Goal: Task Accomplishment & Management: Complete application form

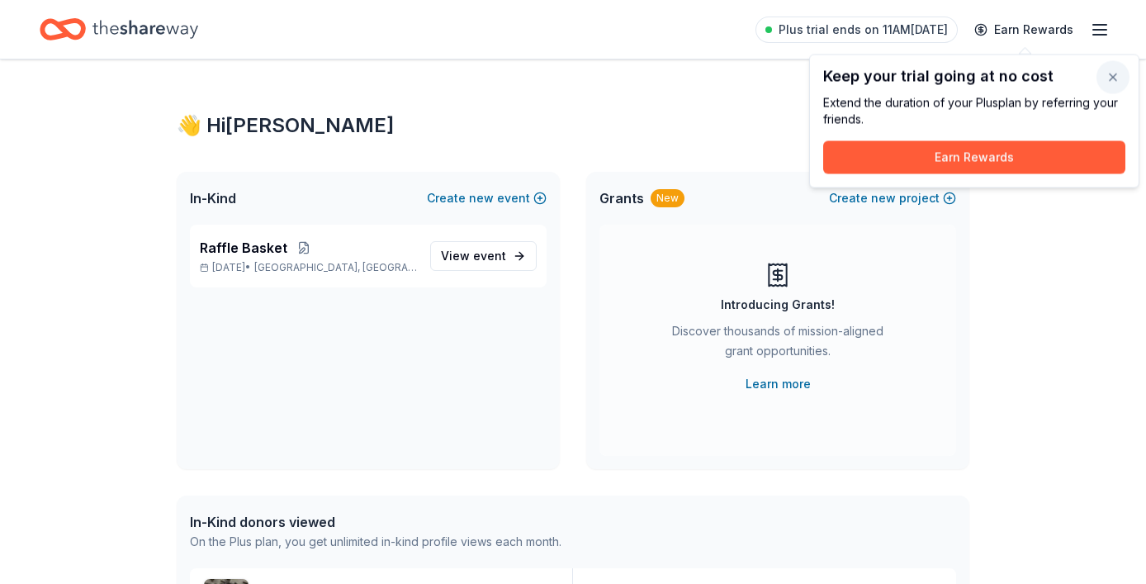
click at [1114, 72] on button "button" at bounding box center [1112, 77] width 33 height 33
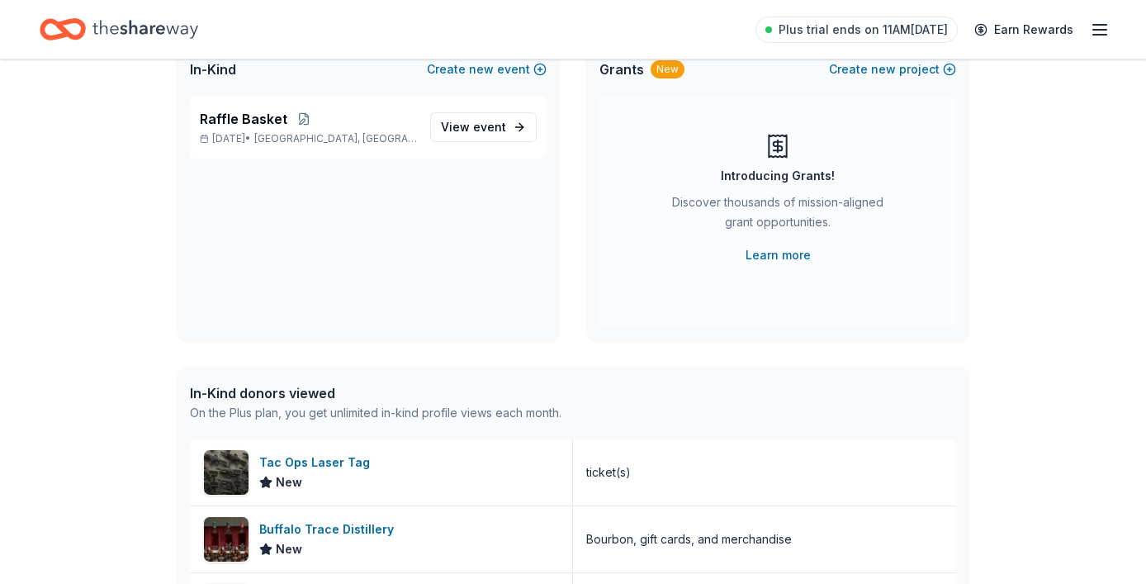
scroll to position [149, 0]
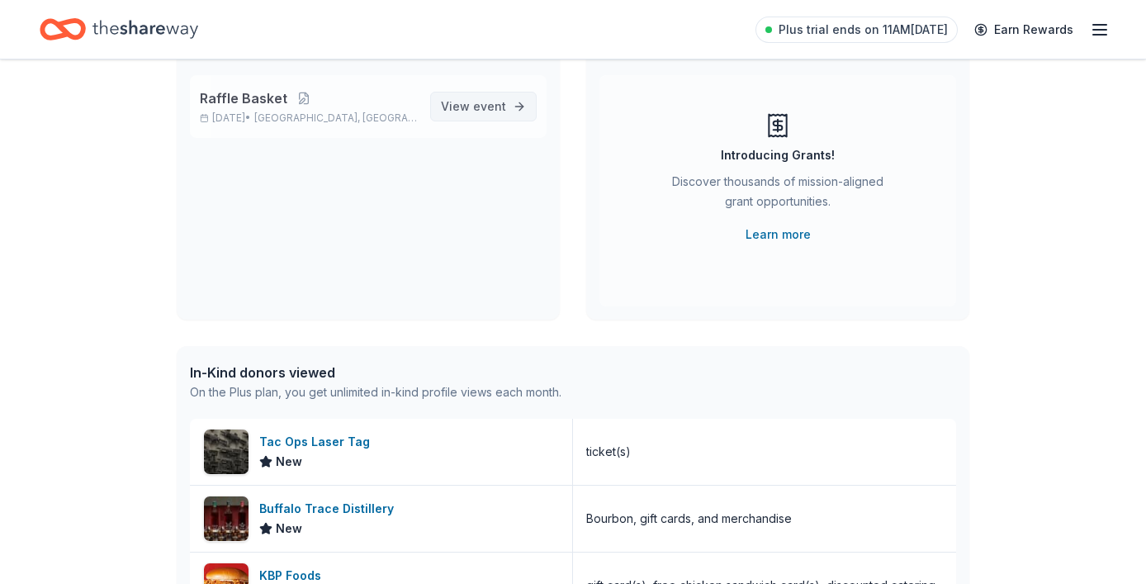
click at [518, 106] on link "View event" at bounding box center [483, 107] width 106 height 30
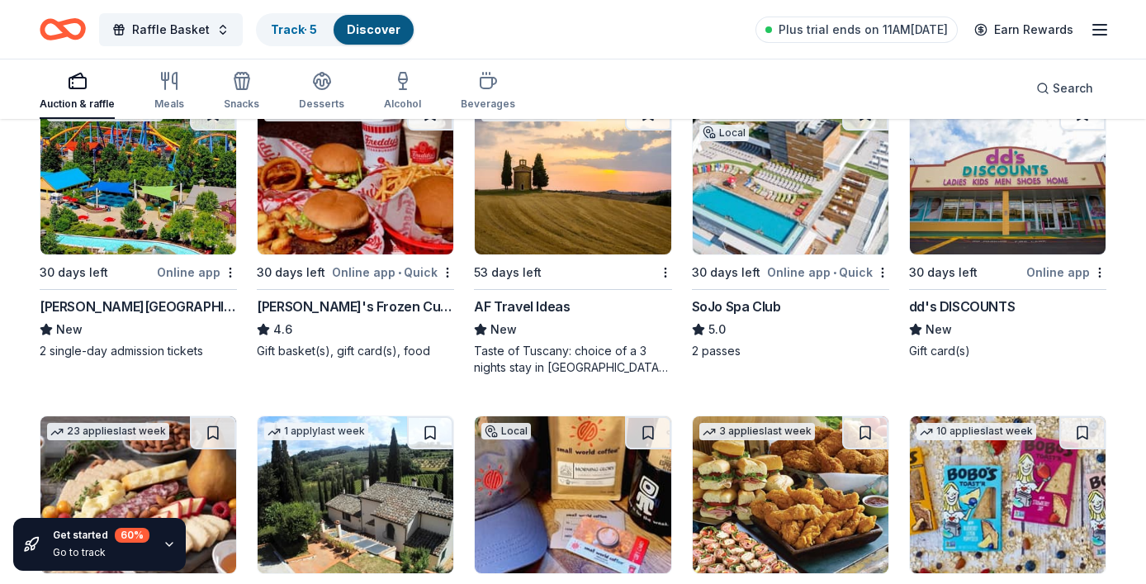
scroll to position [1804, 0]
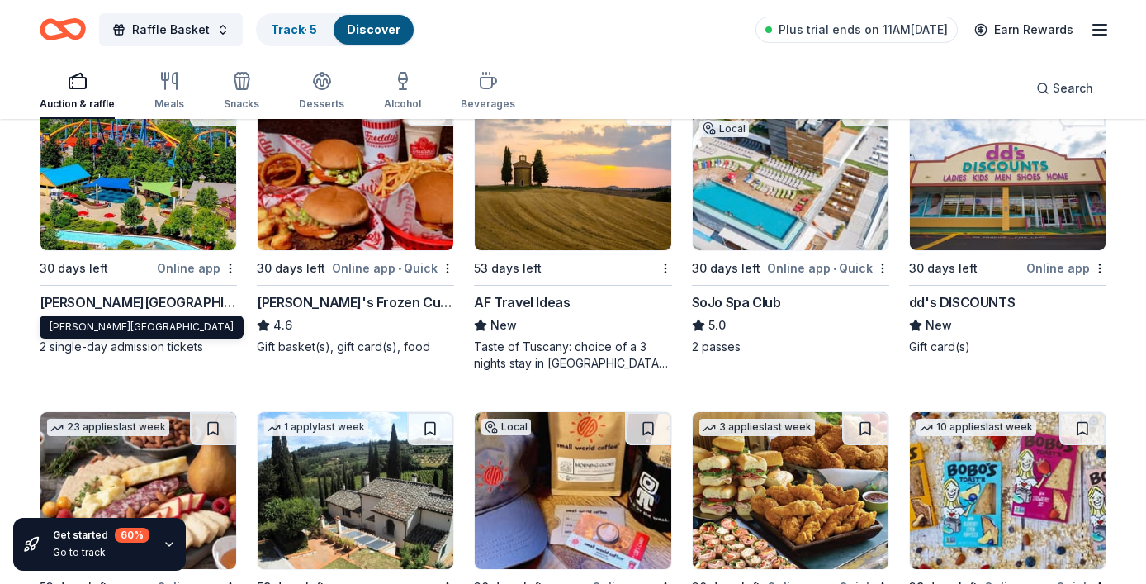
click at [204, 299] on div "Dorney Park & Wildwater Kingdom" at bounding box center [138, 302] width 197 height 20
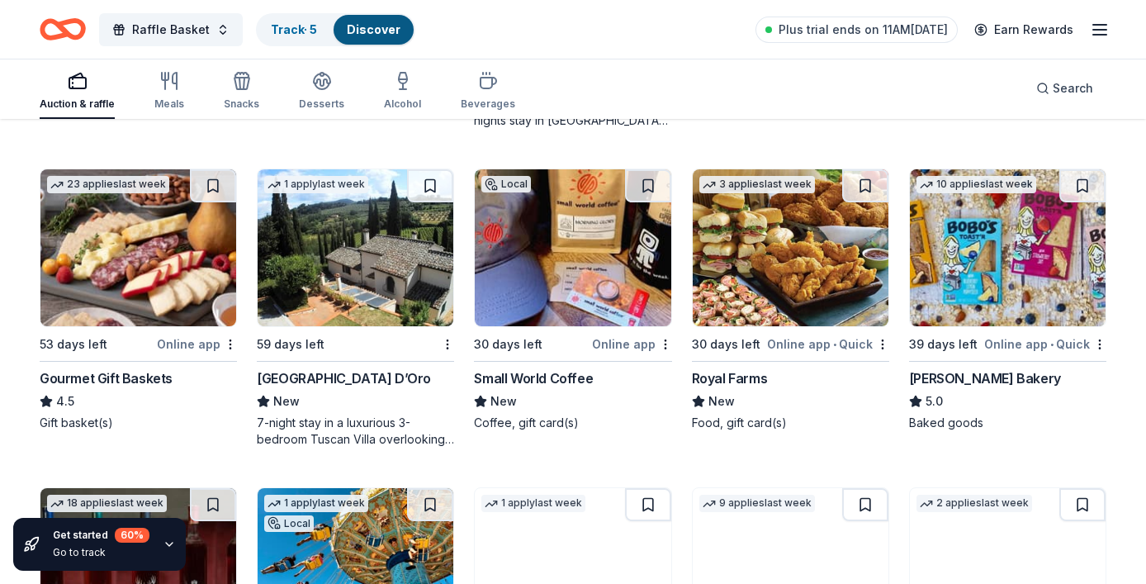
scroll to position [2049, 0]
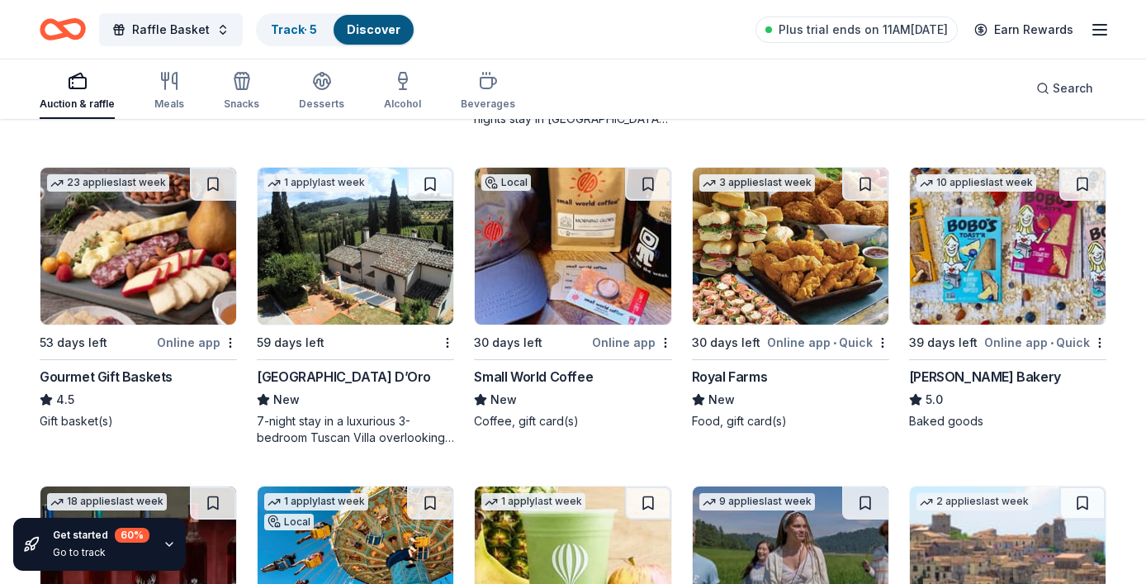
click at [944, 376] on div "Bobo's Bakery" at bounding box center [985, 376] width 152 height 20
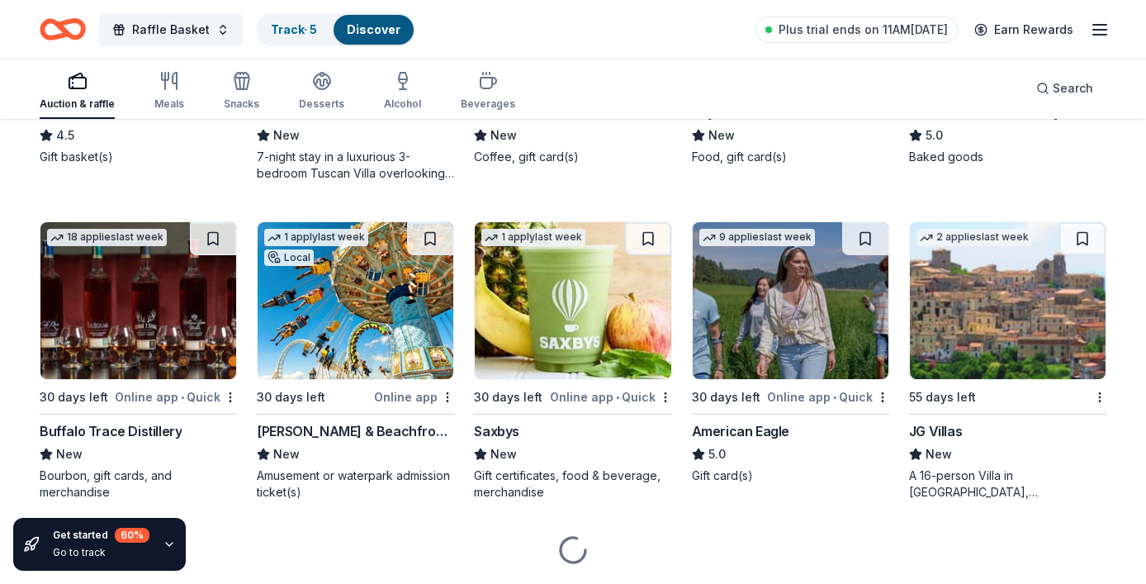
scroll to position [2345, 0]
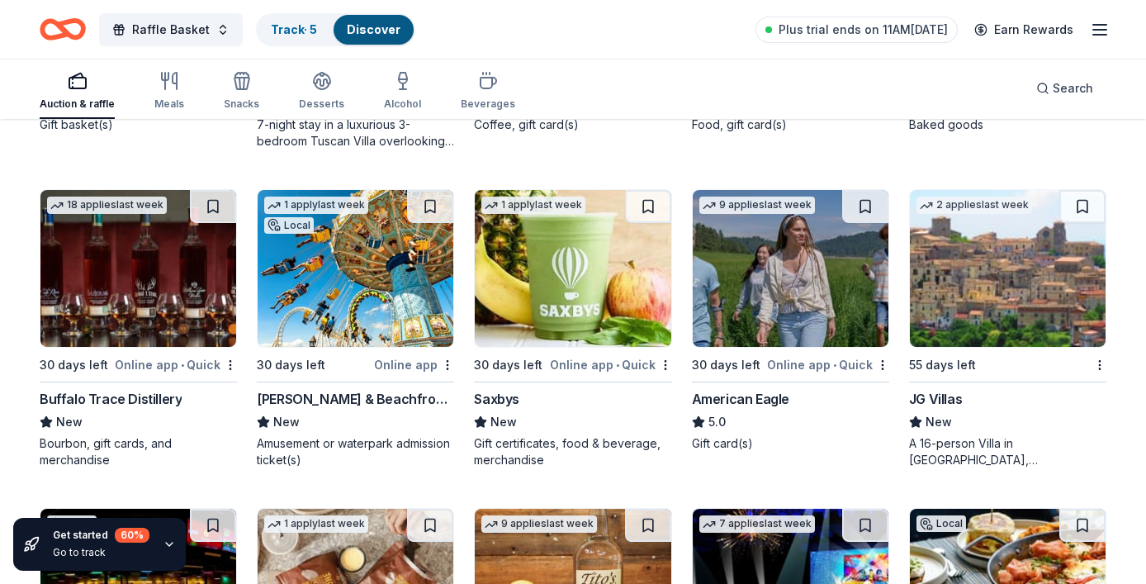
click at [116, 396] on div "Buffalo Trace Distillery" at bounding box center [111, 399] width 142 height 20
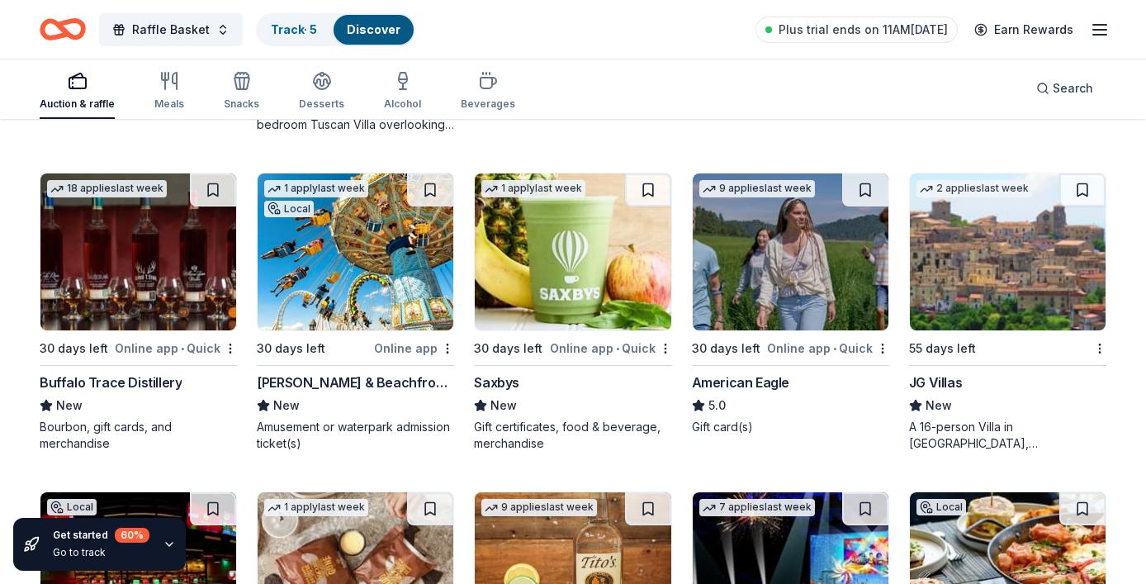
scroll to position [2370, 0]
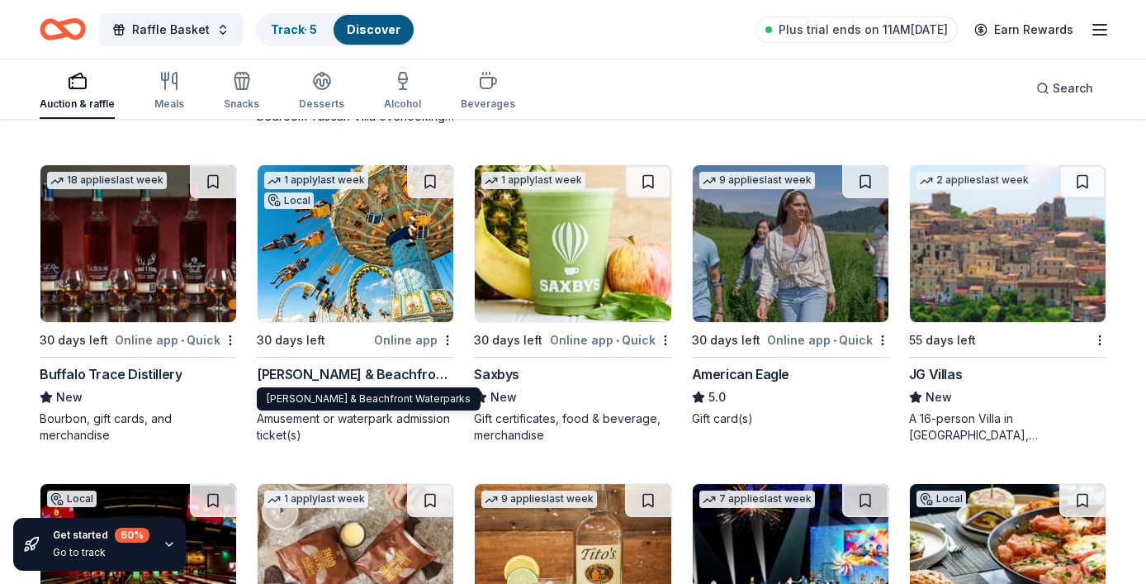
click at [412, 378] on div "[PERSON_NAME] & Beachfront Waterparks" at bounding box center [355, 374] width 197 height 20
click at [506, 376] on div "Saxbys" at bounding box center [496, 374] width 45 height 20
click at [750, 371] on div "American Eagle" at bounding box center [740, 374] width 97 height 20
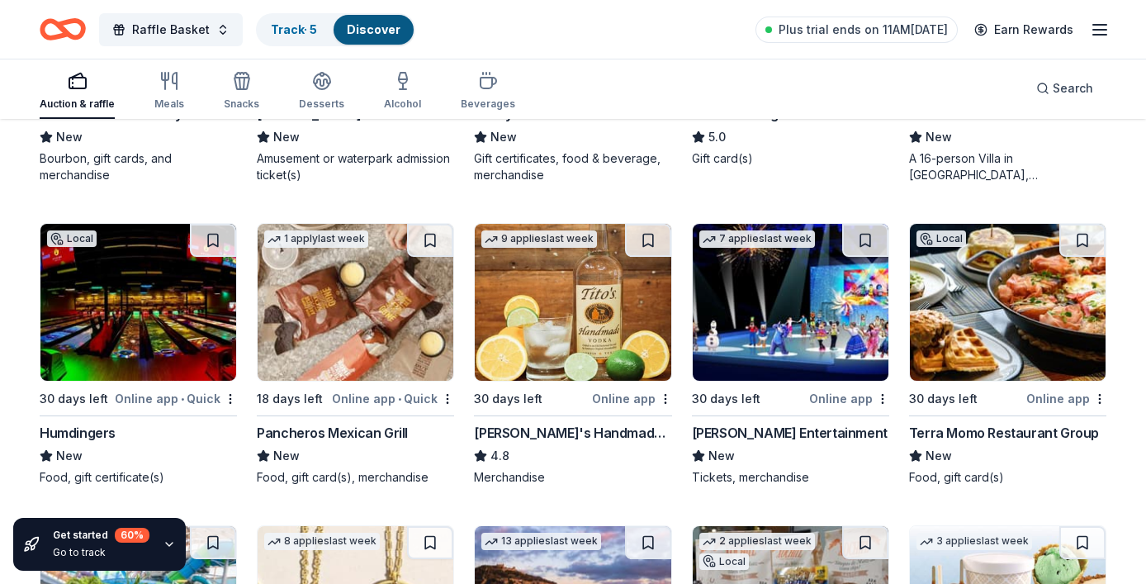
scroll to position [2631, 0]
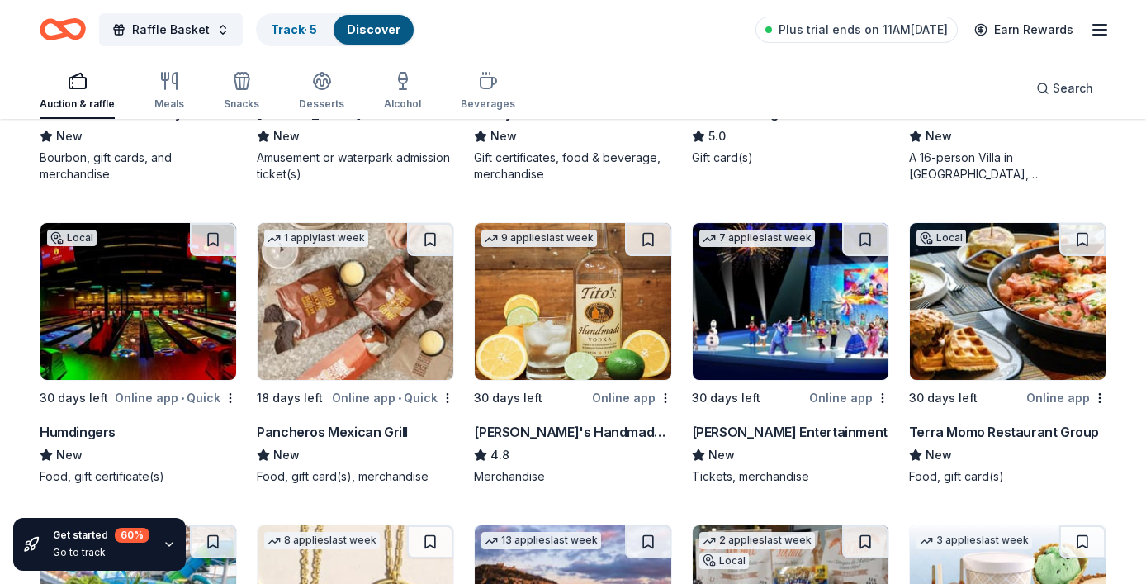
click at [88, 437] on div "Humdingers" at bounding box center [78, 432] width 76 height 20
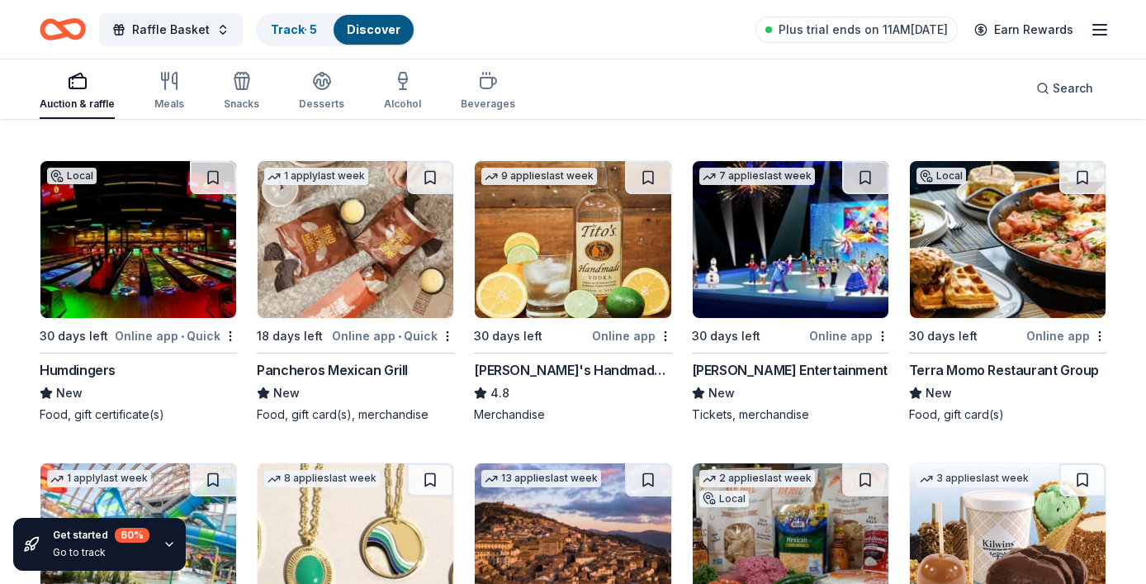
click at [381, 367] on div "Pancheros Mexican Grill" at bounding box center [332, 370] width 151 height 20
click at [589, 371] on div "Tito's Handmade Vodka" at bounding box center [572, 370] width 197 height 20
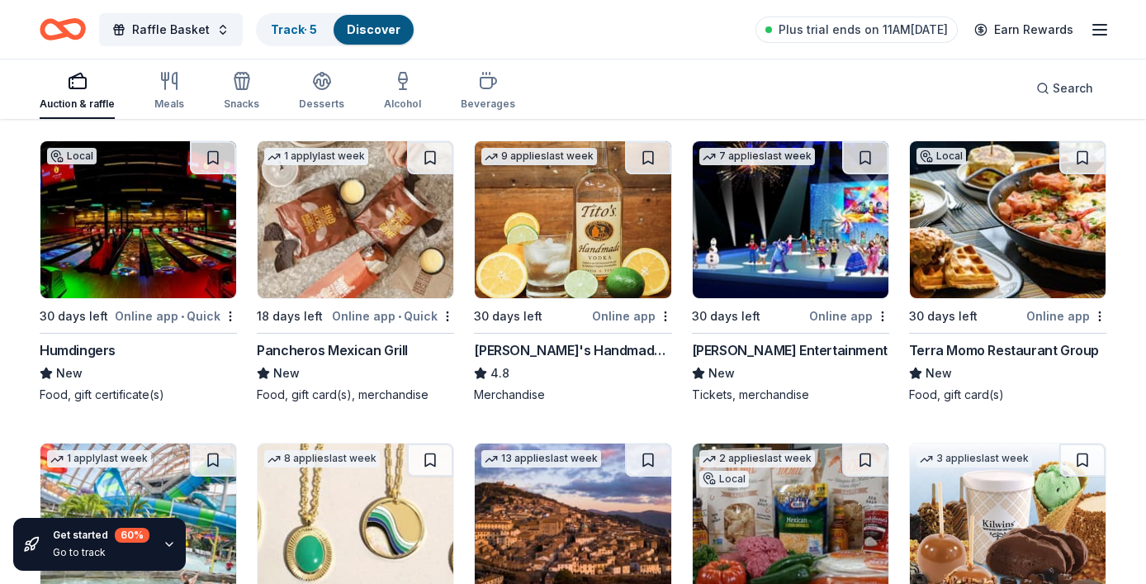
scroll to position [2720, 0]
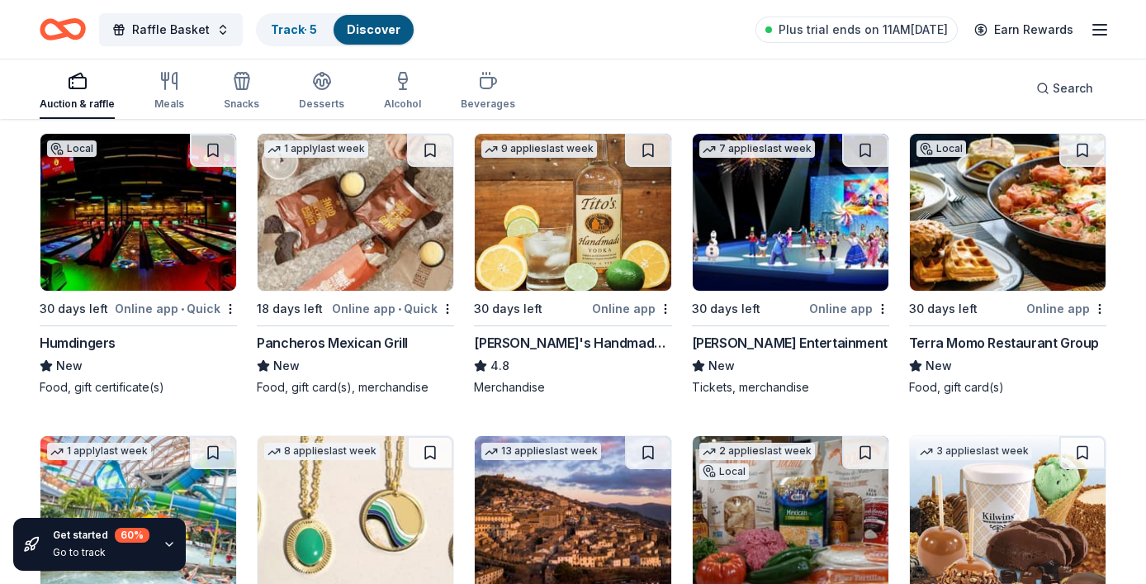
click at [731, 335] on div "Feld Entertainment" at bounding box center [790, 343] width 196 height 20
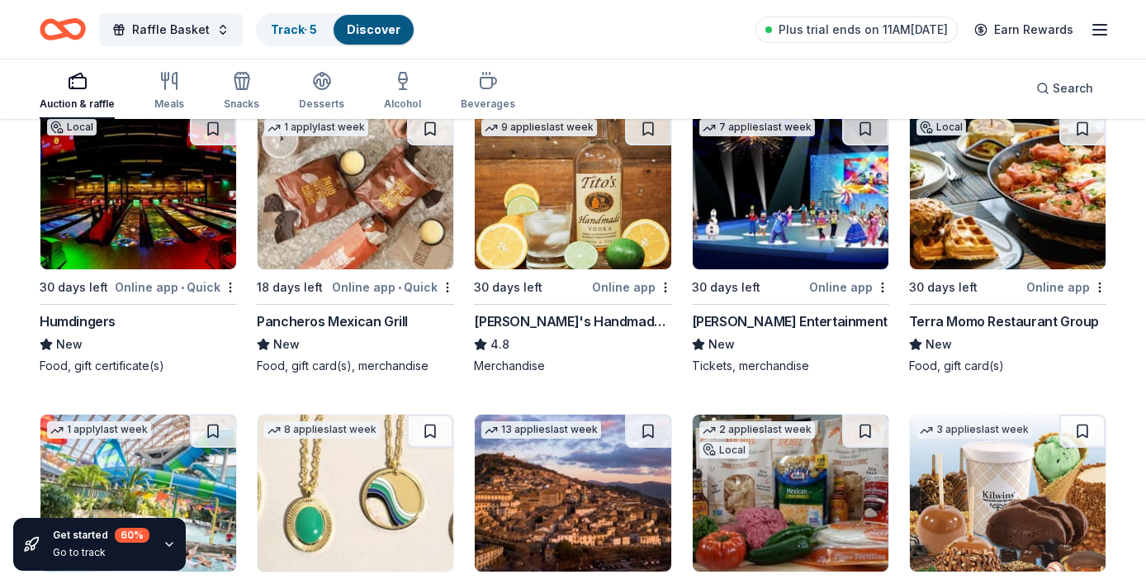
scroll to position [2745, 0]
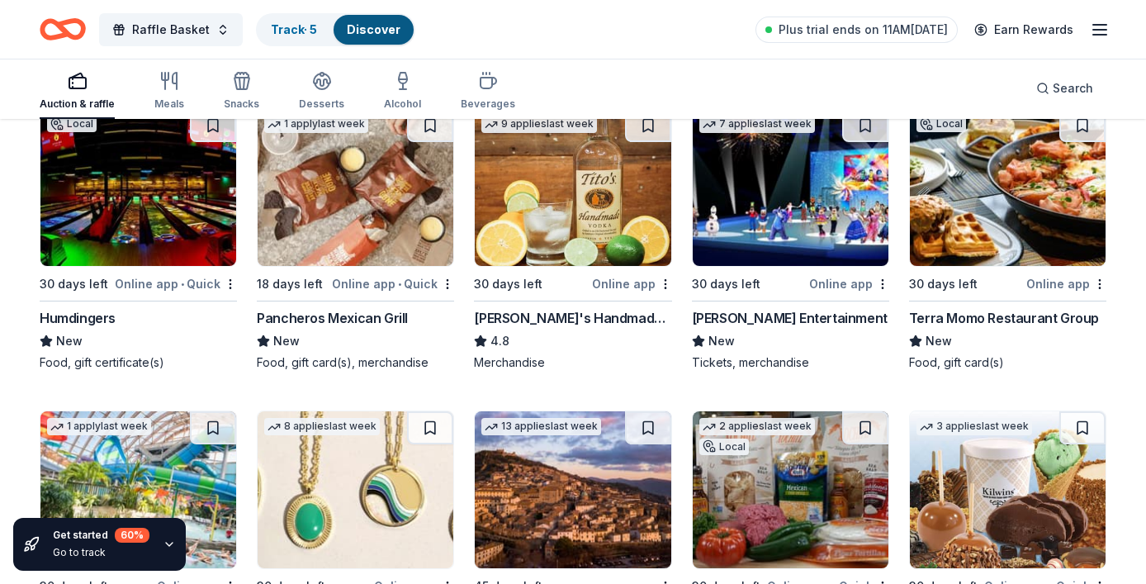
click at [1000, 319] on div "Terra Momo Restaurant Group" at bounding box center [1004, 318] width 190 height 20
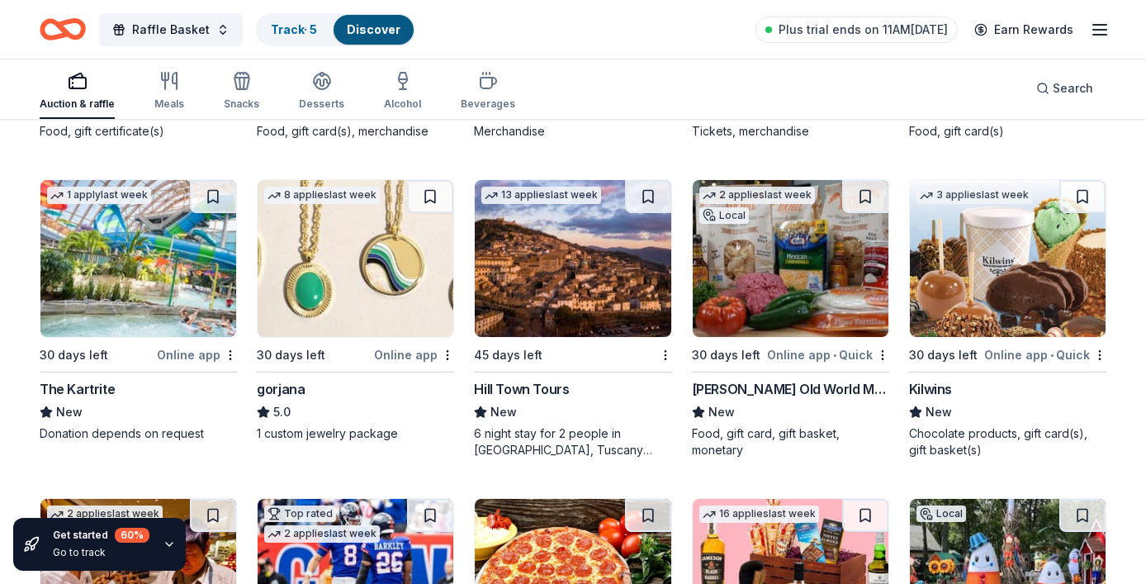
scroll to position [2977, 0]
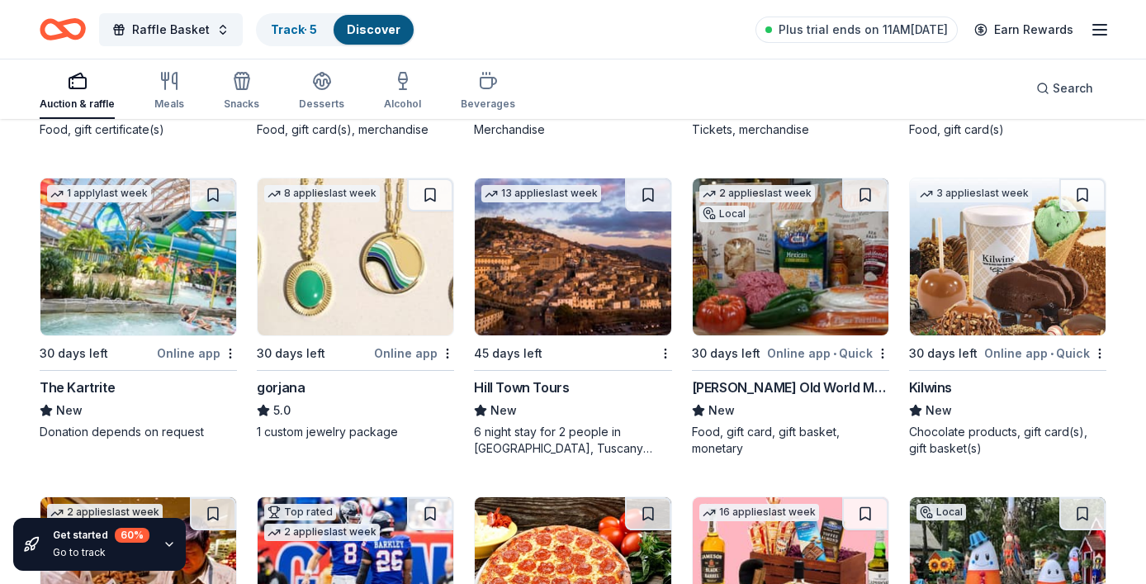
click at [111, 393] on div "The Kartrite" at bounding box center [77, 387] width 75 height 20
click at [371, 352] on div "30 days left" at bounding box center [314, 353] width 114 height 21
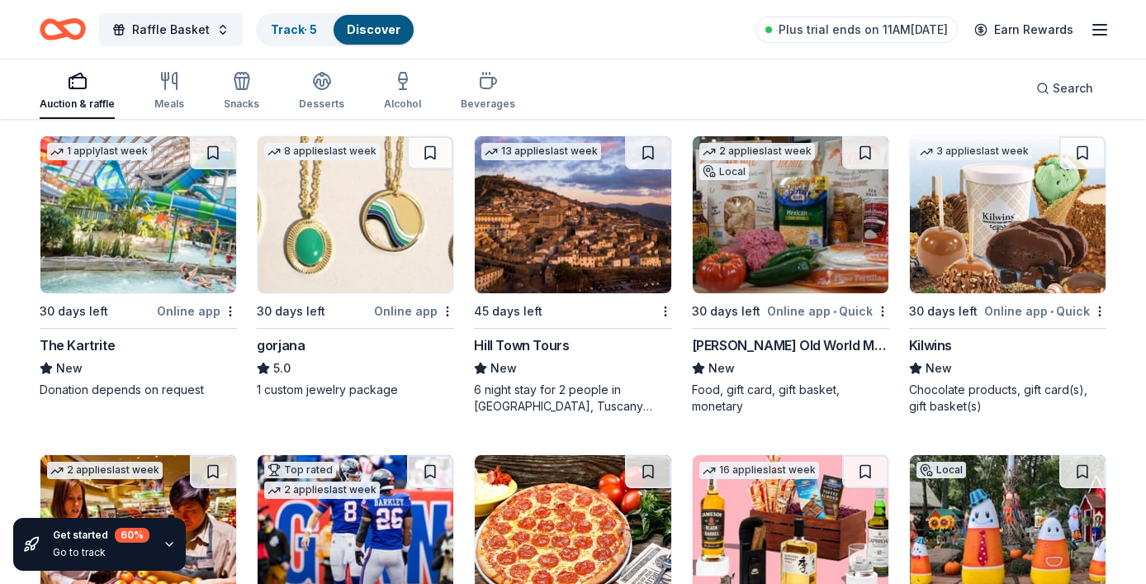
scroll to position [3021, 0]
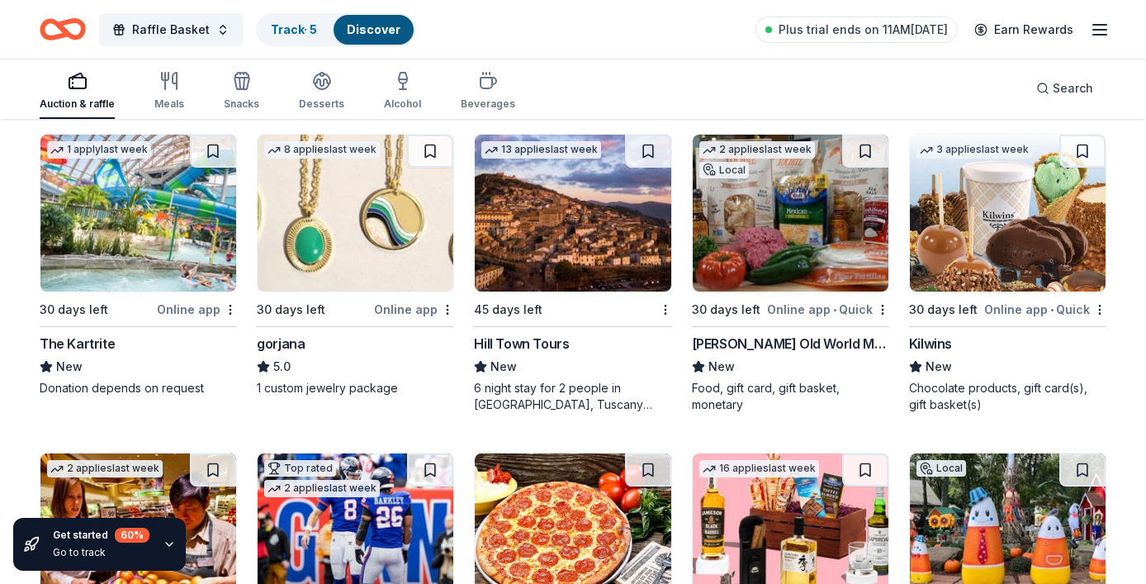
click at [715, 357] on span "New" at bounding box center [721, 367] width 26 height 20
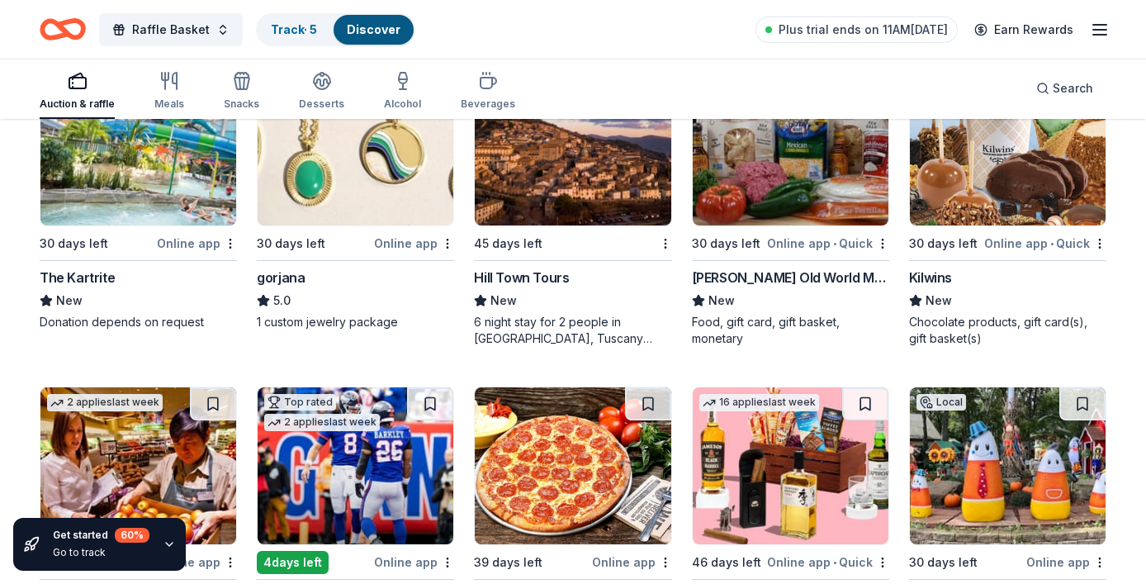
scroll to position [3090, 0]
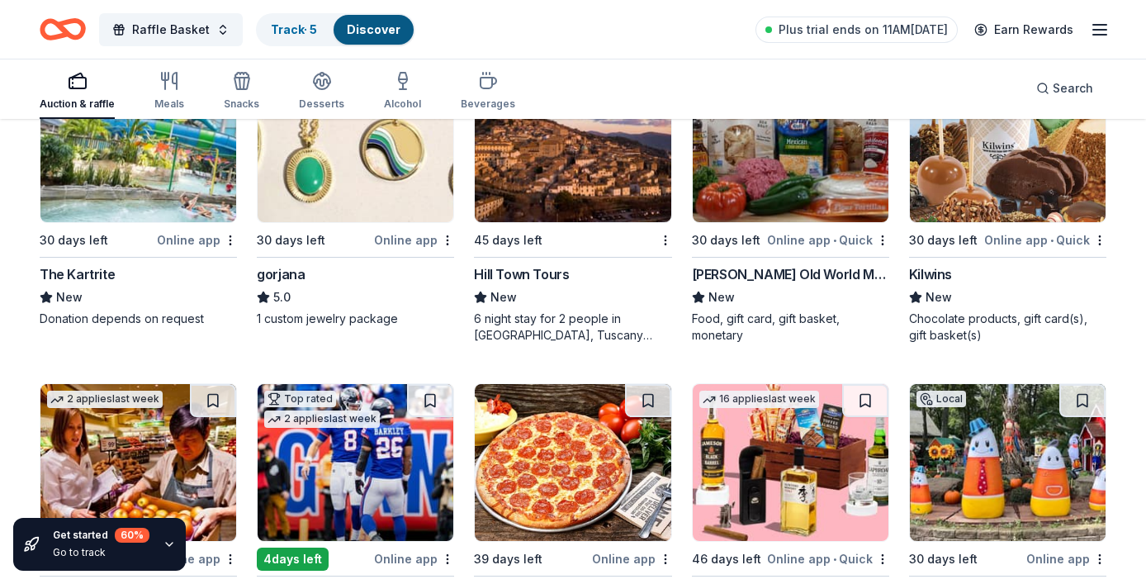
click at [945, 280] on div "Kilwins" at bounding box center [930, 274] width 43 height 20
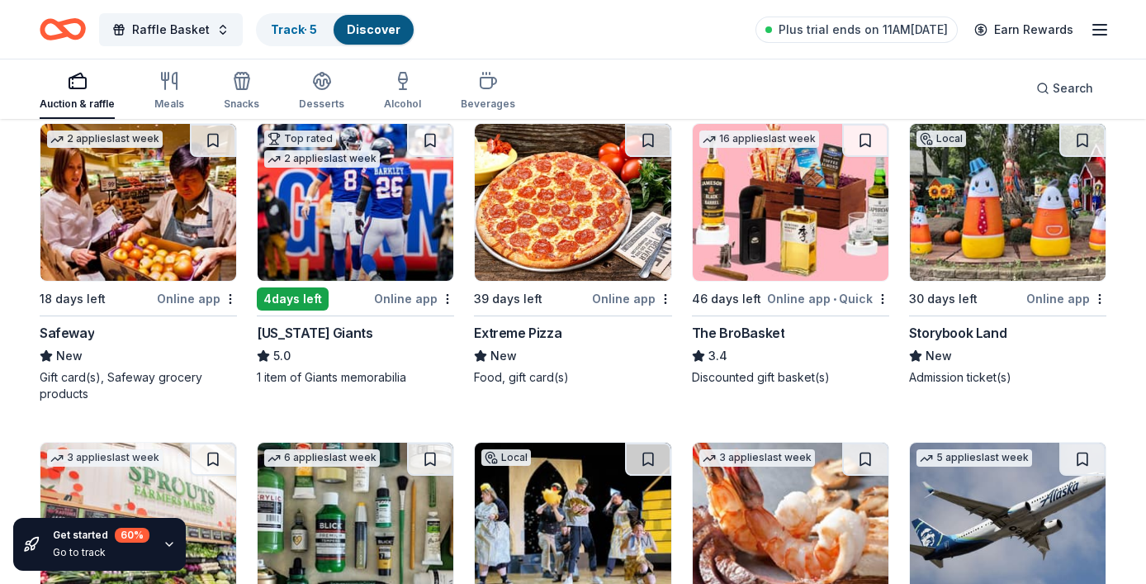
scroll to position [3357, 0]
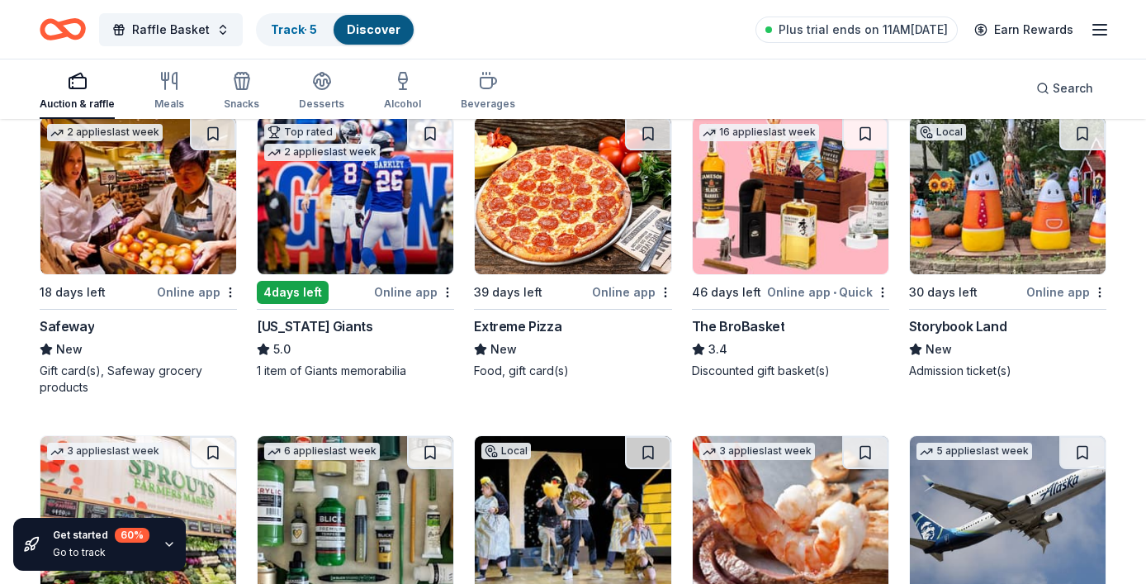
click at [333, 324] on div "New York Giants" at bounding box center [315, 326] width 116 height 20
click at [546, 328] on div "Extreme Pizza" at bounding box center [517, 326] width 87 height 20
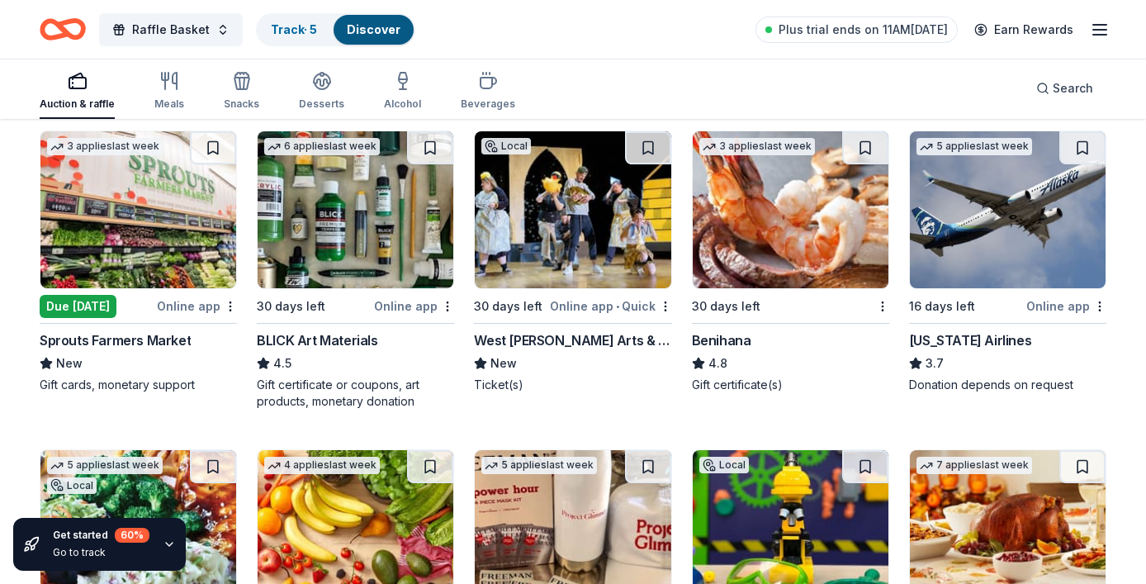
scroll to position [3677, 0]
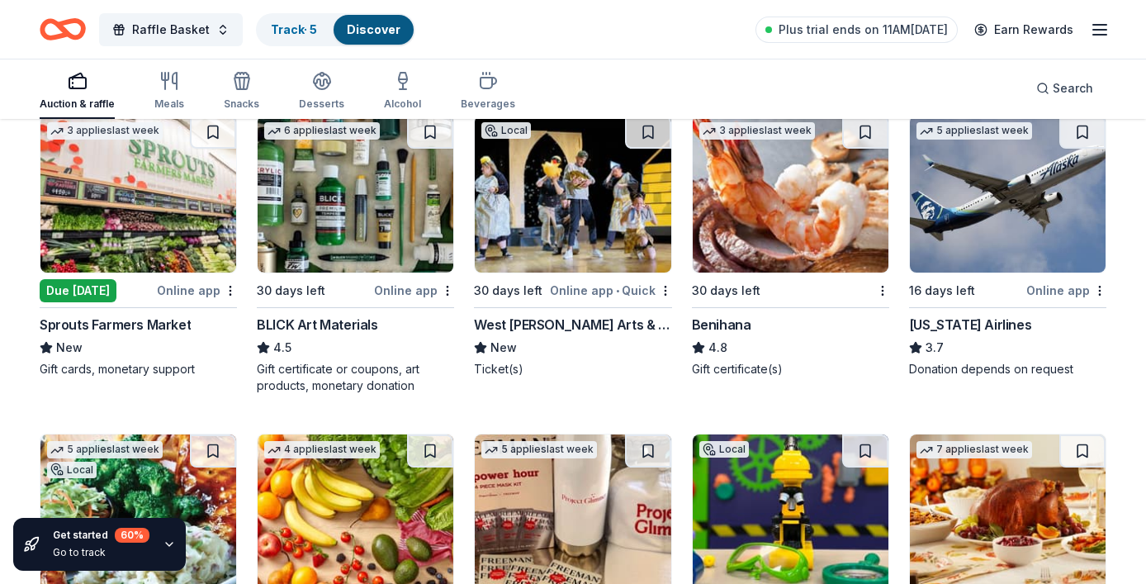
click at [337, 323] on div "BLICK Art Materials" at bounding box center [317, 324] width 121 height 20
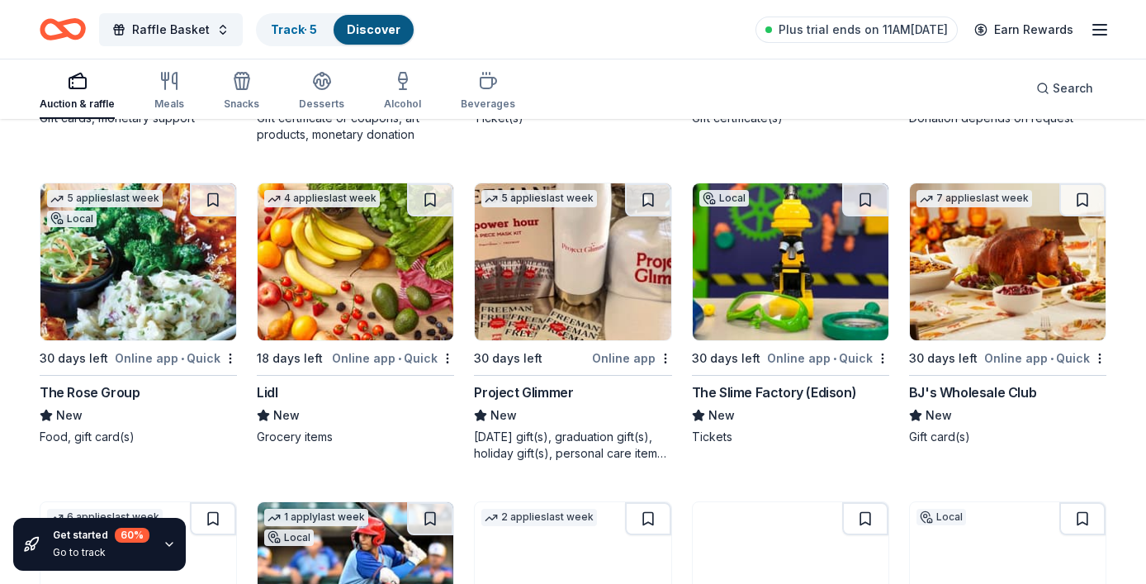
scroll to position [3967, 0]
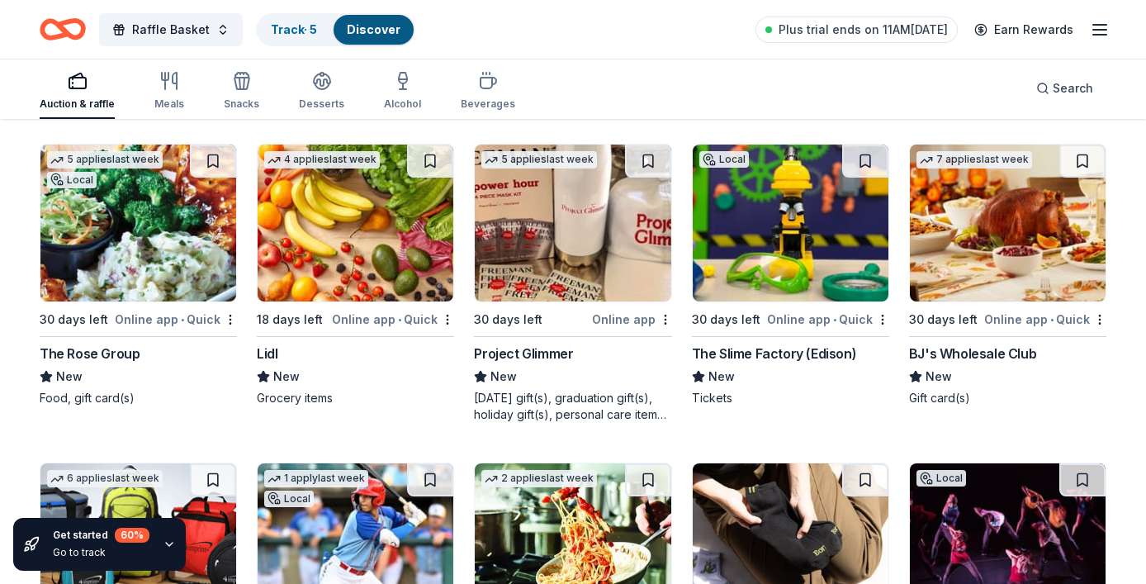
click at [269, 355] on div "Lidl" at bounding box center [267, 353] width 21 height 20
click at [756, 358] on div "The Slime Factory (Edison)" at bounding box center [774, 353] width 165 height 20
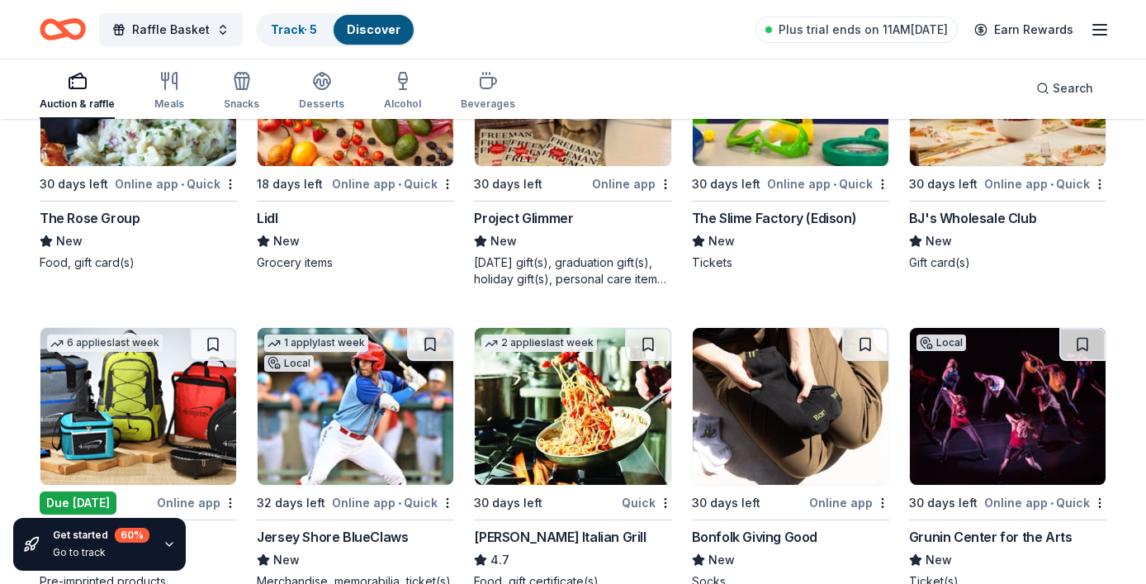
scroll to position [4106, 0]
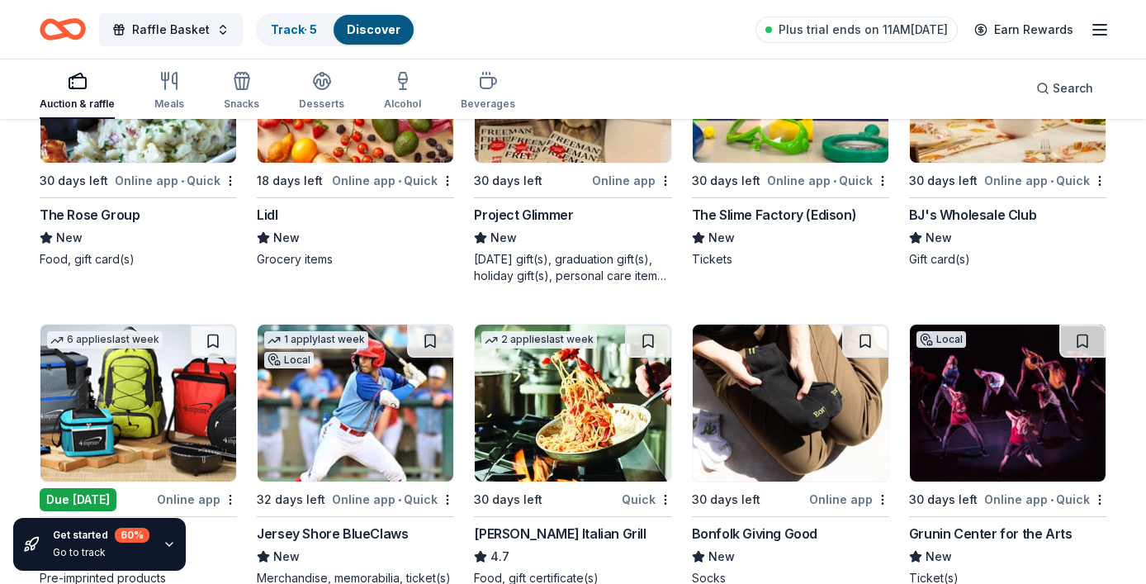
click at [950, 217] on div "BJ's Wholesale Club" at bounding box center [972, 215] width 127 height 20
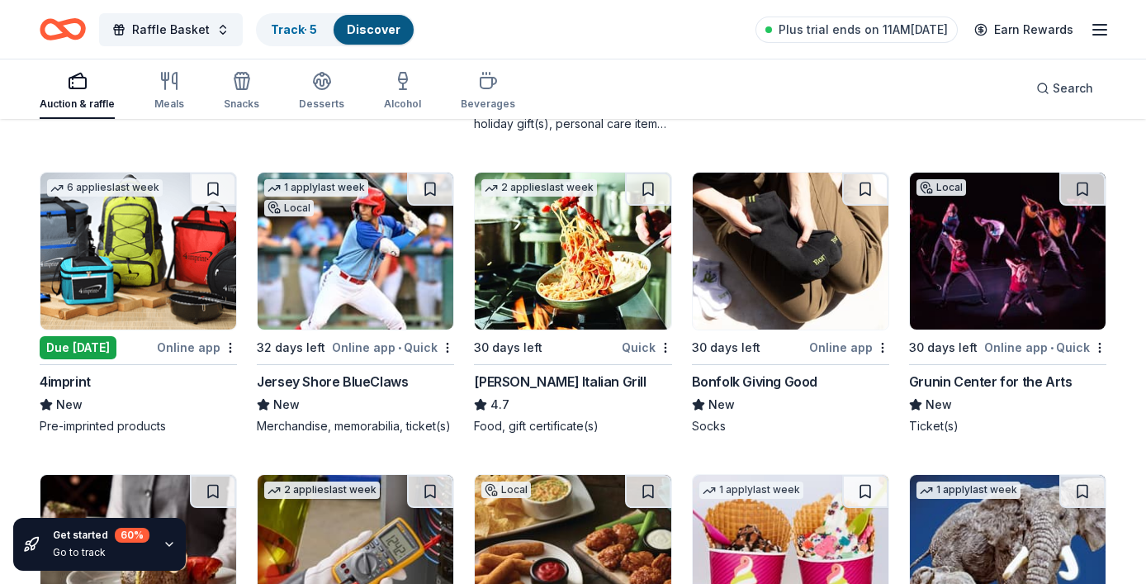
scroll to position [4259, 0]
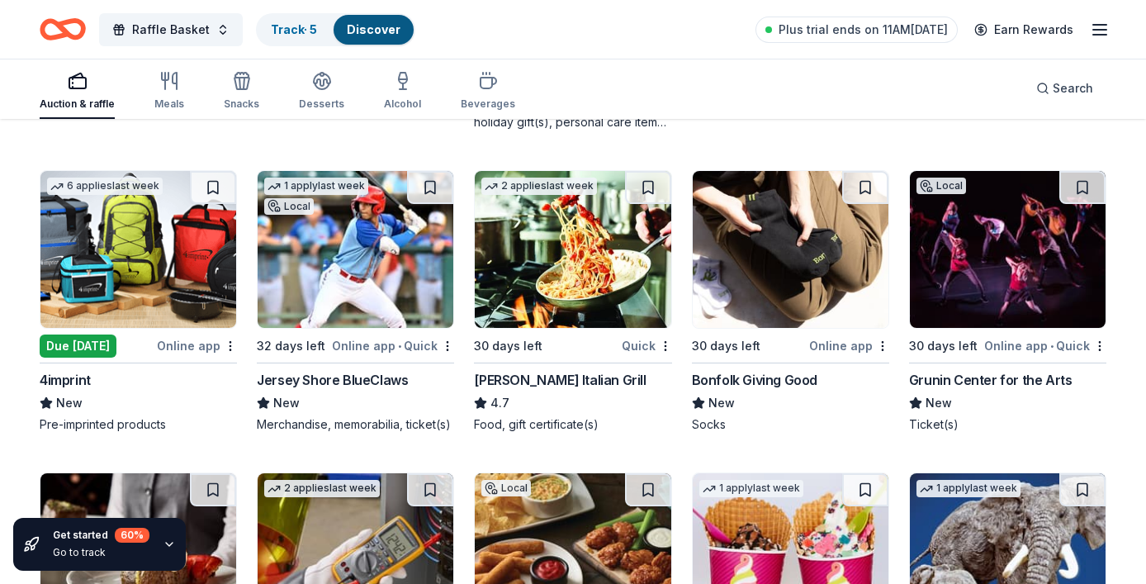
click at [80, 348] on div "Due [DATE]" at bounding box center [78, 345] width 77 height 23
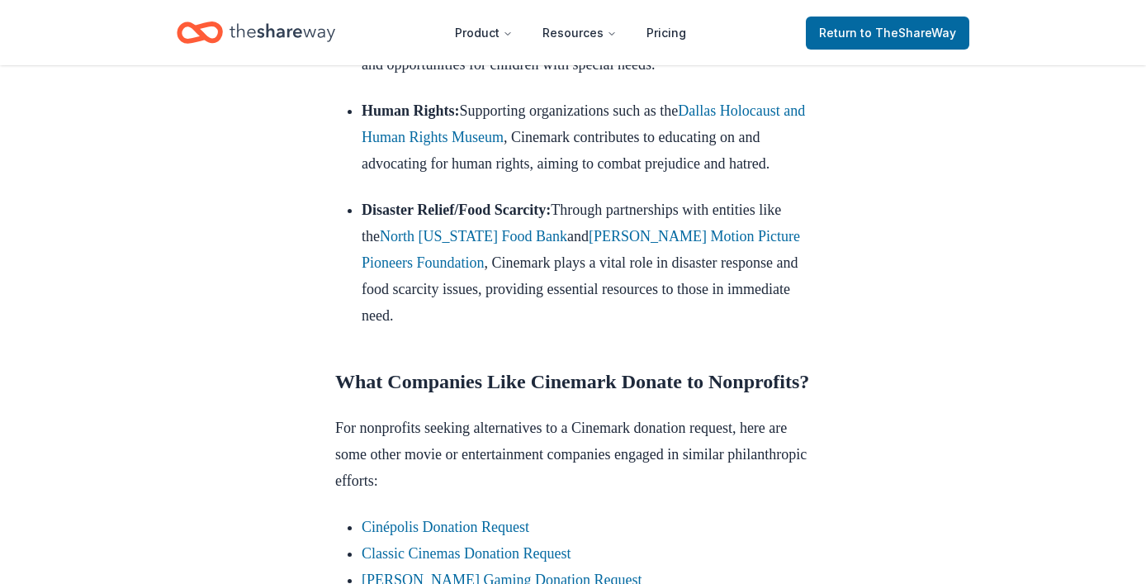
scroll to position [385, 0]
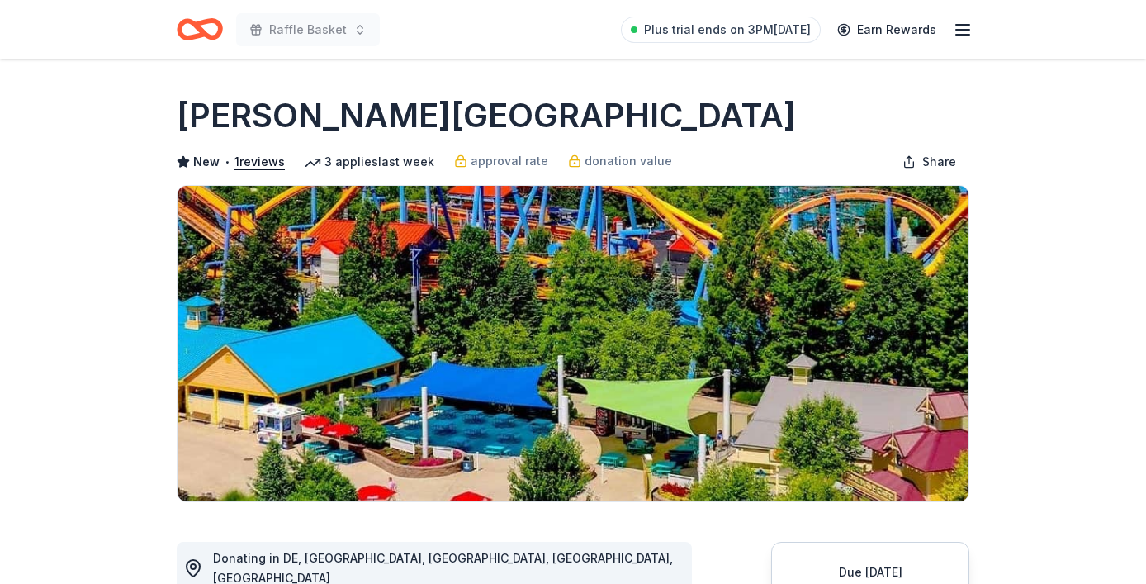
drag, startPoint x: 175, startPoint y: 111, endPoint x: 720, endPoint y: 139, distance: 545.5
drag, startPoint x: 731, startPoint y: 125, endPoint x: 366, endPoint y: 128, distance: 364.0
click at [366, 128] on div "Dorney Park & Wildwater Kingdom" at bounding box center [573, 115] width 792 height 46
click at [399, 112] on h1 "Dorney Park & Wildwater Kingdom" at bounding box center [486, 115] width 619 height 46
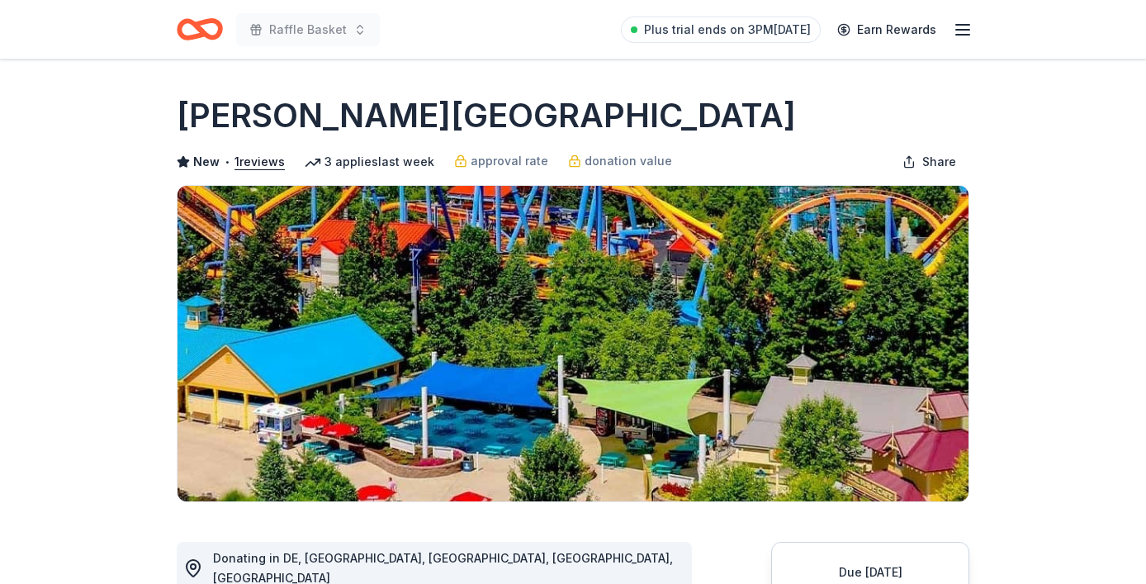
drag, startPoint x: 729, startPoint y: 117, endPoint x: 249, endPoint y: 106, distance: 479.7
click at [249, 106] on div "Dorney Park & Wildwater Kingdom" at bounding box center [573, 115] width 792 height 46
click at [186, 111] on h1 "Dorney Park & Wildwater Kingdom" at bounding box center [486, 115] width 619 height 46
click at [192, 112] on h1 "Dorney Park & Wildwater Kingdom" at bounding box center [486, 115] width 619 height 46
drag, startPoint x: 184, startPoint y: 112, endPoint x: 417, endPoint y: 140, distance: 234.4
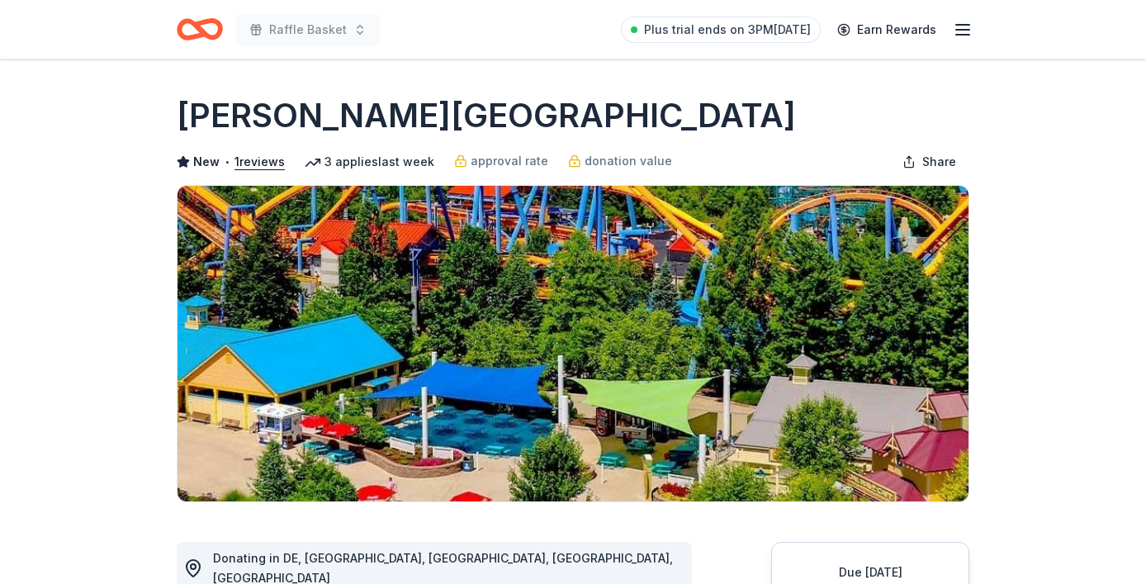
click at [416, 140] on div "Dorney Park & Wildwater Kingdom New • 1 reviews 3 applies last week approval ra…" at bounding box center [573, 296] width 792 height 409
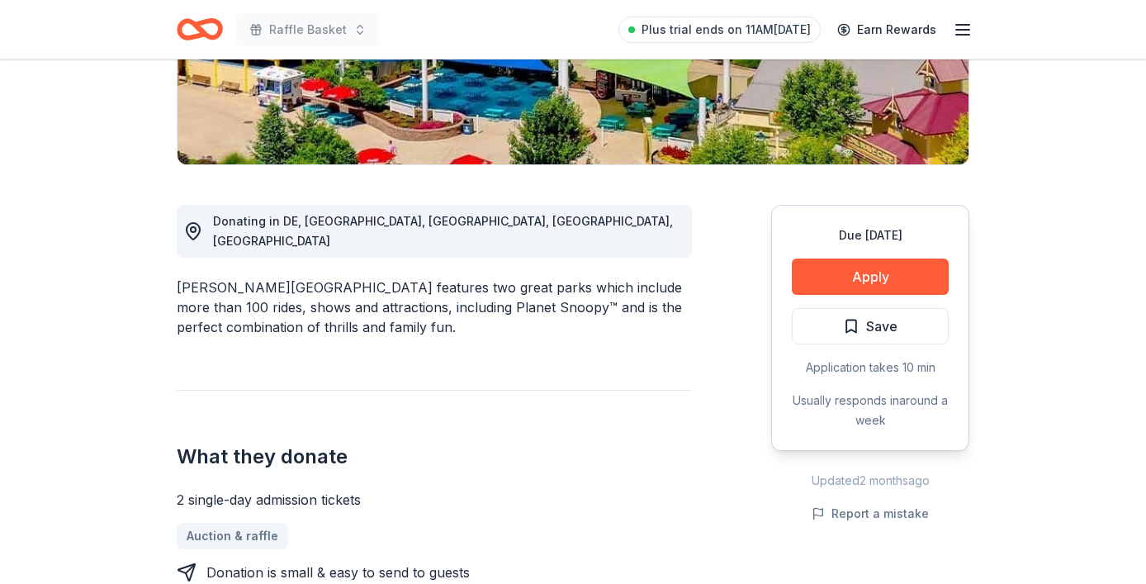
scroll to position [334, 0]
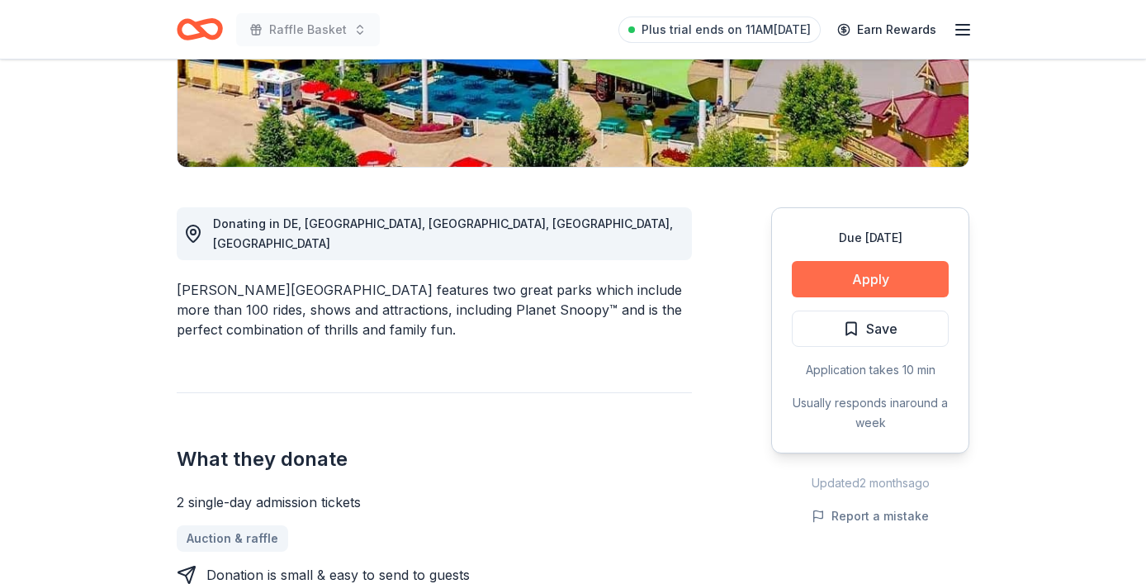
click at [872, 277] on button "Apply" at bounding box center [870, 279] width 157 height 36
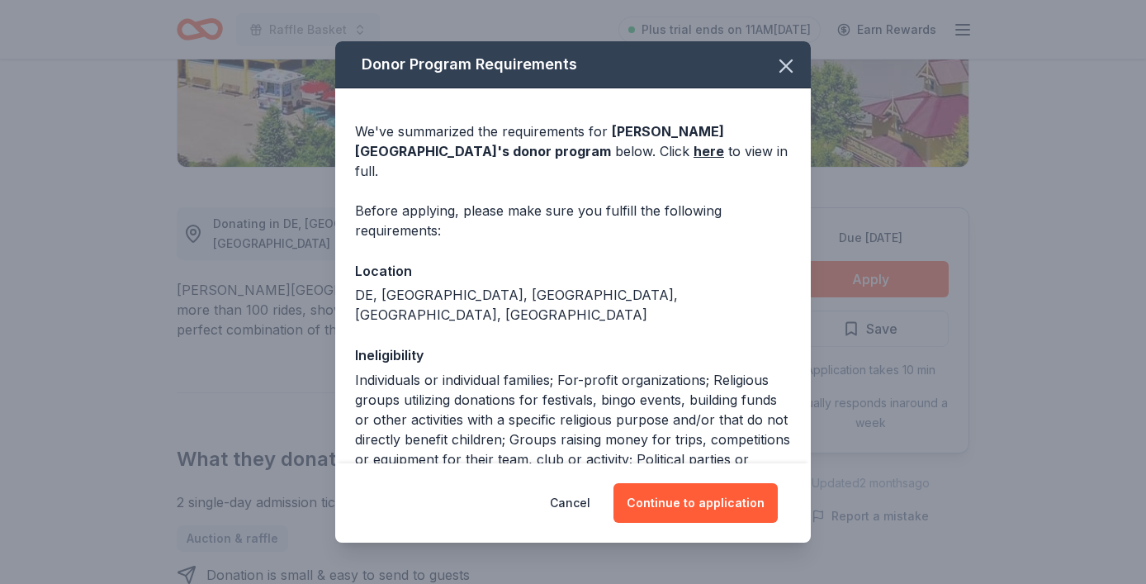
drag, startPoint x: 681, startPoint y: 514, endPoint x: 783, endPoint y: 328, distance: 212.4
click at [783, 329] on div "Donor Program Requirements We've summarized the requirements for Dorney Park & …" at bounding box center [572, 292] width 475 height 502
drag, startPoint x: 421, startPoint y: 154, endPoint x: 610, endPoint y: 128, distance: 190.8
click at [610, 128] on span "Dorney Park & Wildwater Kingdom 's donor program" at bounding box center [539, 141] width 369 height 36
copy span "Dorney Park & Wildwater Kingdom 's"
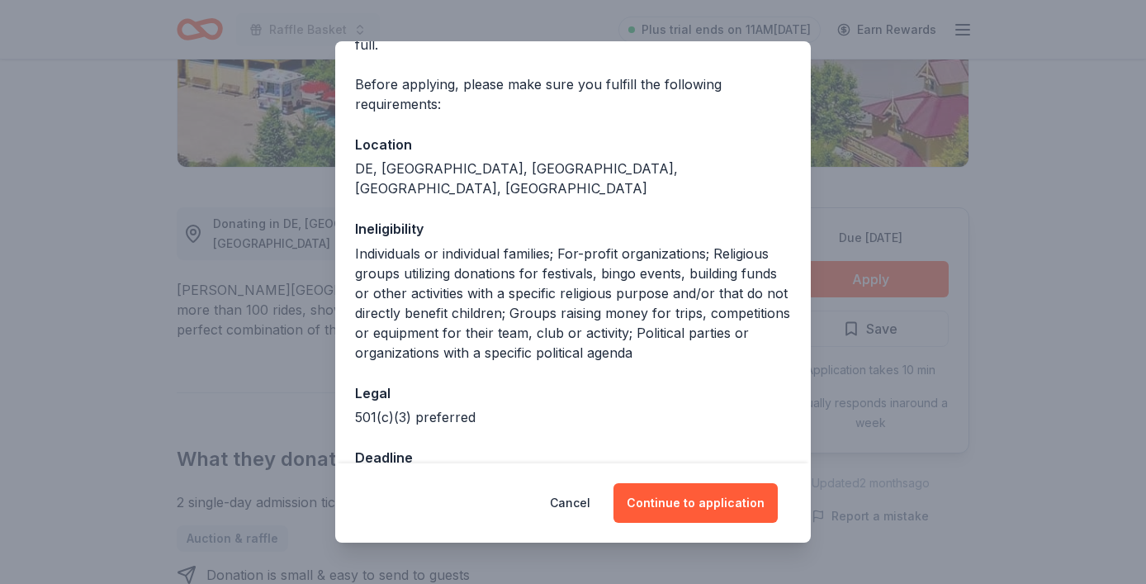
scroll to position [138, 0]
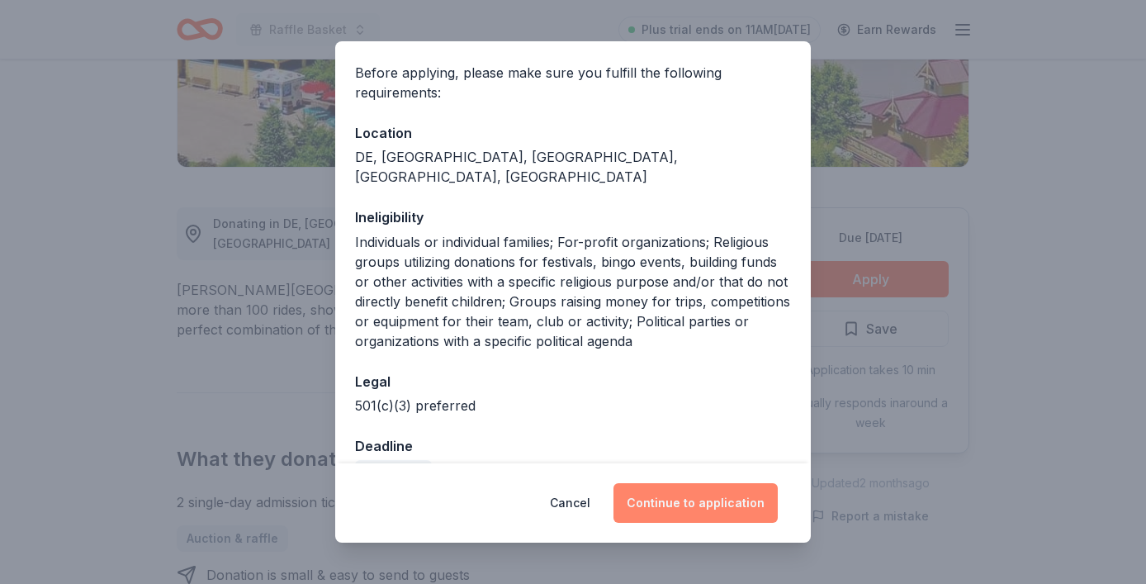
click at [684, 500] on button "Continue to application" at bounding box center [695, 503] width 164 height 40
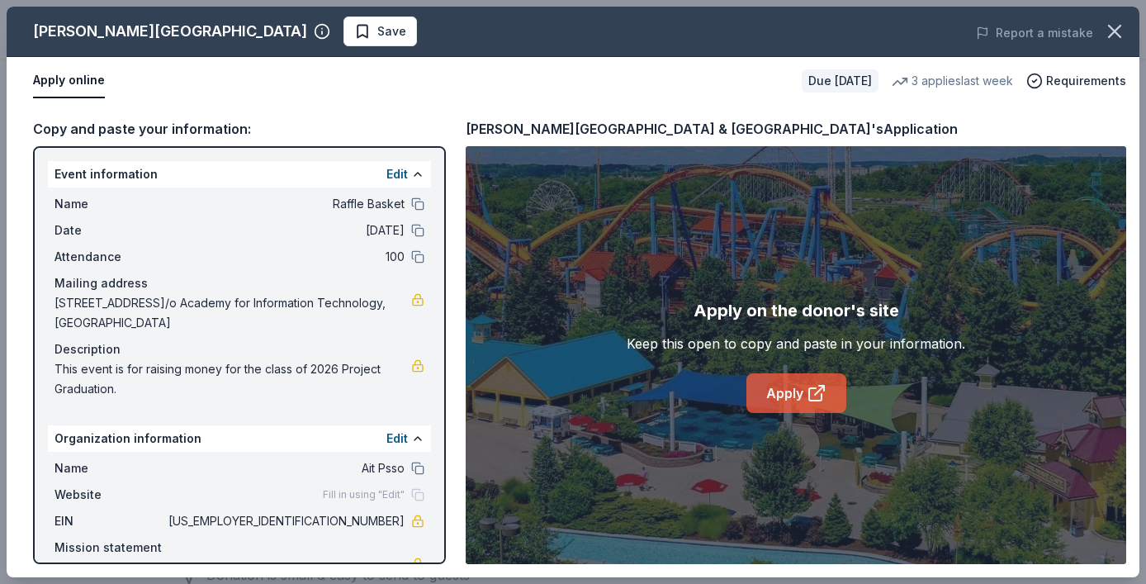
click at [792, 401] on link "Apply" at bounding box center [796, 393] width 100 height 40
click at [802, 390] on link "Apply" at bounding box center [796, 393] width 100 height 40
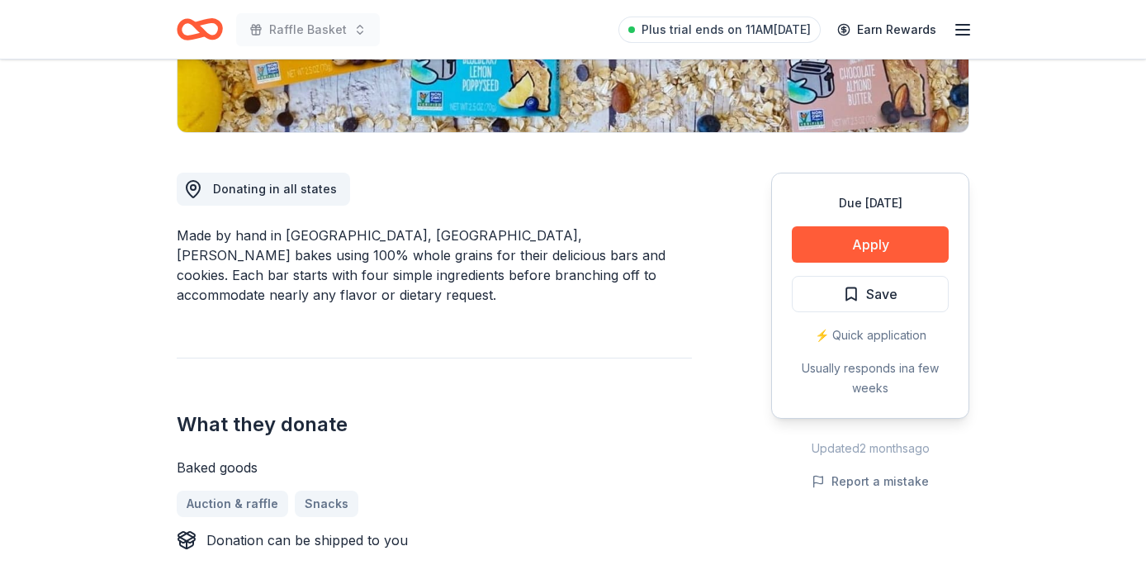
scroll to position [350, 0]
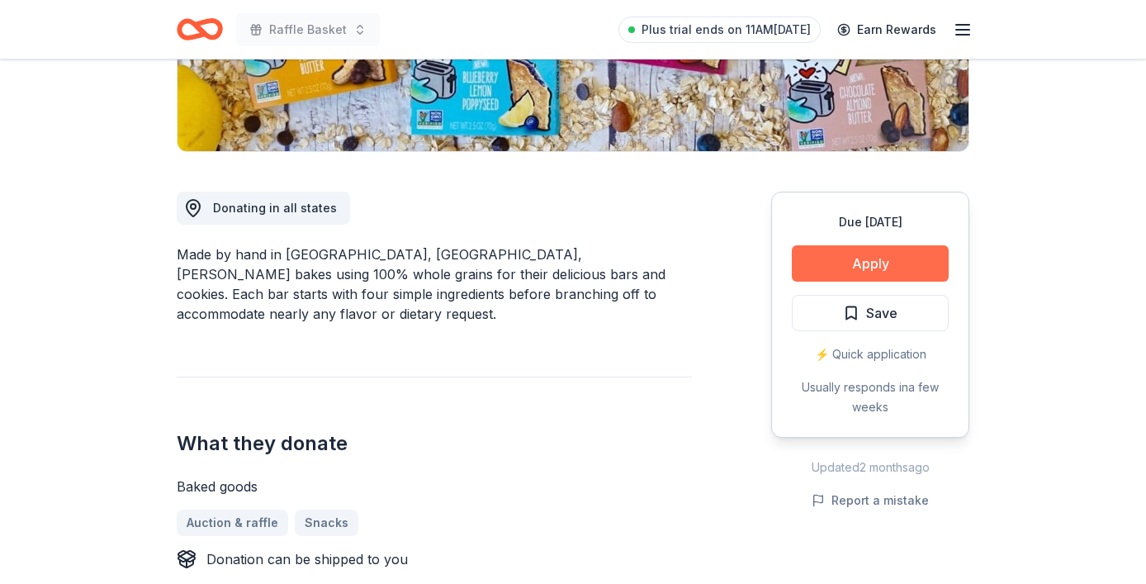
click at [816, 273] on button "Apply" at bounding box center [870, 263] width 157 height 36
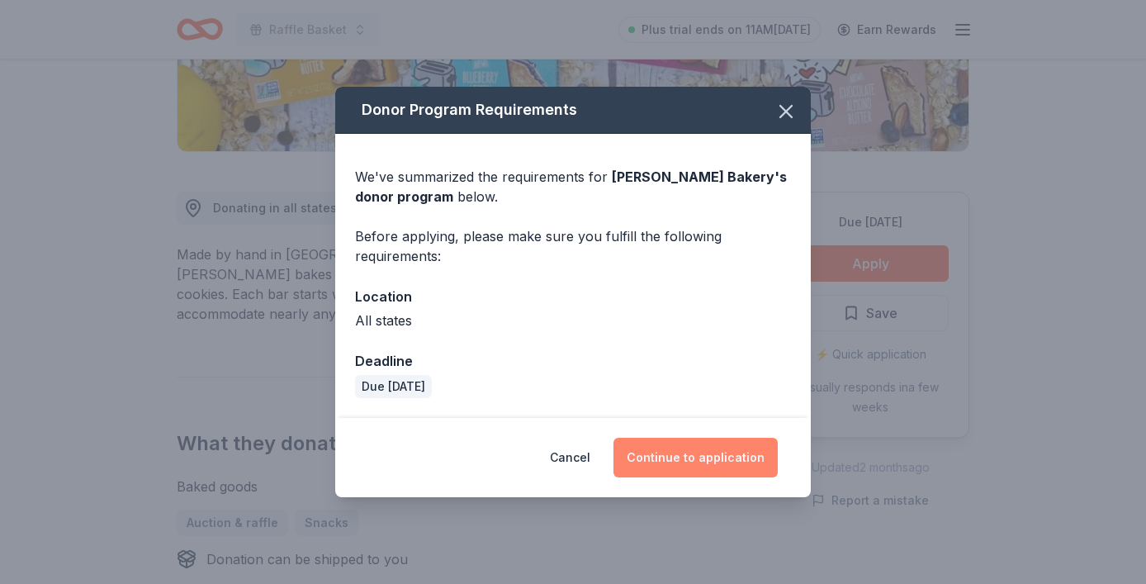
click at [705, 444] on button "Continue to application" at bounding box center [695, 457] width 164 height 40
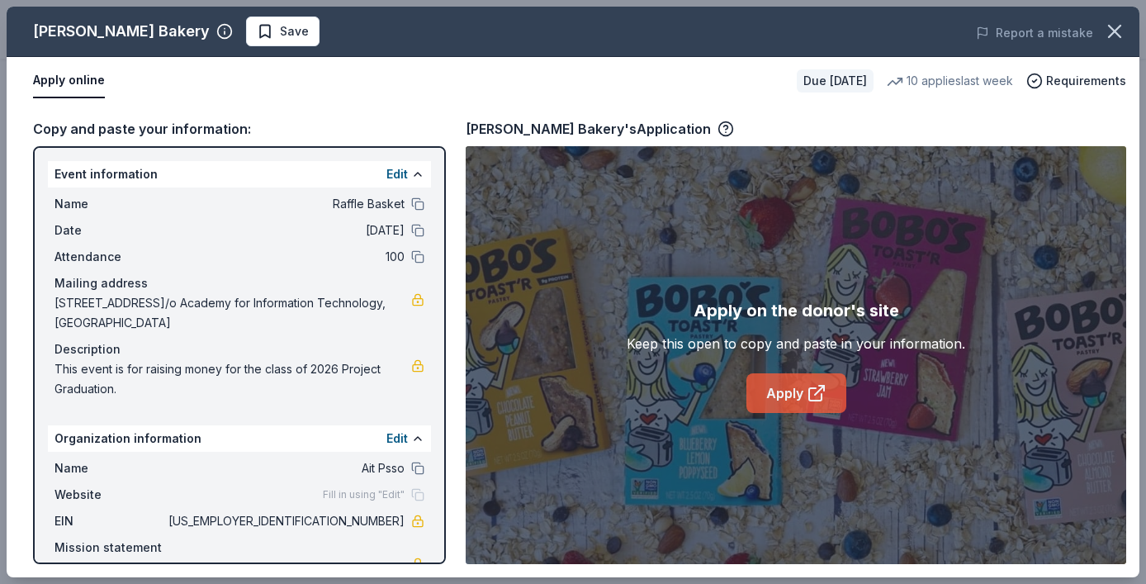
click at [822, 400] on icon at bounding box center [816, 393] width 20 height 20
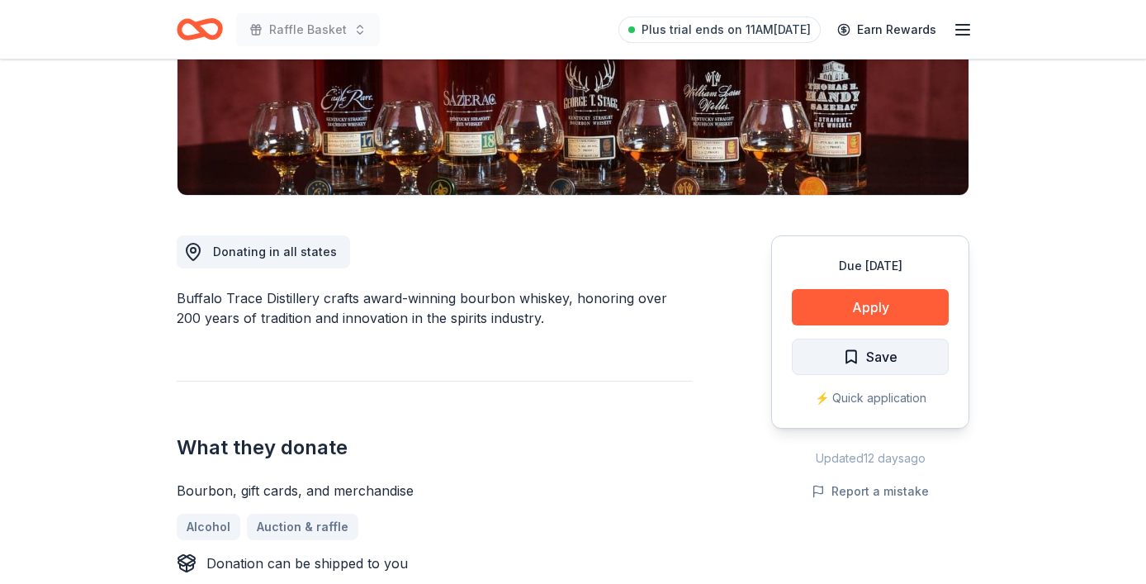
scroll to position [274, 0]
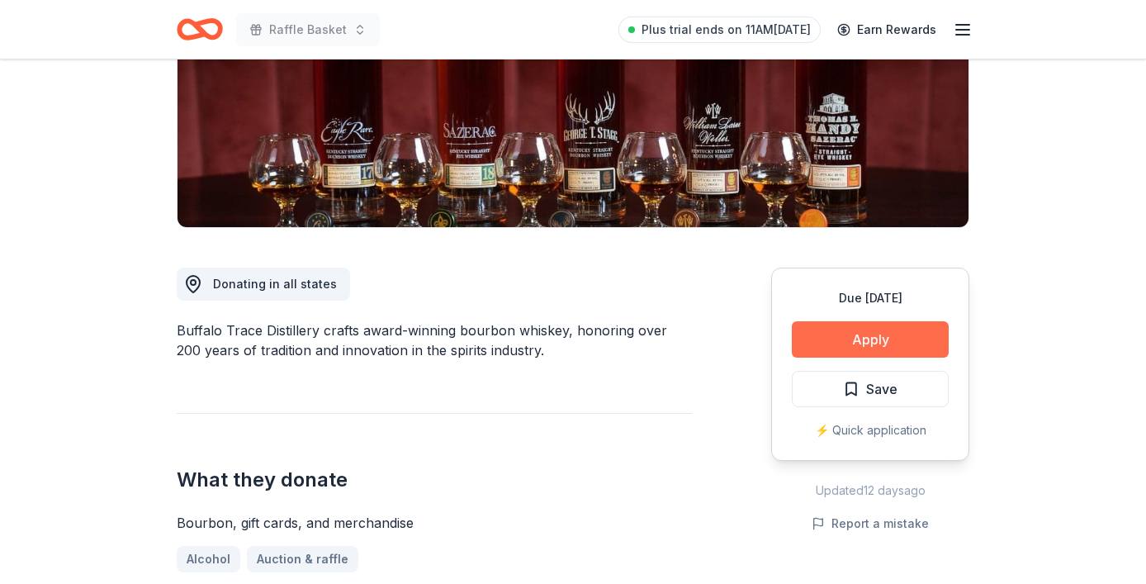
click at [894, 326] on button "Apply" at bounding box center [870, 339] width 157 height 36
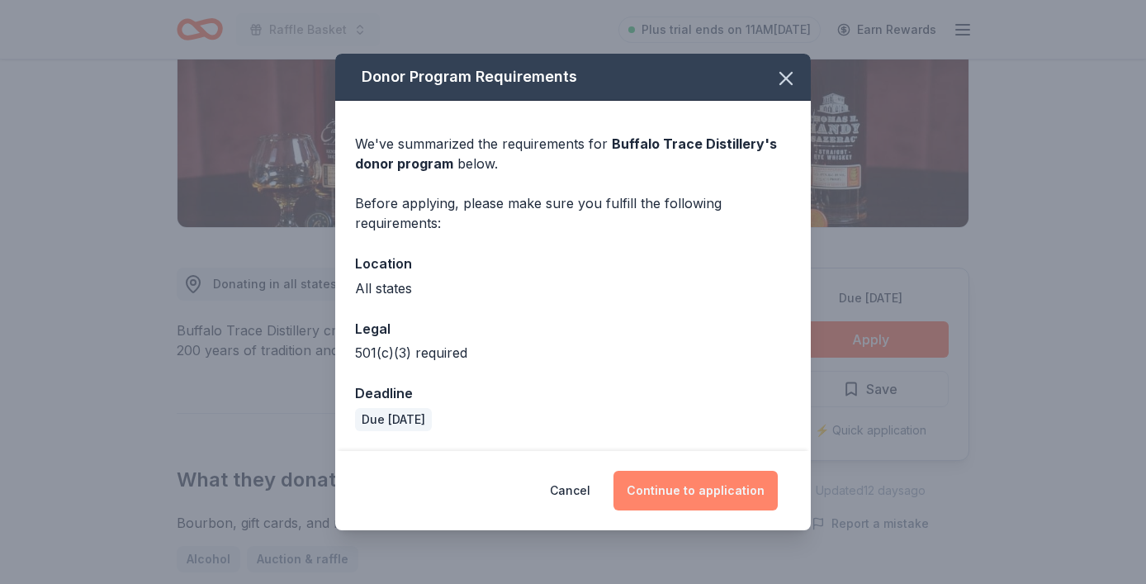
click at [705, 495] on button "Continue to application" at bounding box center [695, 491] width 164 height 40
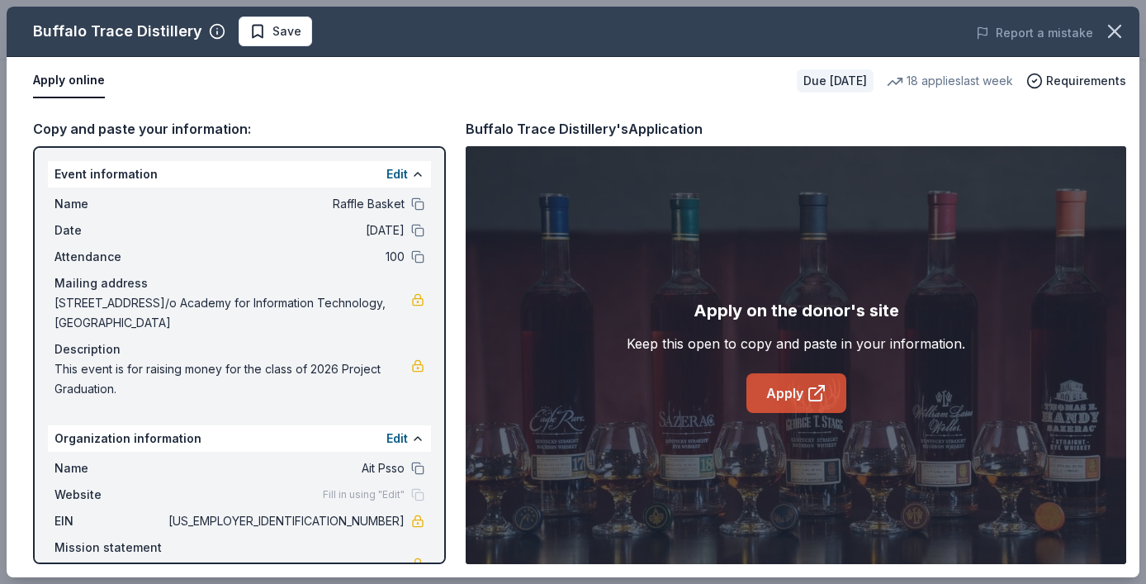
click at [833, 385] on link "Apply" at bounding box center [796, 393] width 100 height 40
click at [773, 380] on link "Apply" at bounding box center [796, 393] width 100 height 40
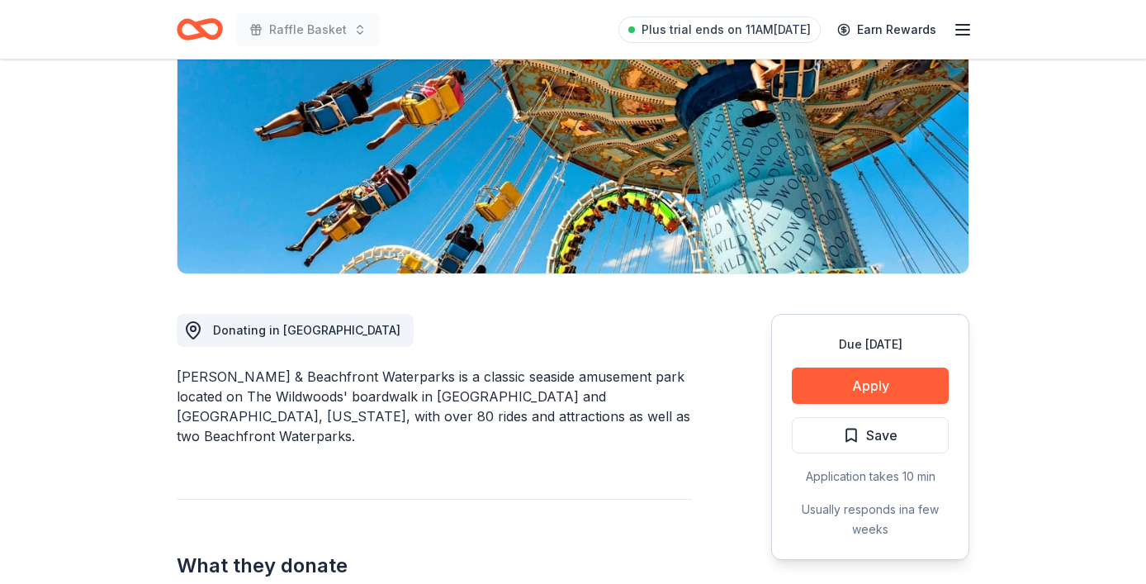
scroll to position [229, 0]
click at [881, 381] on button "Apply" at bounding box center [870, 384] width 157 height 36
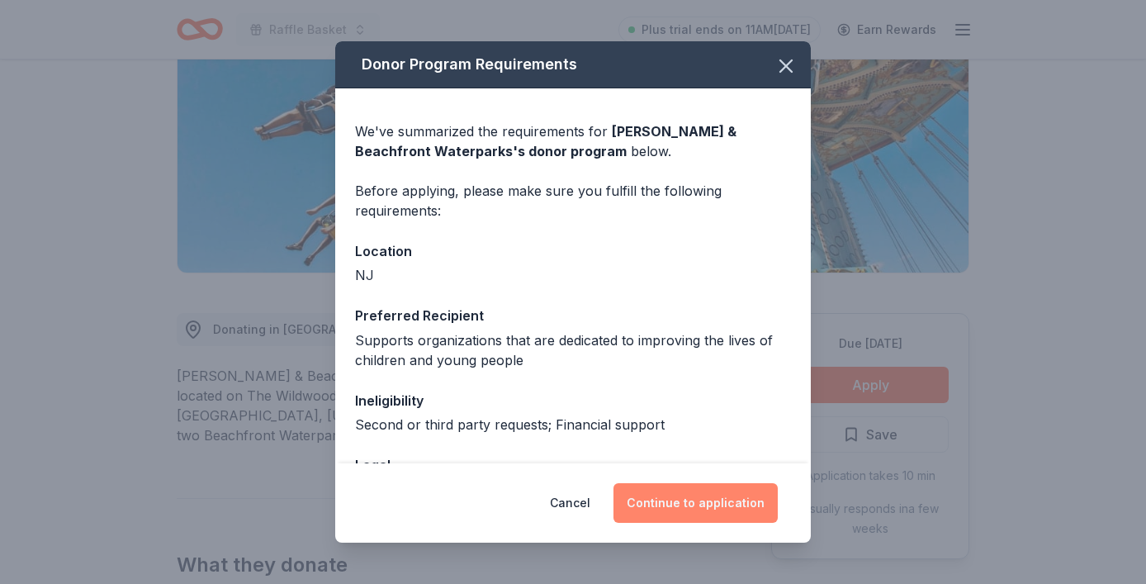
click at [716, 514] on button "Continue to application" at bounding box center [695, 503] width 164 height 40
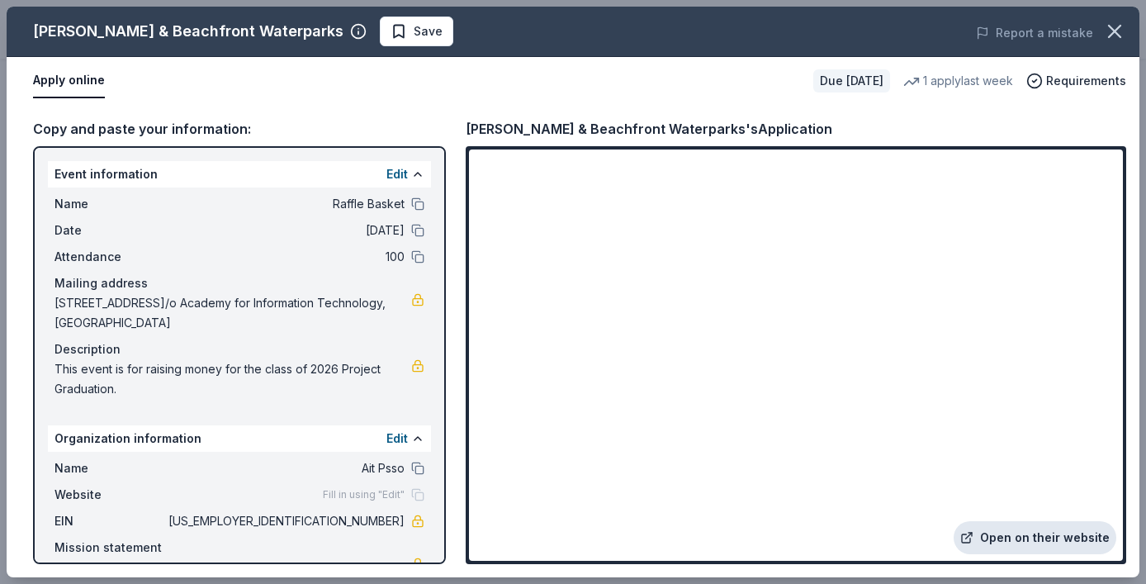
click at [997, 530] on link "Open on their website" at bounding box center [1034, 537] width 163 height 33
drag, startPoint x: 718, startPoint y: 127, endPoint x: 541, endPoint y: 134, distance: 176.8
click at [541, 134] on div "Morey's Piers & Beachfront Waterparks's Application" at bounding box center [649, 128] width 366 height 21
drag, startPoint x: 33, startPoint y: 27, endPoint x: 314, endPoint y: 44, distance: 282.0
click at [314, 44] on div "Morey's Piers & Beachfront Waterparks" at bounding box center [188, 31] width 310 height 26
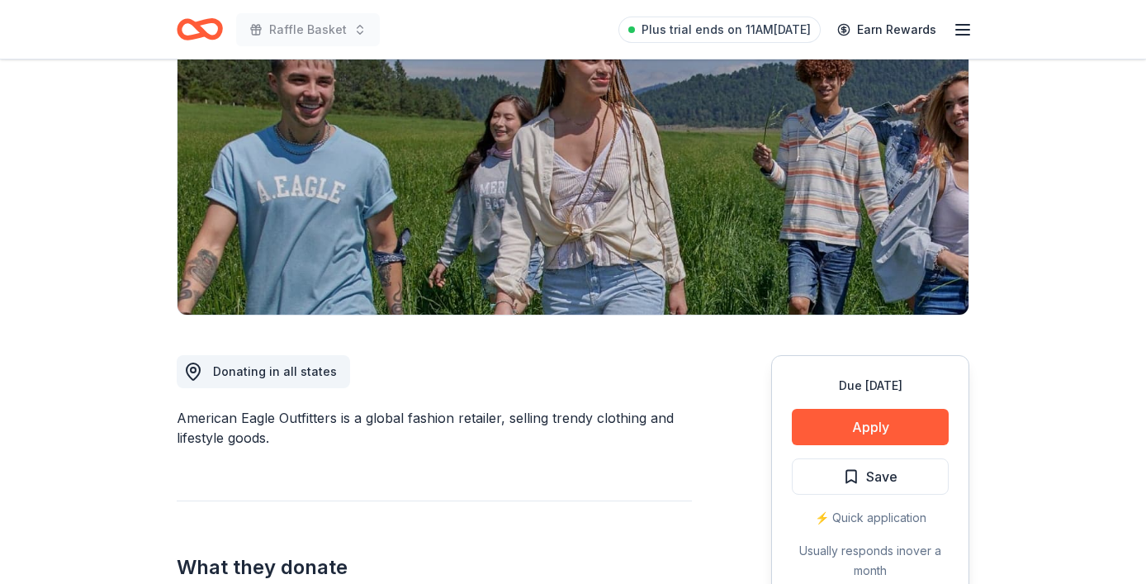
scroll to position [192, 0]
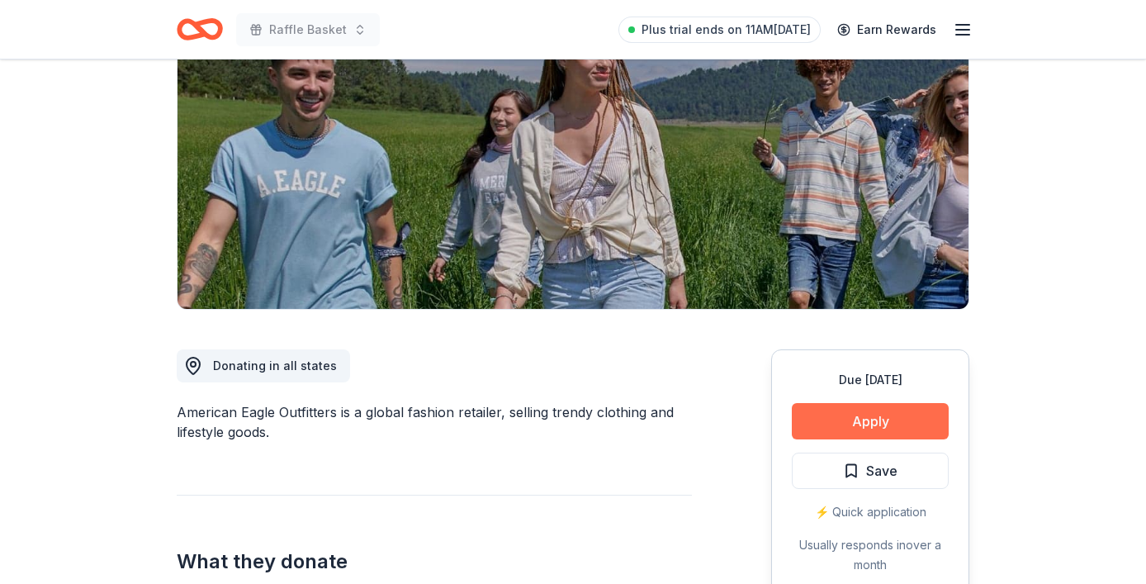
click at [854, 429] on button "Apply" at bounding box center [870, 421] width 157 height 36
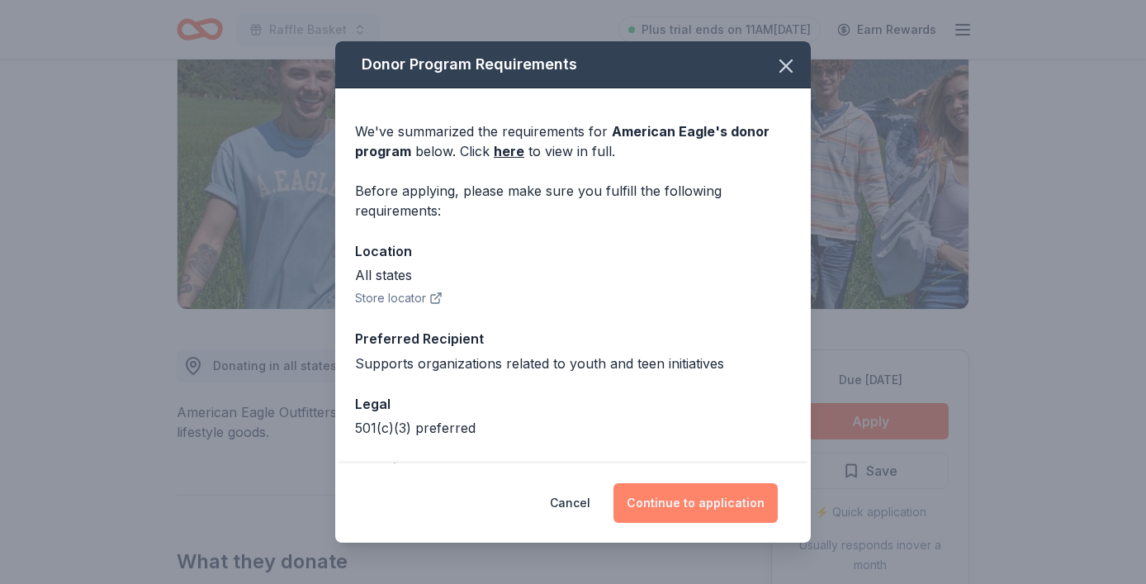
click at [720, 512] on button "Continue to application" at bounding box center [695, 503] width 164 height 40
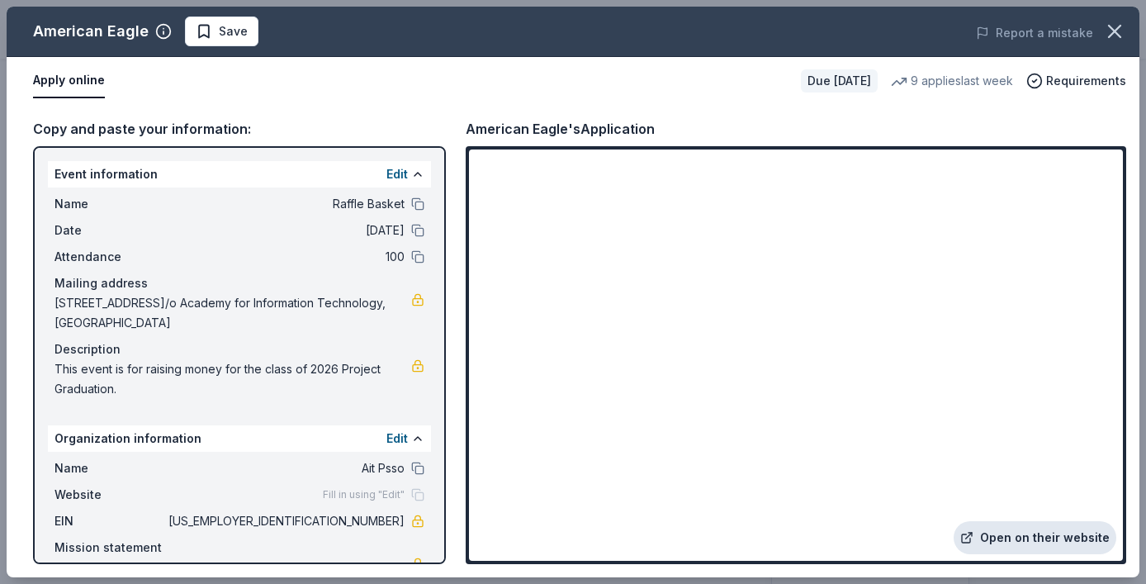
click at [985, 535] on link "Open on their website" at bounding box center [1034, 537] width 163 height 33
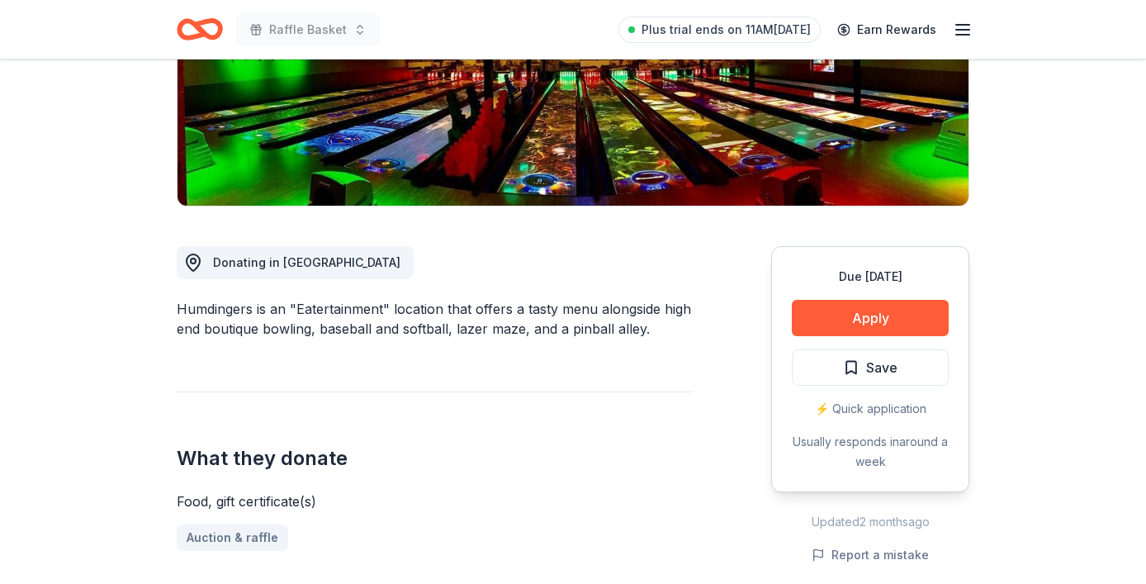
scroll to position [294, 0]
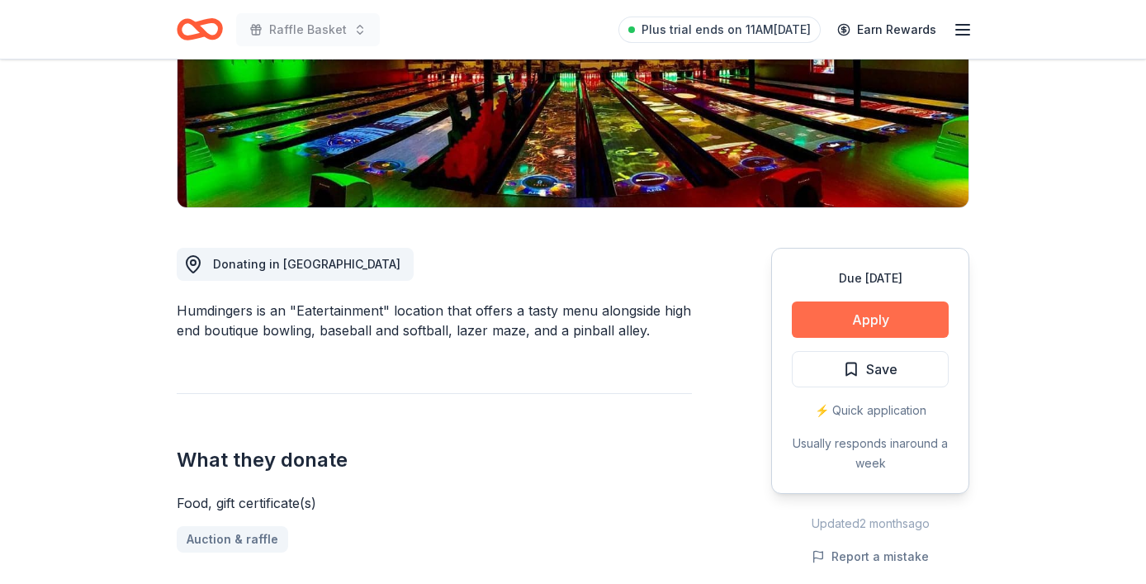
click at [851, 314] on button "Apply" at bounding box center [870, 319] width 157 height 36
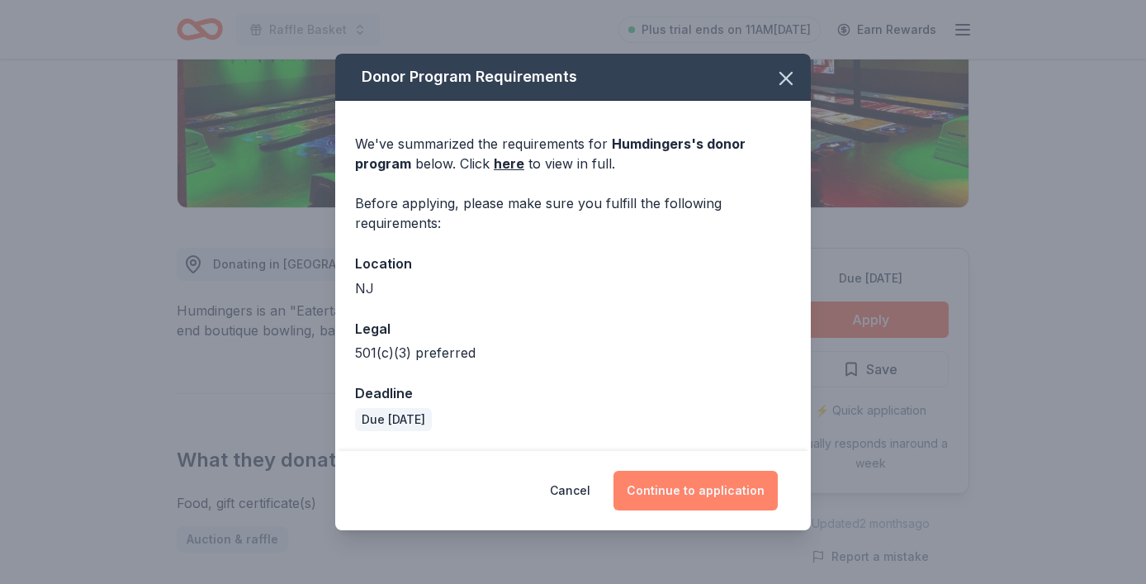
click at [687, 496] on button "Continue to application" at bounding box center [695, 491] width 164 height 40
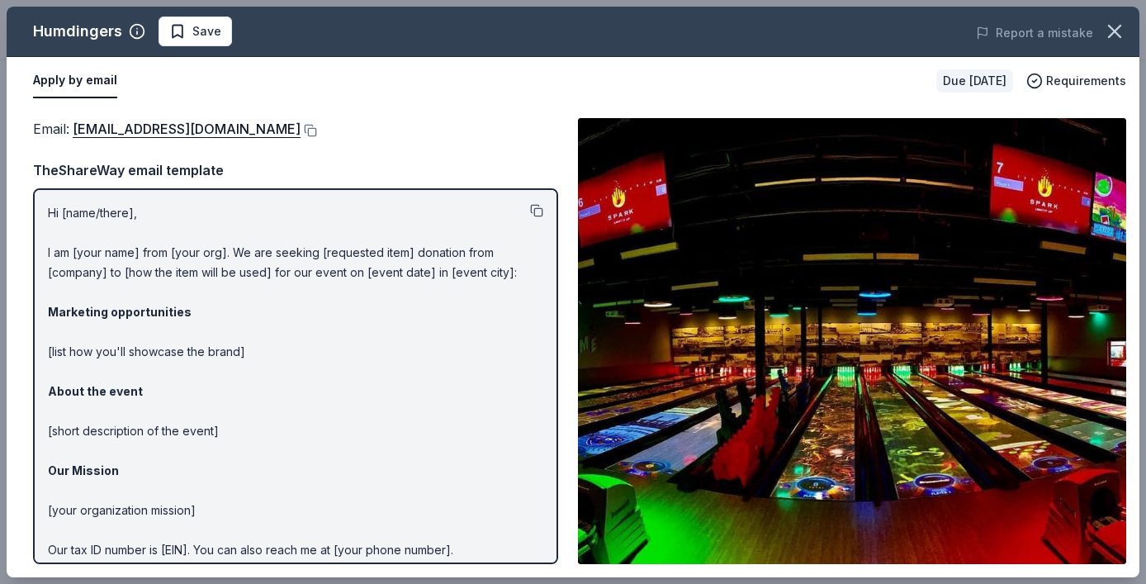
click at [536, 204] on button at bounding box center [536, 210] width 13 height 13
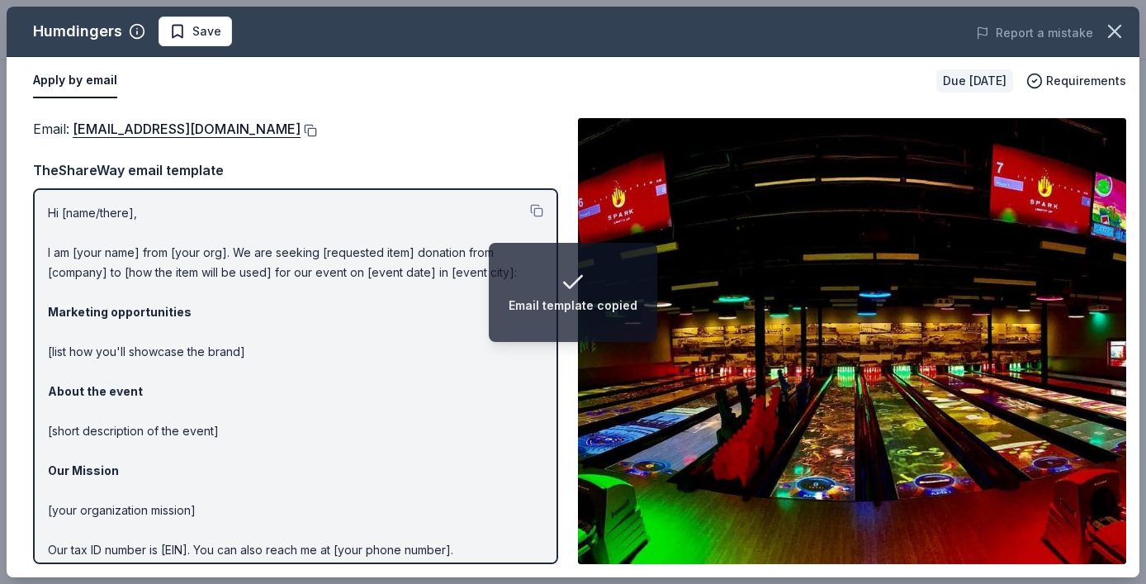
click at [300, 126] on button at bounding box center [308, 130] width 17 height 13
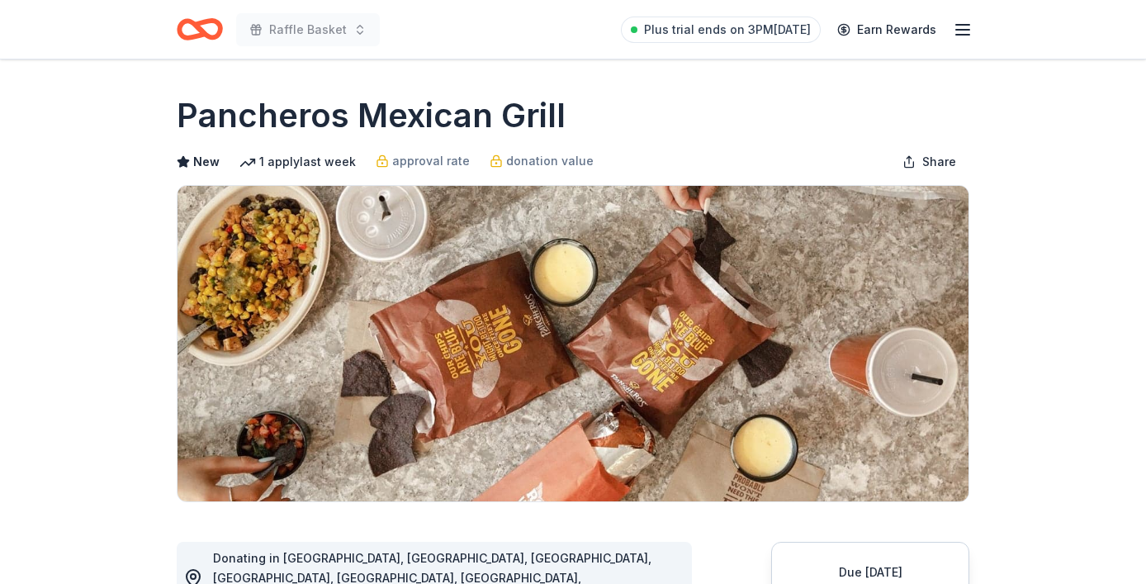
drag, startPoint x: 172, startPoint y: 116, endPoint x: 538, endPoint y: 142, distance: 367.4
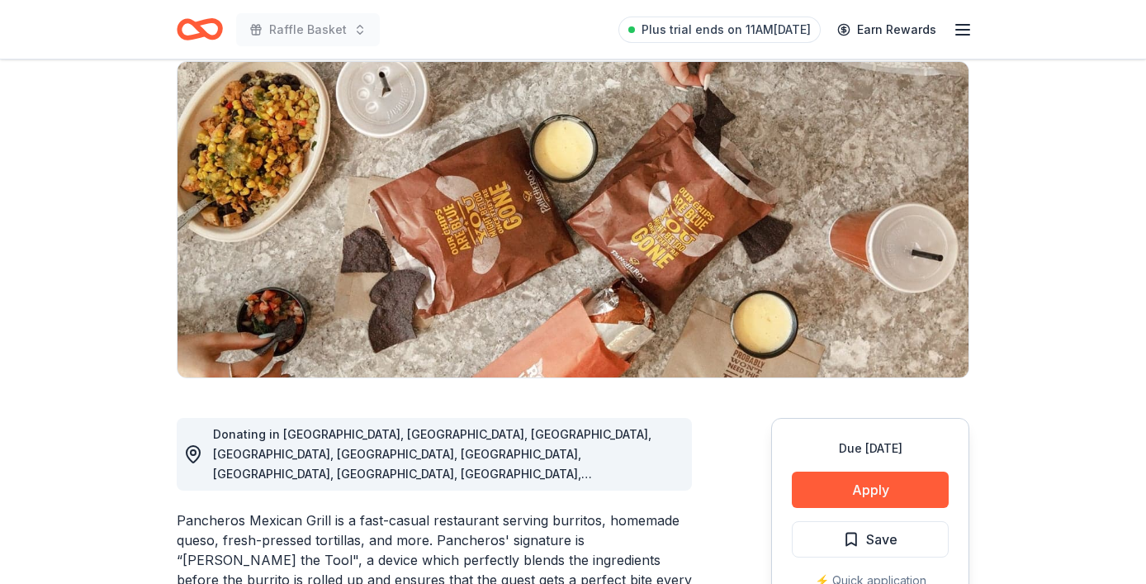
scroll to position [131, 0]
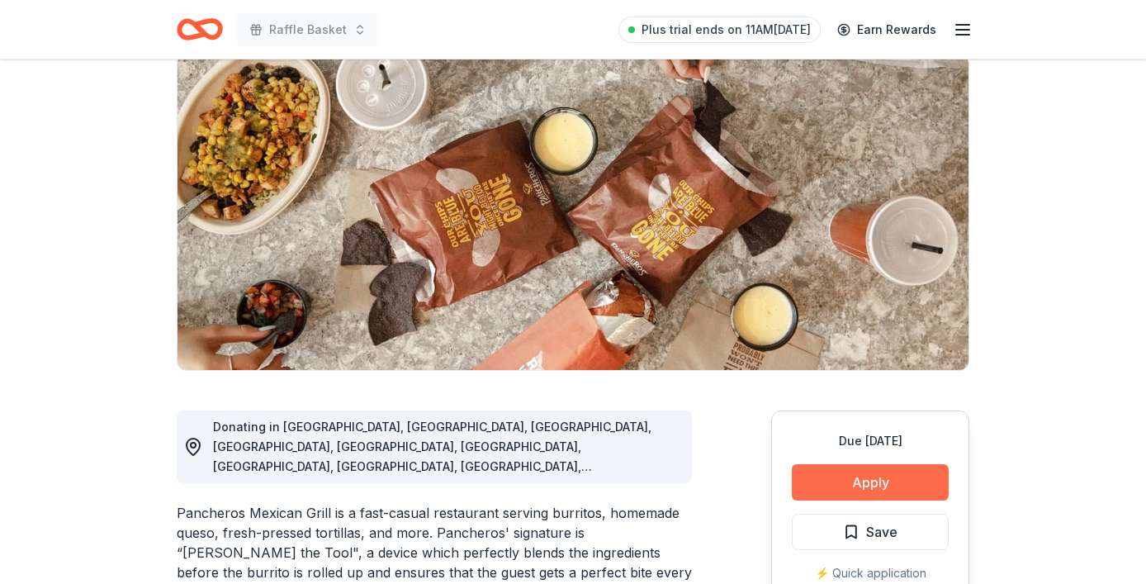
click at [863, 488] on button "Apply" at bounding box center [870, 482] width 157 height 36
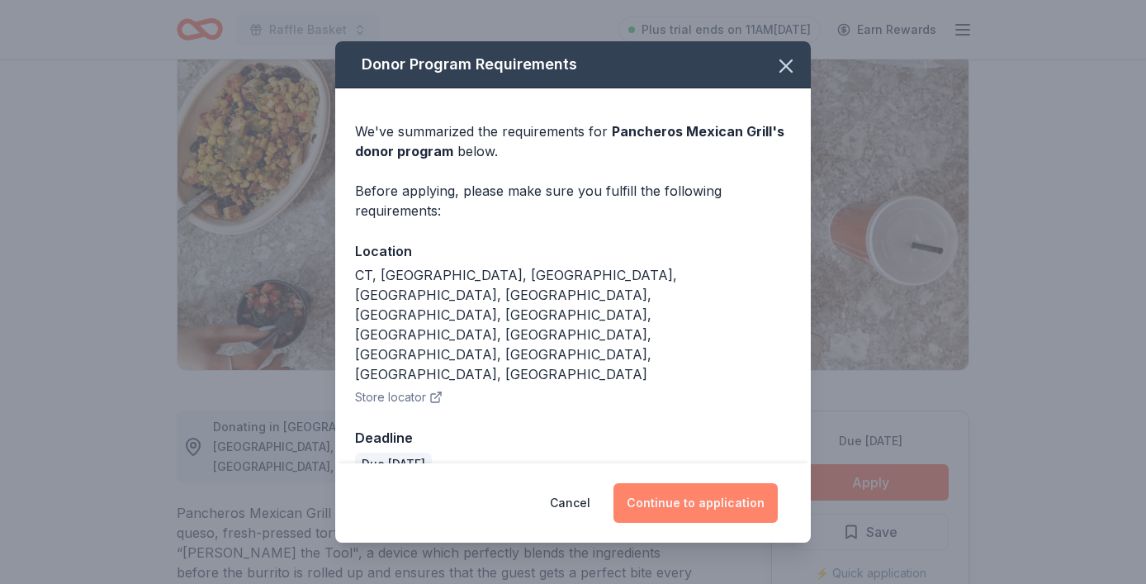
click at [672, 483] on button "Continue to application" at bounding box center [695, 503] width 164 height 40
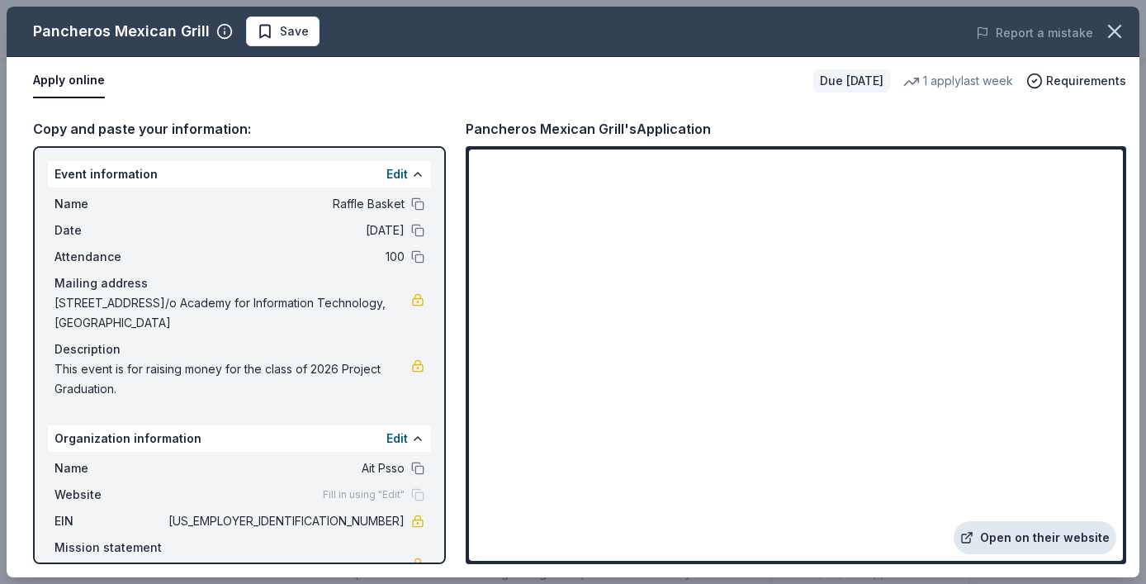
click at [1022, 545] on link "Open on their website" at bounding box center [1034, 537] width 163 height 33
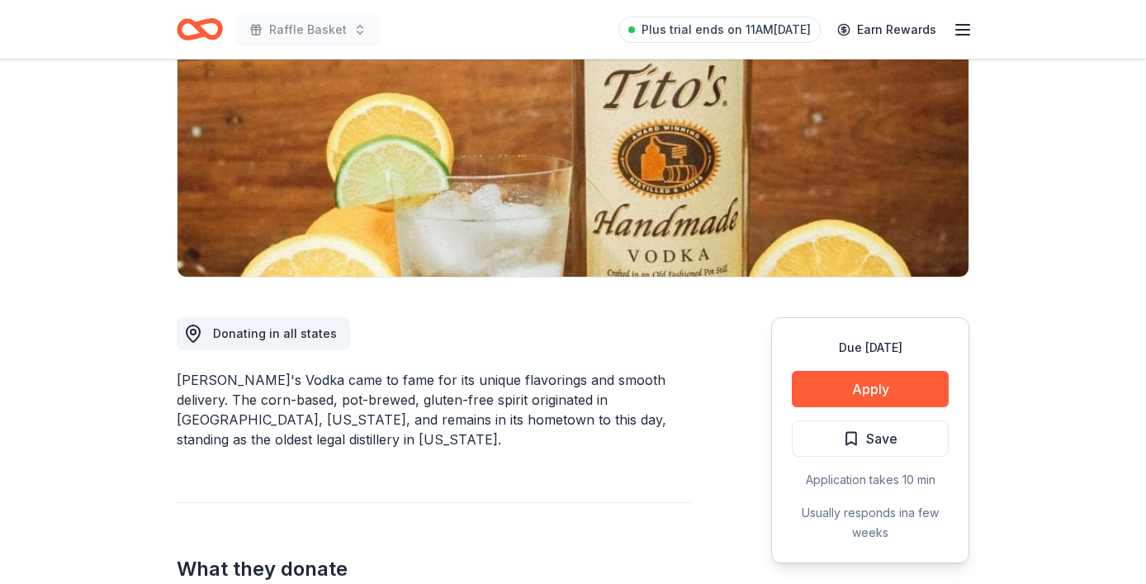
scroll to position [244, 0]
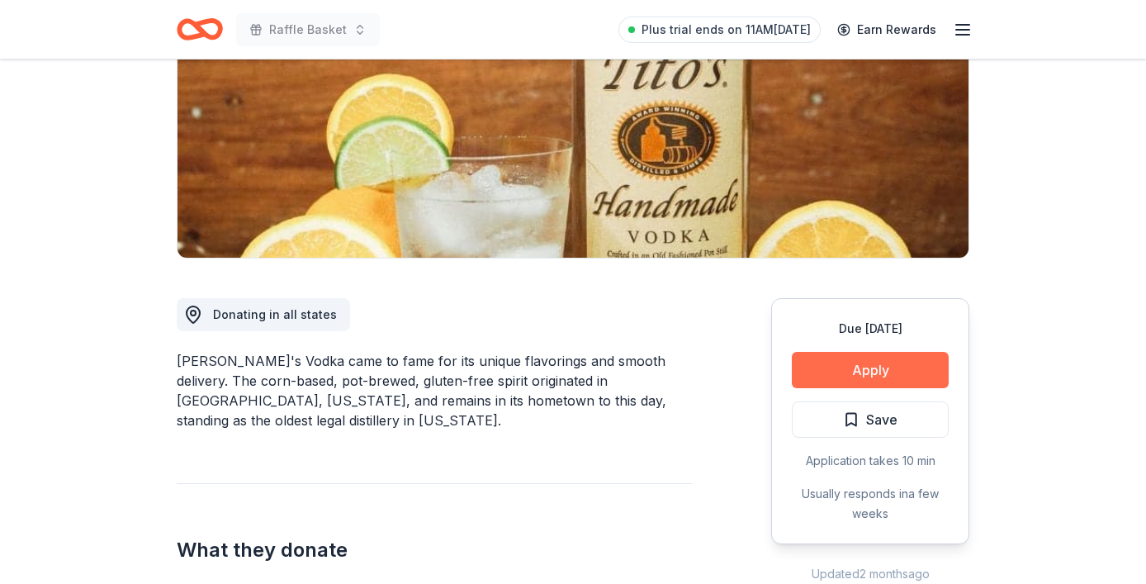
click at [855, 371] on button "Apply" at bounding box center [870, 370] width 157 height 36
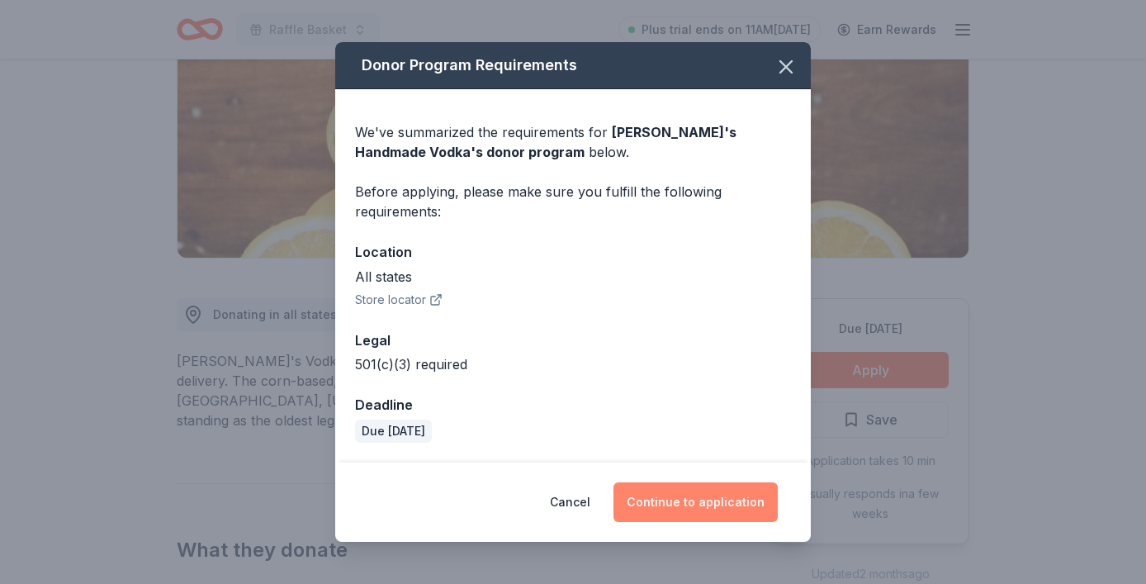
click at [688, 494] on button "Continue to application" at bounding box center [695, 502] width 164 height 40
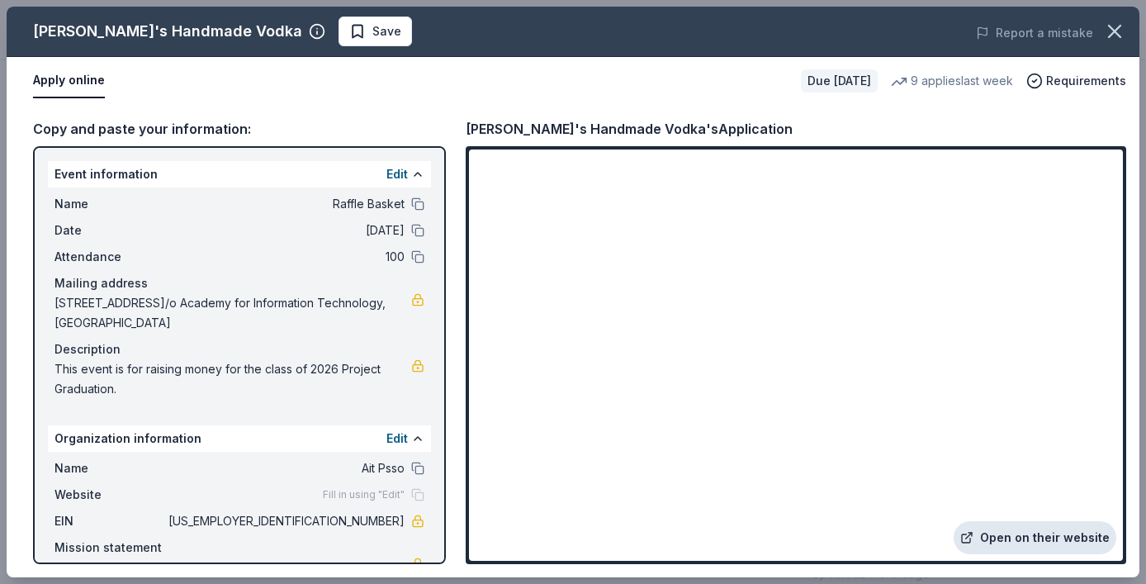
click at [1040, 537] on link "Open on their website" at bounding box center [1034, 537] width 163 height 33
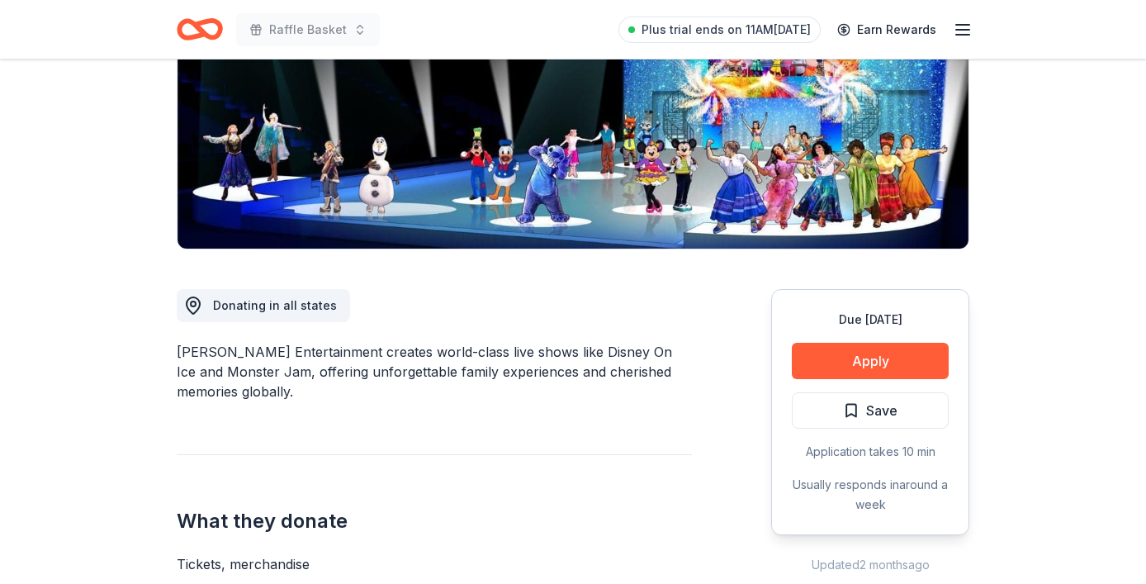
scroll to position [253, 0]
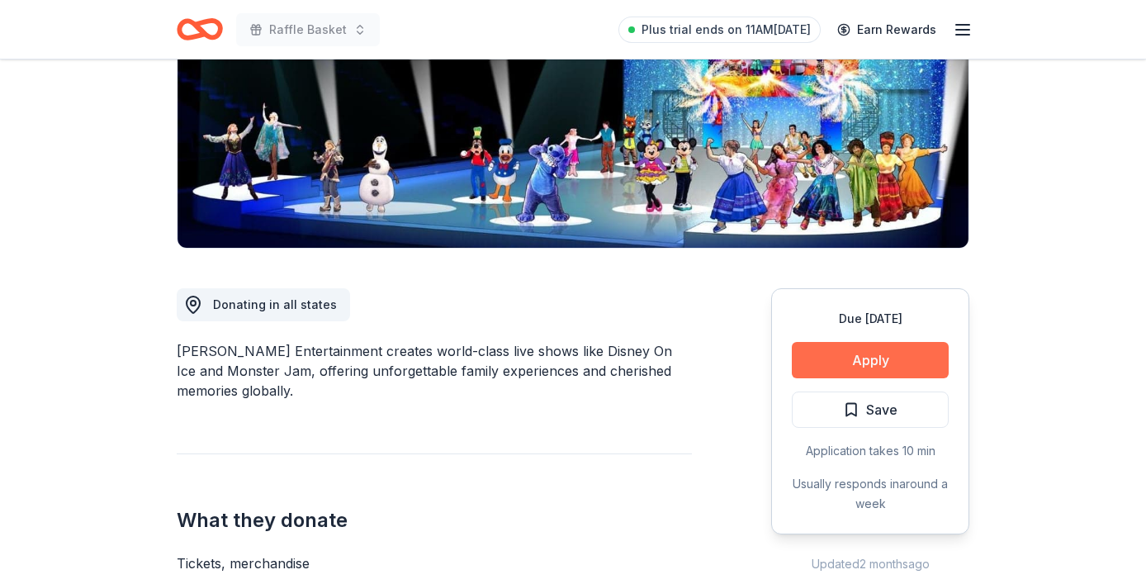
click at [833, 361] on button "Apply" at bounding box center [870, 360] width 157 height 36
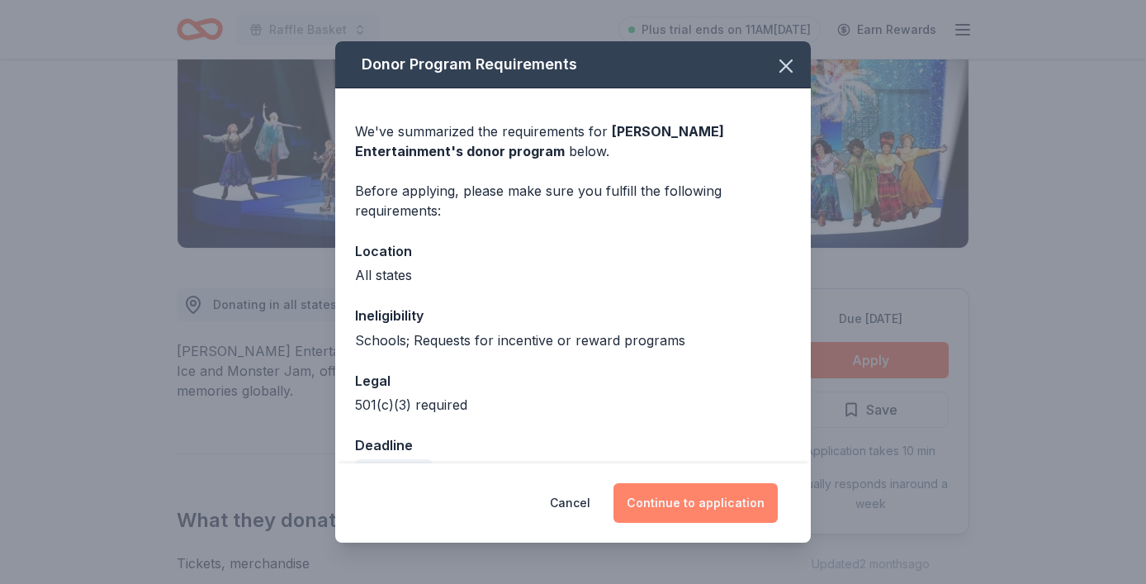
click at [688, 496] on button "Continue to application" at bounding box center [695, 503] width 164 height 40
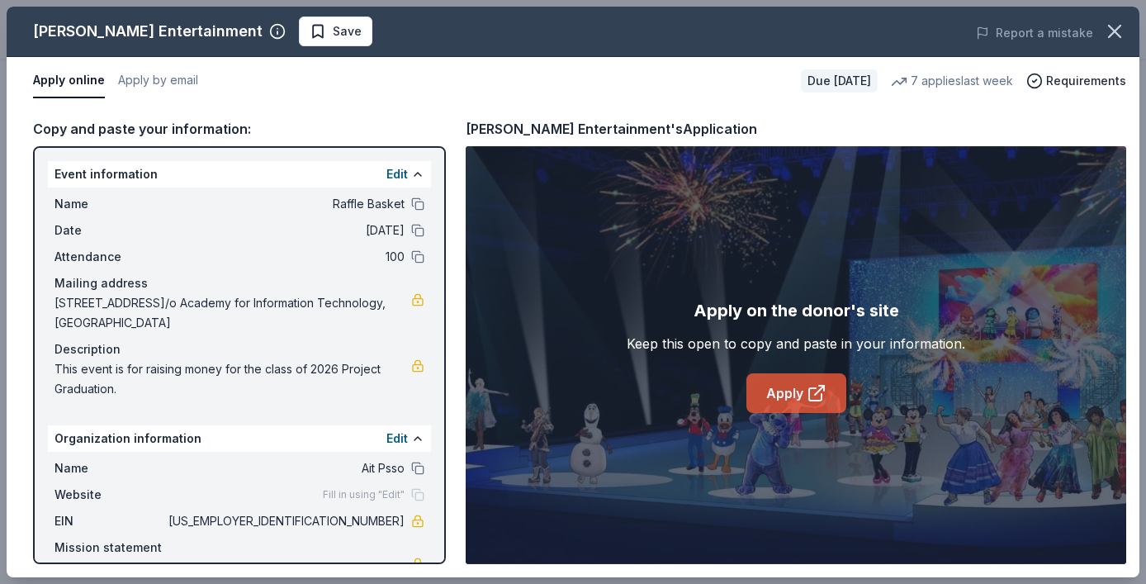
click at [789, 391] on link "Apply" at bounding box center [796, 393] width 100 height 40
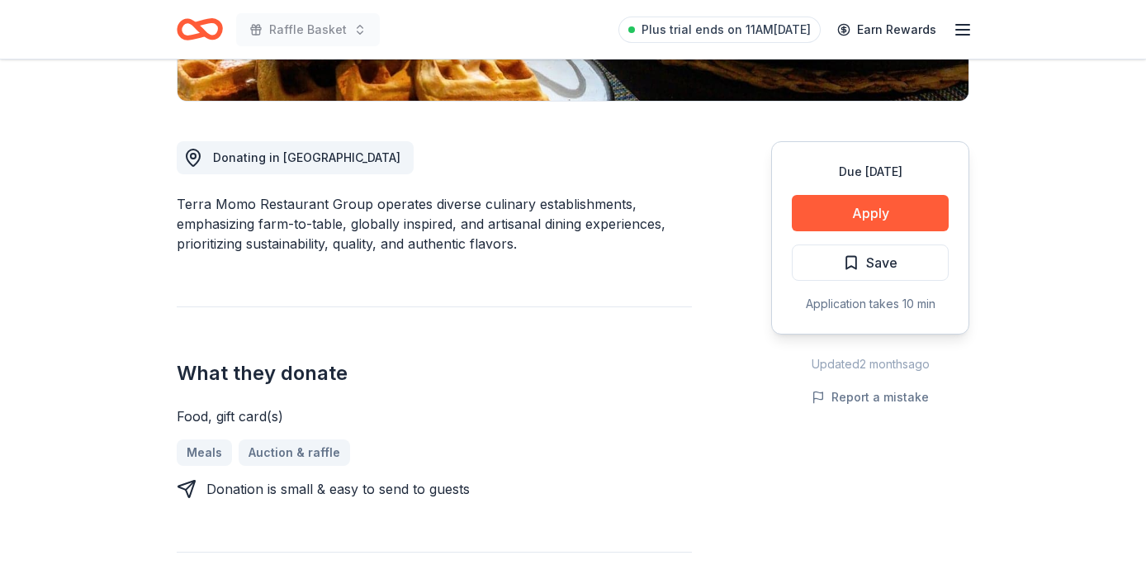
scroll to position [409, 0]
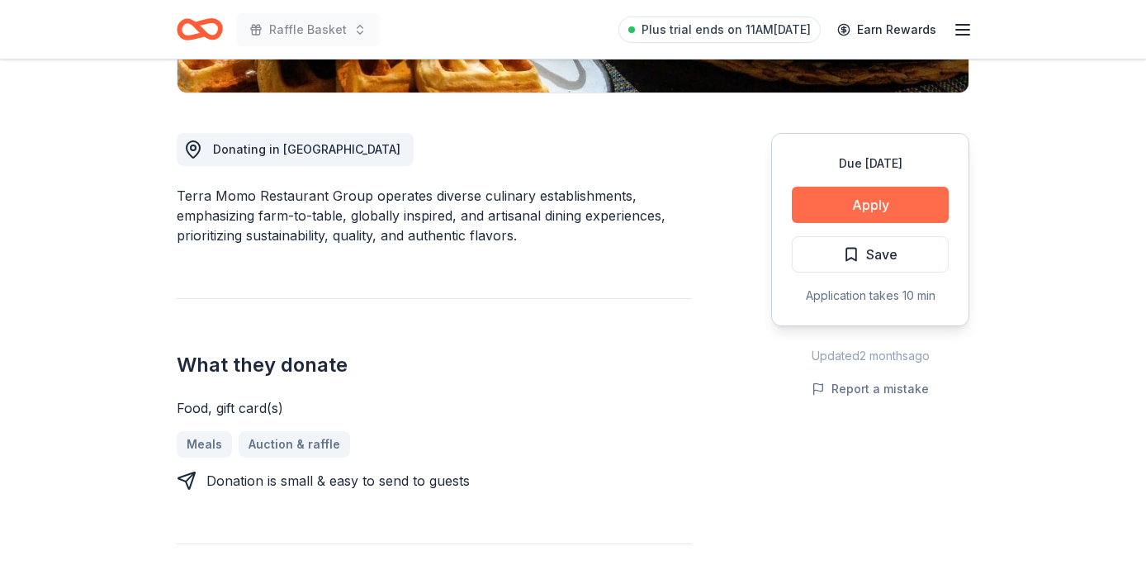
click at [915, 206] on button "Apply" at bounding box center [870, 205] width 157 height 36
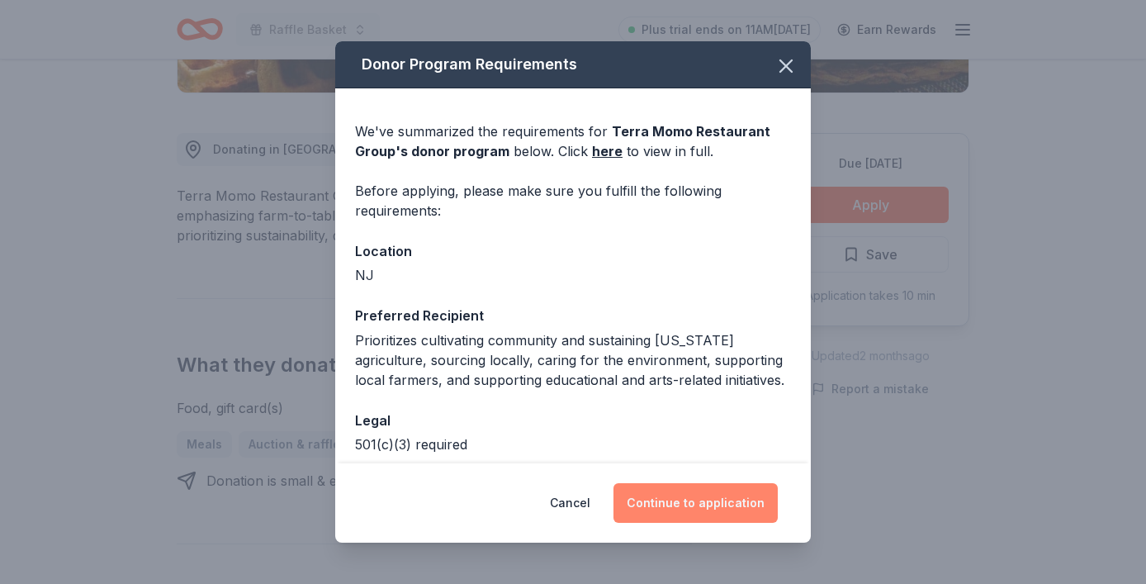
click at [720, 500] on button "Continue to application" at bounding box center [695, 503] width 164 height 40
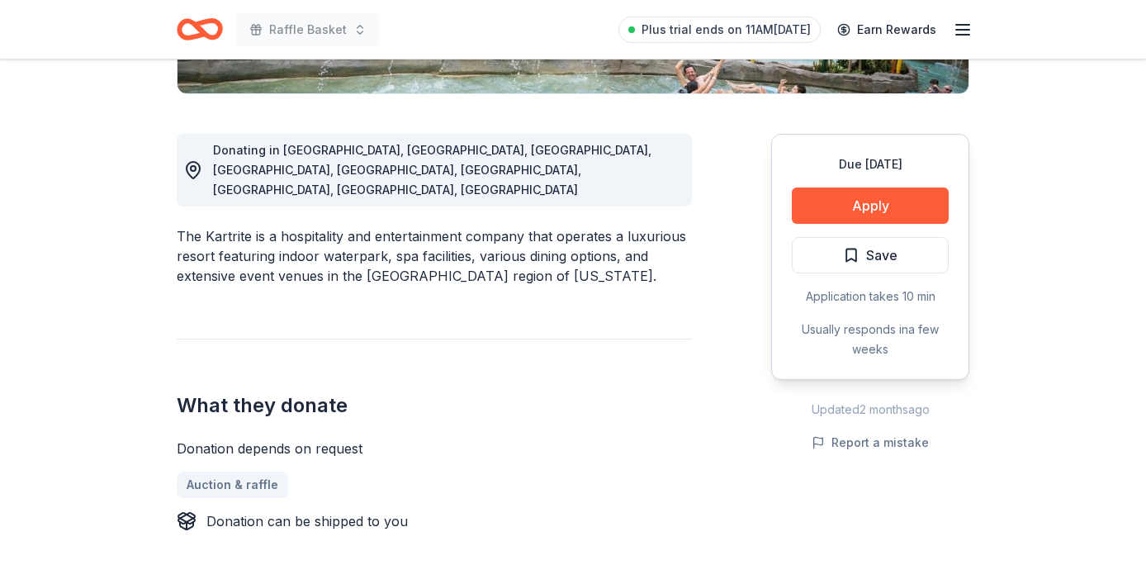
scroll to position [418, 0]
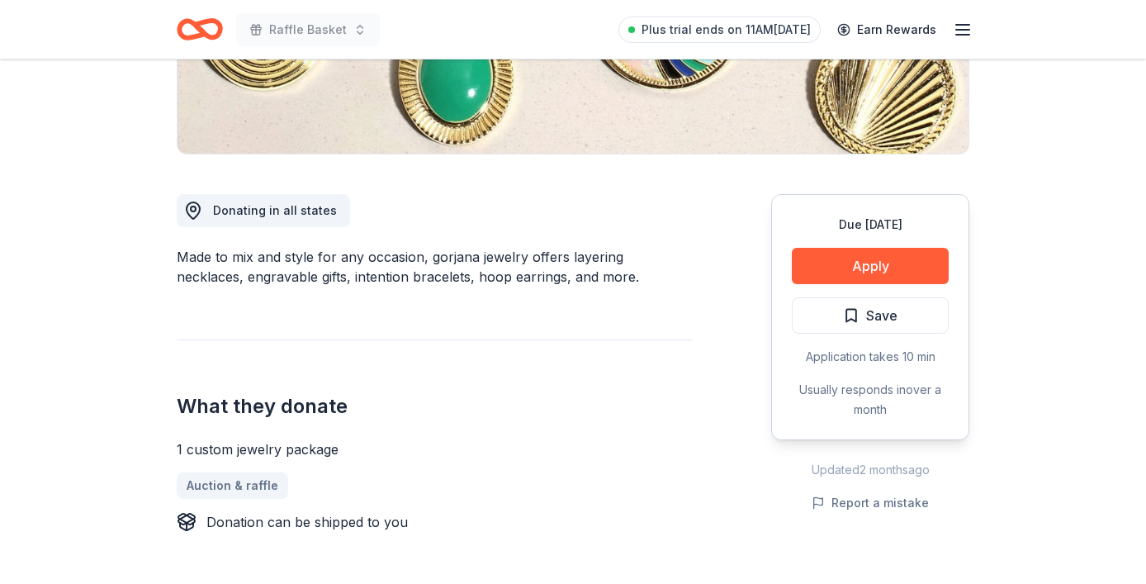
scroll to position [348, 0]
click at [272, 442] on div "1 custom jewelry package" at bounding box center [434, 448] width 515 height 20
click at [835, 268] on button "Apply" at bounding box center [870, 265] width 157 height 36
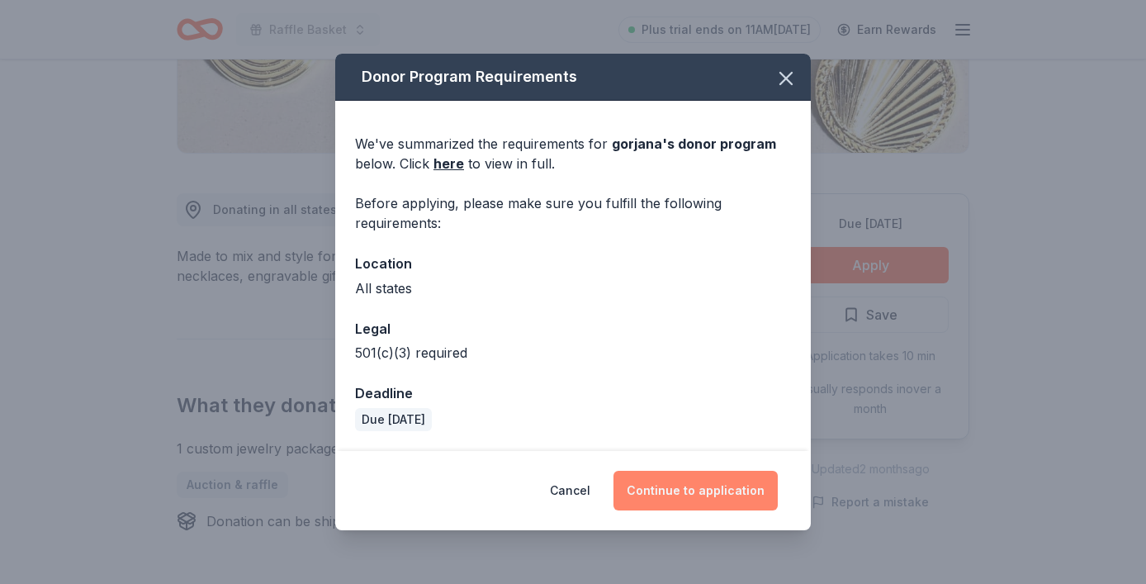
click at [690, 508] on button "Continue to application" at bounding box center [695, 491] width 164 height 40
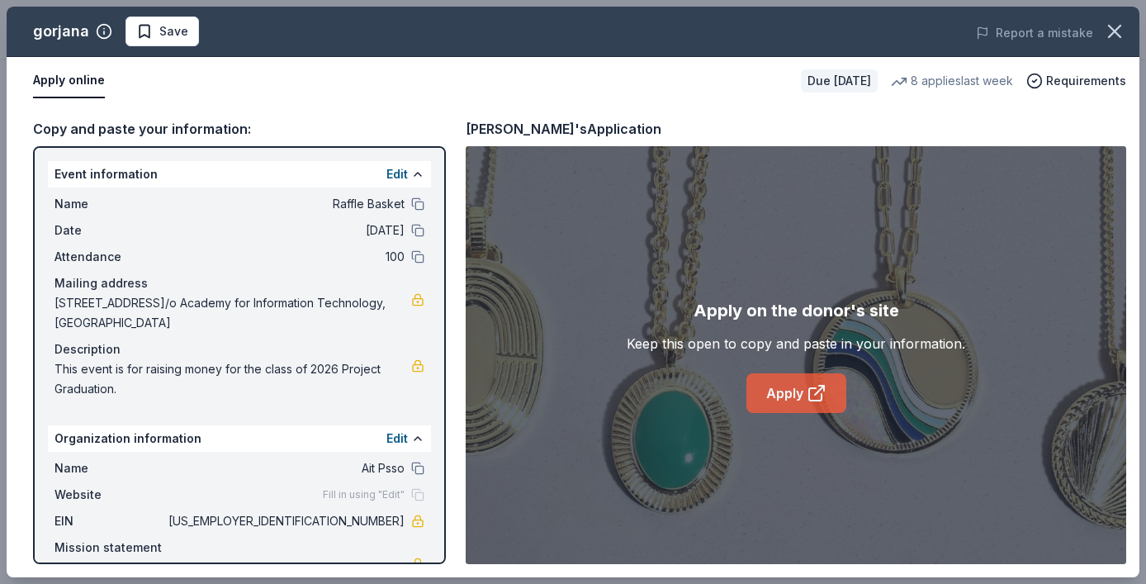
click at [810, 388] on icon at bounding box center [815, 394] width 12 height 12
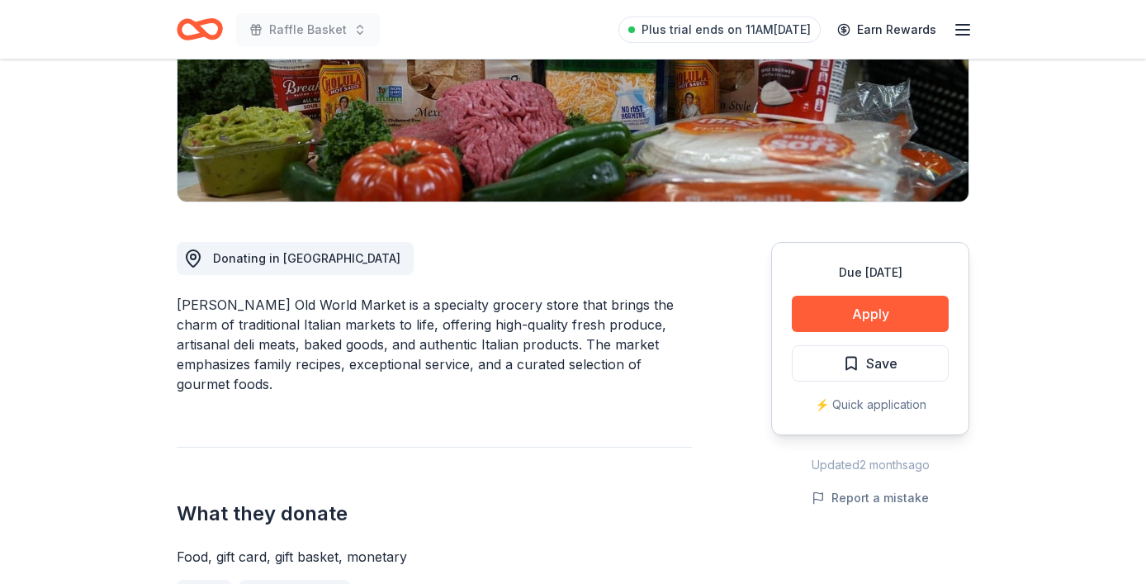
scroll to position [292, 0]
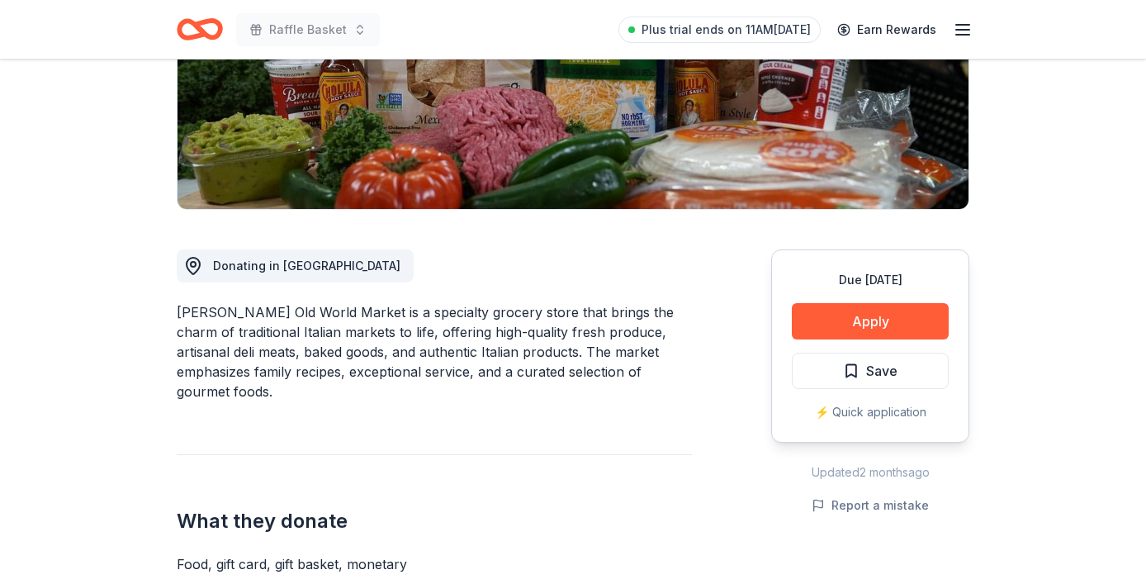
drag, startPoint x: 177, startPoint y: 310, endPoint x: 331, endPoint y: 310, distance: 153.5
click at [331, 310] on div "Livoti's Old World Market is a specialty grocery store that brings the charm of…" at bounding box center [434, 351] width 515 height 99
drag, startPoint x: 331, startPoint y: 310, endPoint x: 206, endPoint y: 310, distance: 124.6
click at [206, 310] on div "Livoti's Old World Market is a specialty grocery store that brings the charm of…" at bounding box center [434, 351] width 515 height 99
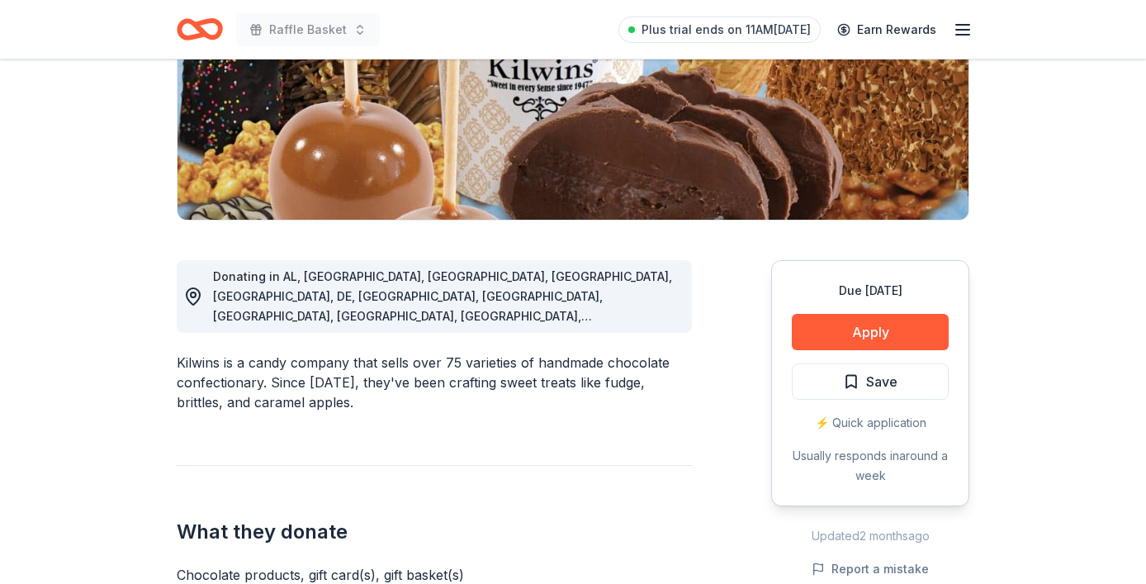
scroll to position [269, 0]
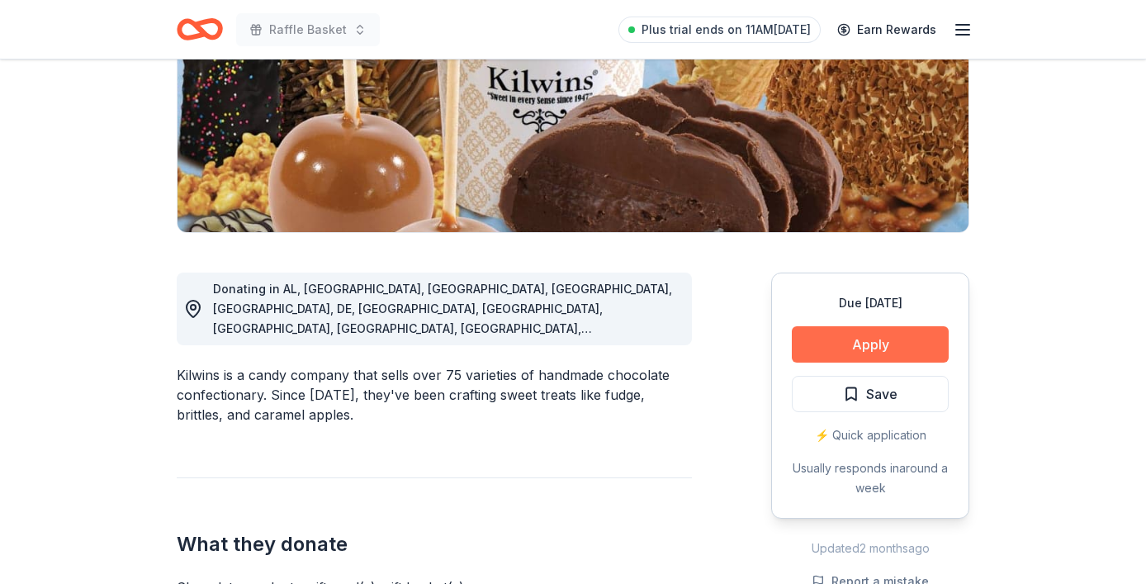
click at [839, 346] on button "Apply" at bounding box center [870, 344] width 157 height 36
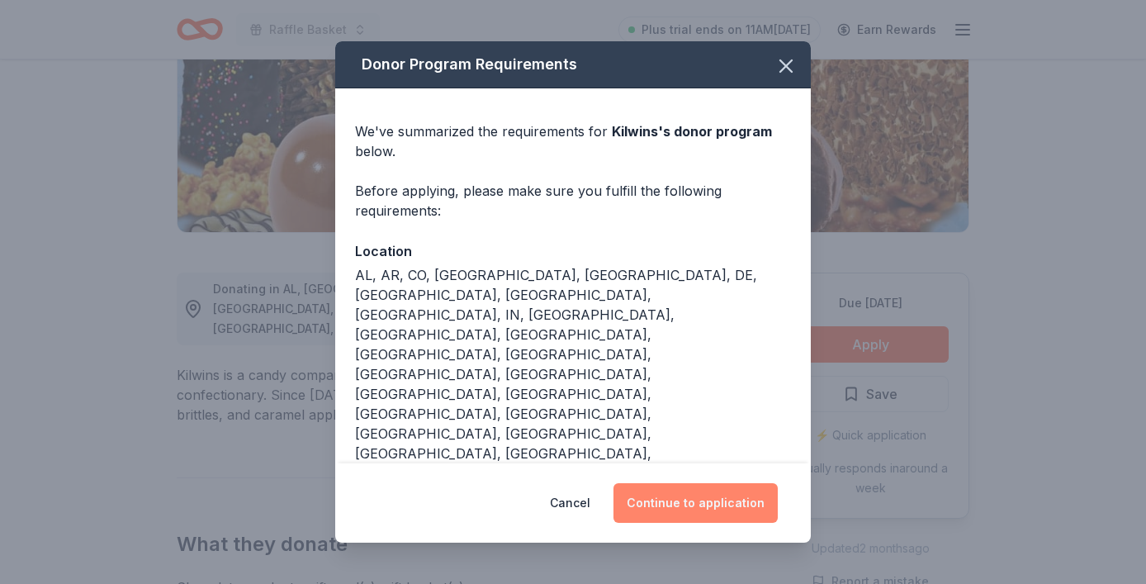
click at [677, 483] on button "Continue to application" at bounding box center [695, 503] width 164 height 40
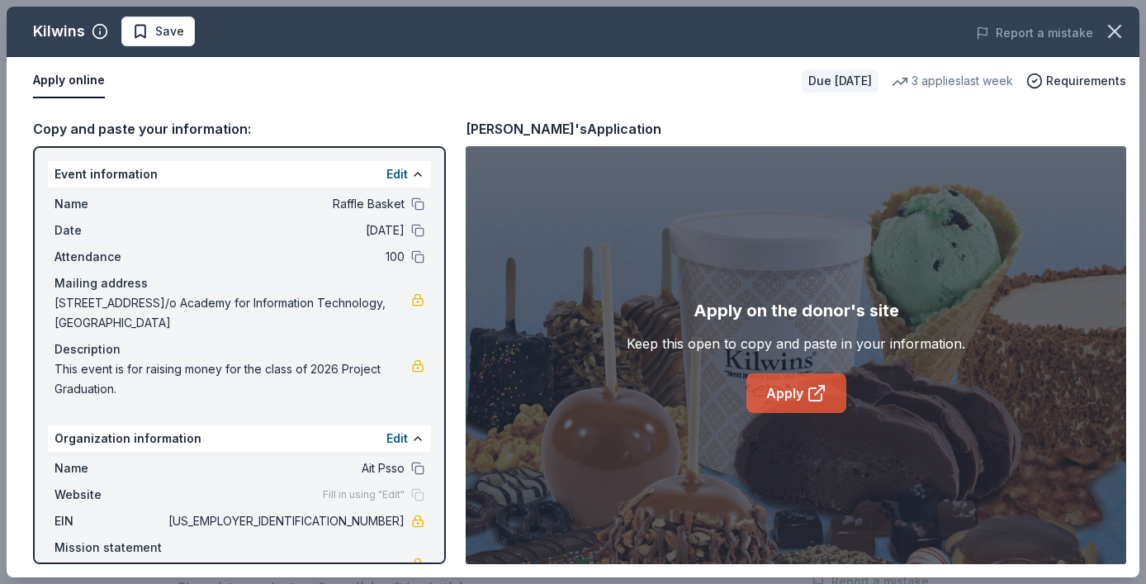
click at [821, 390] on icon at bounding box center [816, 393] width 20 height 20
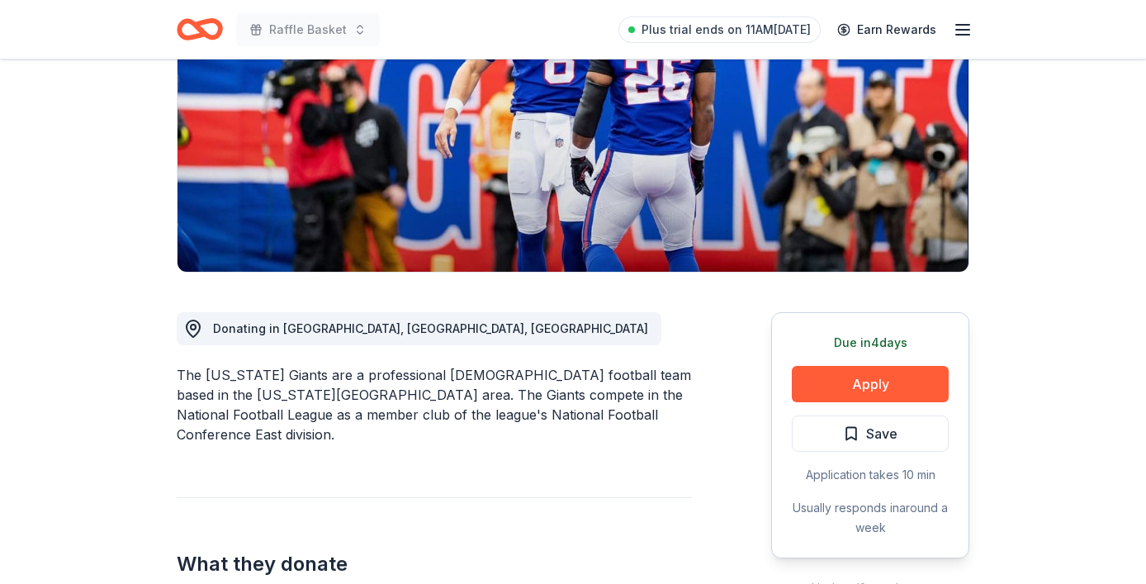
scroll to position [236, 0]
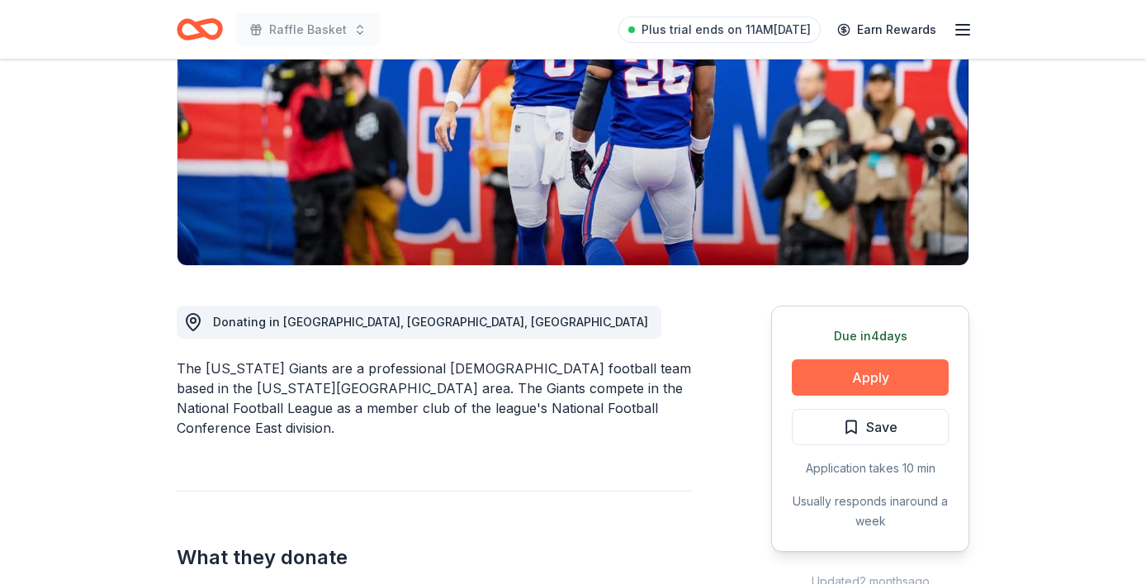
click at [824, 379] on button "Apply" at bounding box center [870, 377] width 157 height 36
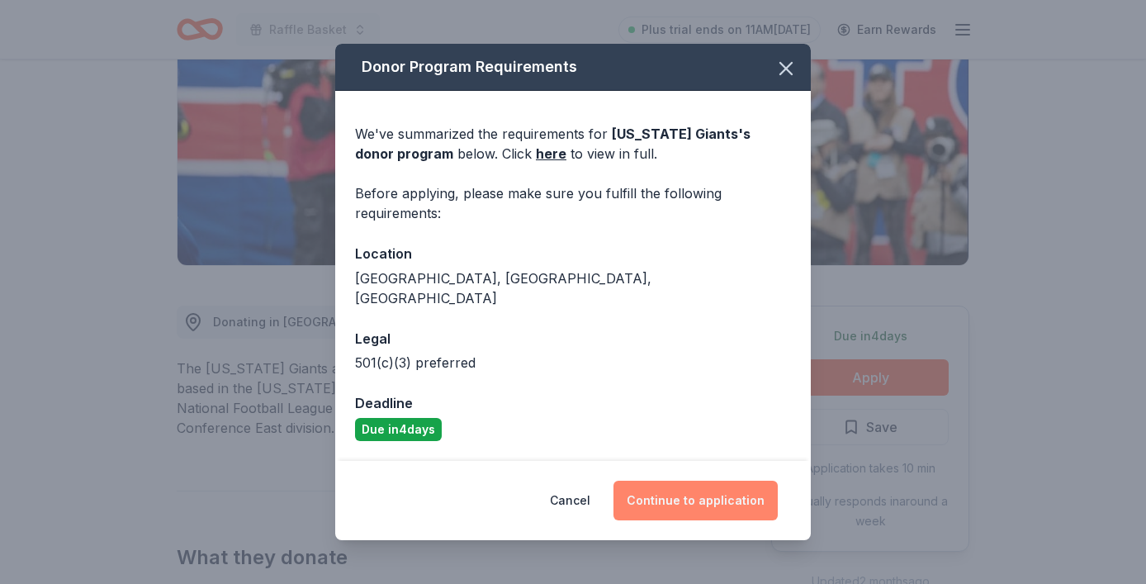
click at [688, 498] on button "Continue to application" at bounding box center [695, 500] width 164 height 40
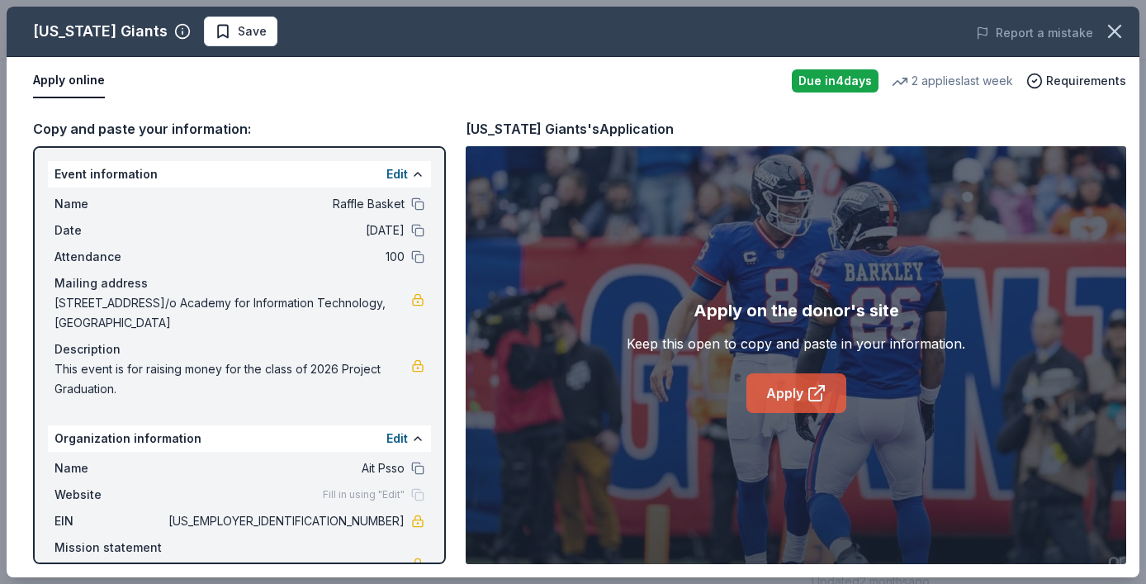
click at [832, 394] on link "Apply" at bounding box center [796, 393] width 100 height 40
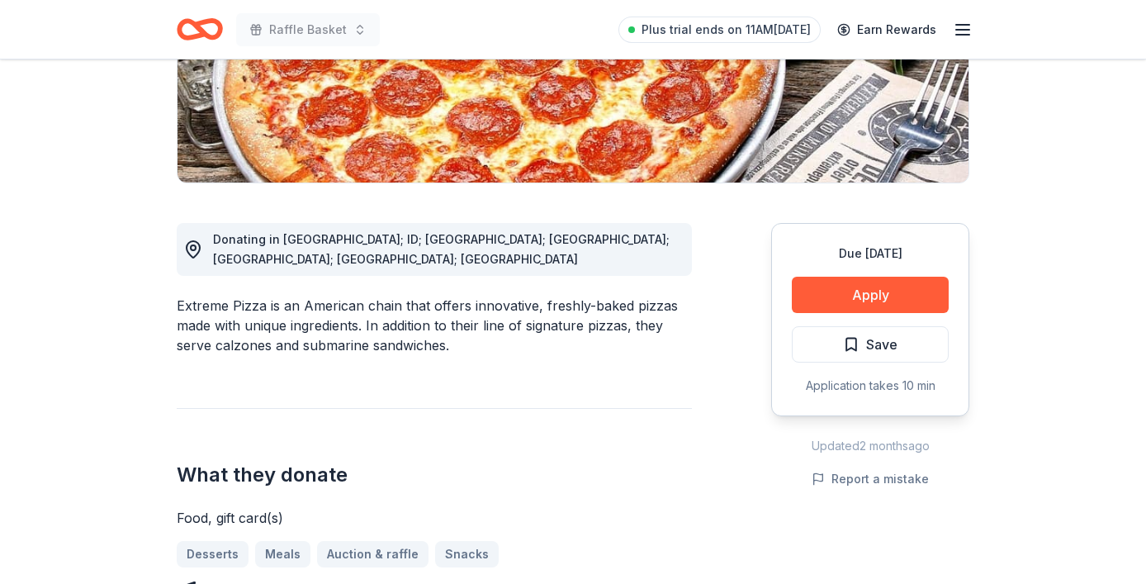
scroll to position [314, 0]
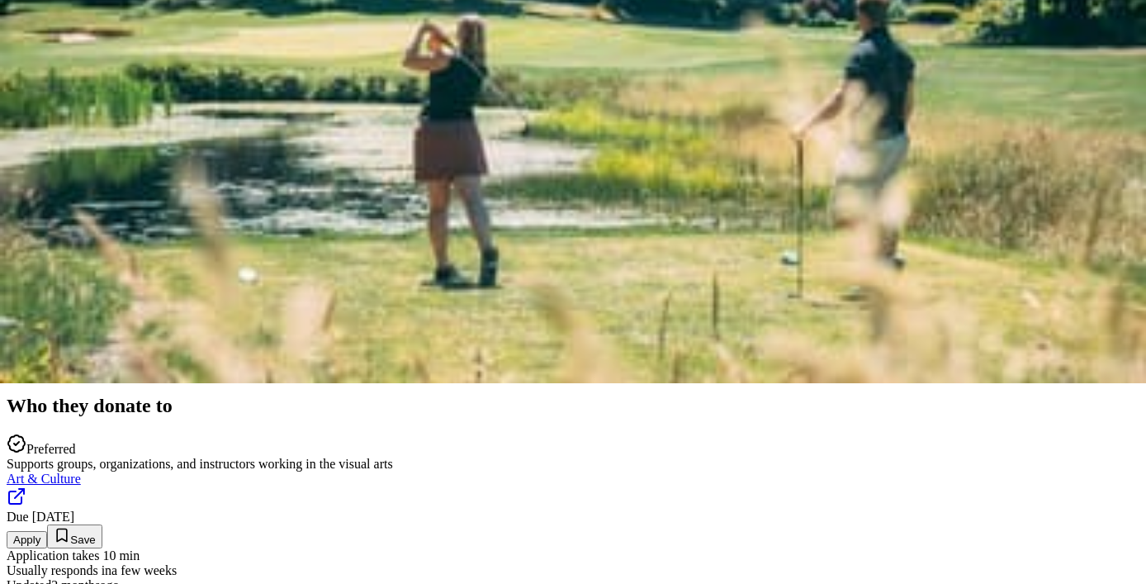
scroll to position [203, 0]
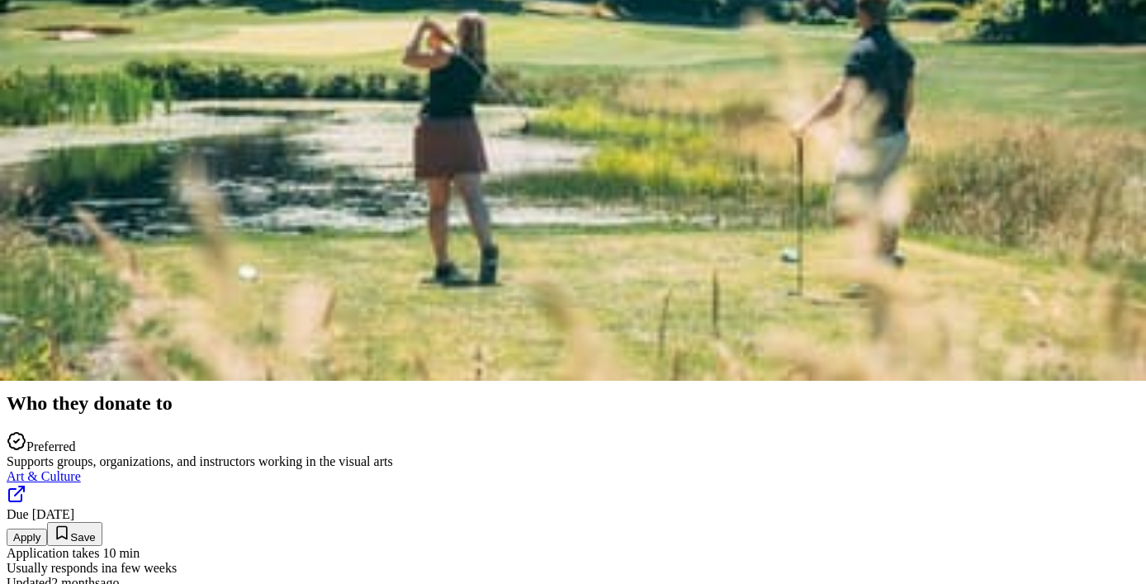
click at [47, 528] on button "Apply" at bounding box center [27, 536] width 40 height 17
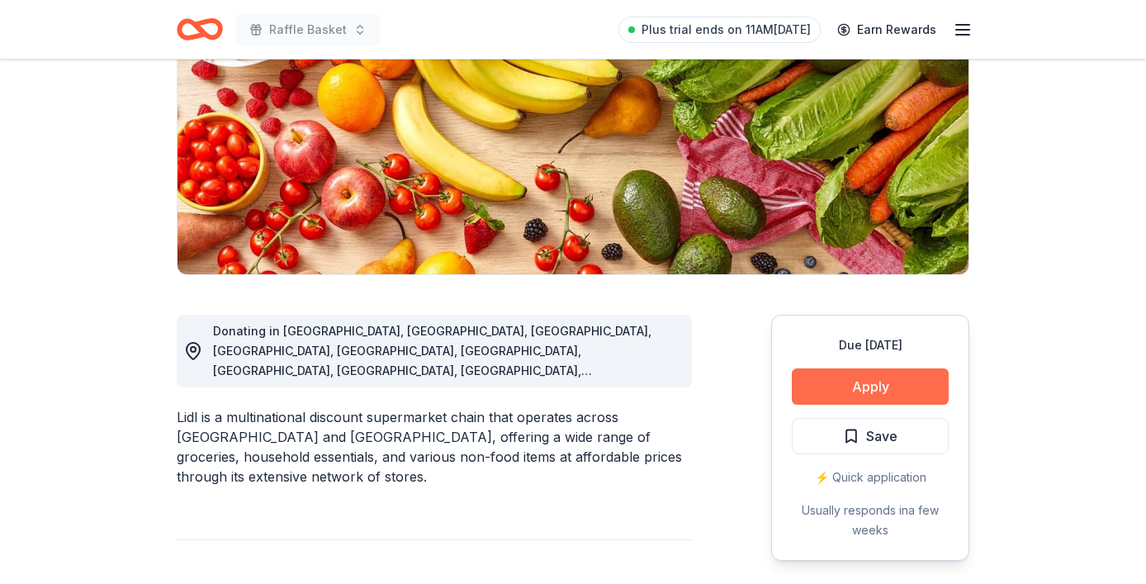
scroll to position [234, 0]
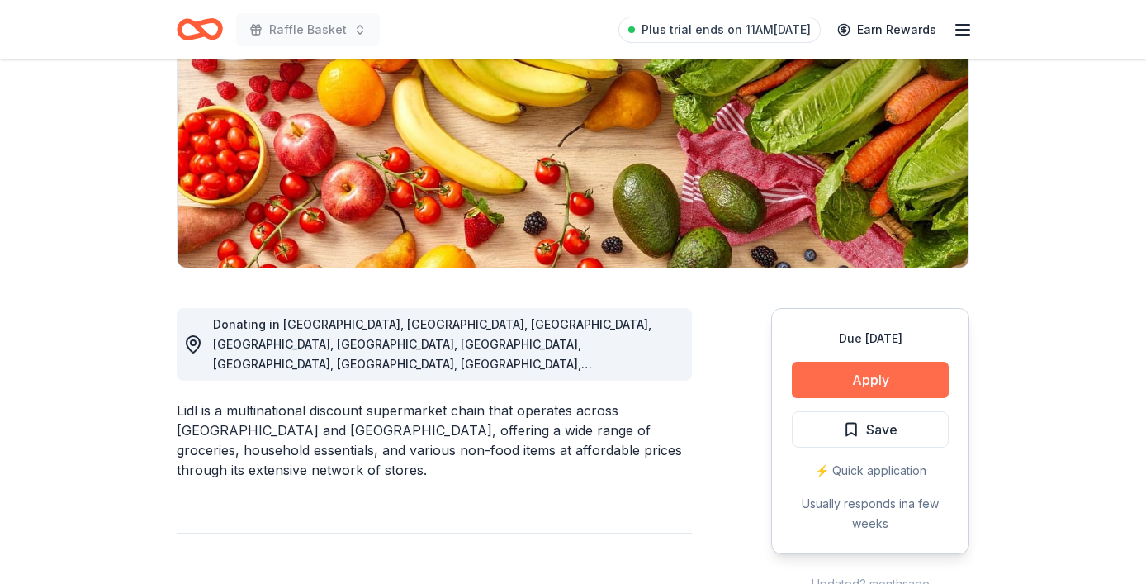
click at [856, 383] on button "Apply" at bounding box center [870, 380] width 157 height 36
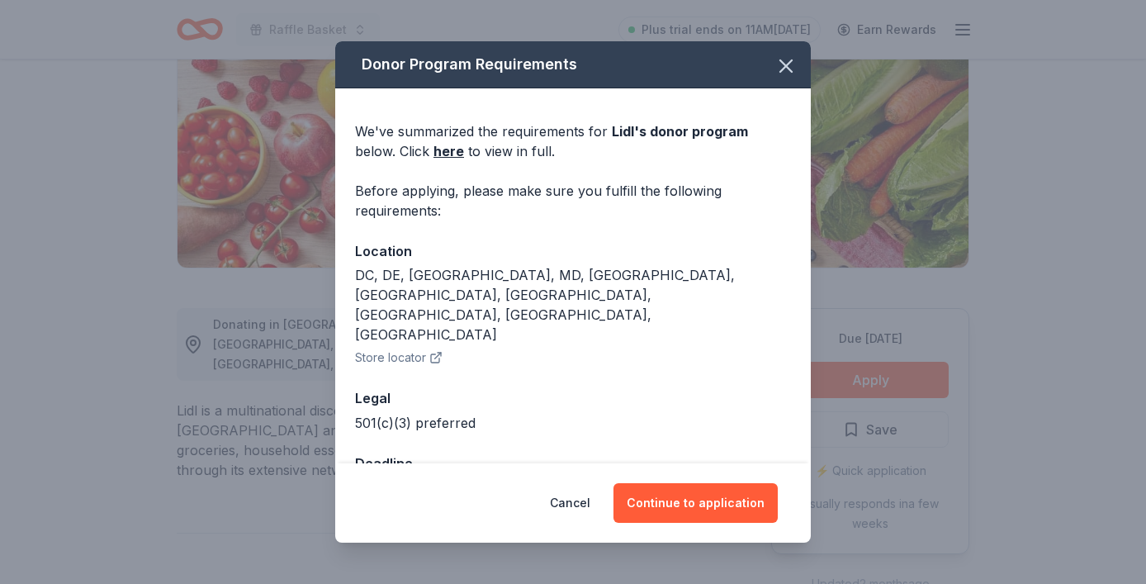
click at [687, 522] on div "Cancel Continue to application" at bounding box center [572, 502] width 475 height 79
click at [687, 520] on button "Continue to application" at bounding box center [695, 503] width 164 height 40
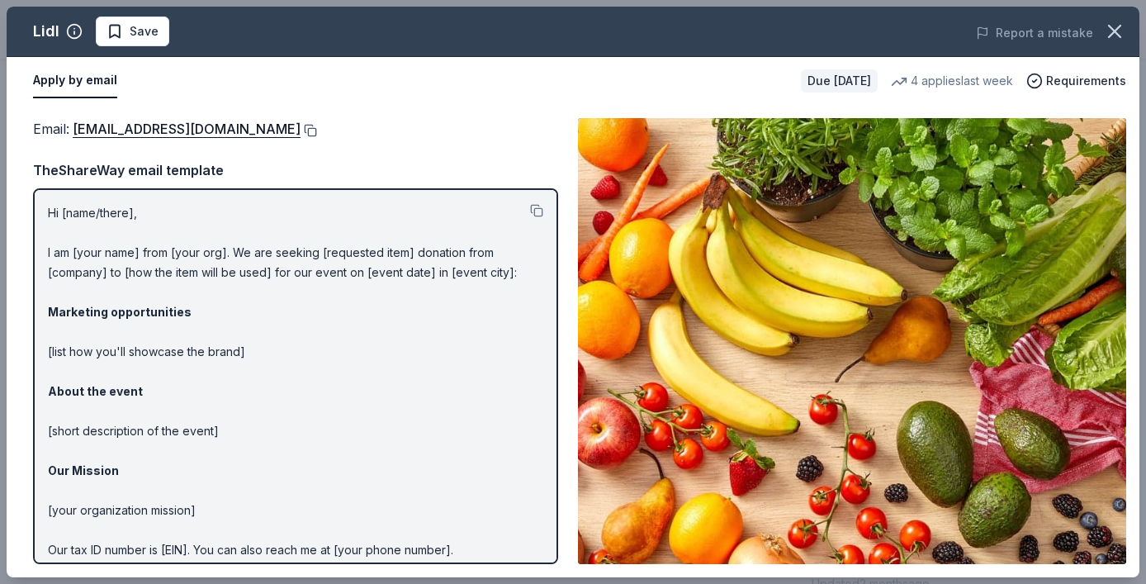
click at [300, 130] on button at bounding box center [308, 130] width 17 height 13
click at [268, 192] on div "Hi [name/there], I am [your name] from [your org]. We are seeking [requested it…" at bounding box center [295, 376] width 525 height 376
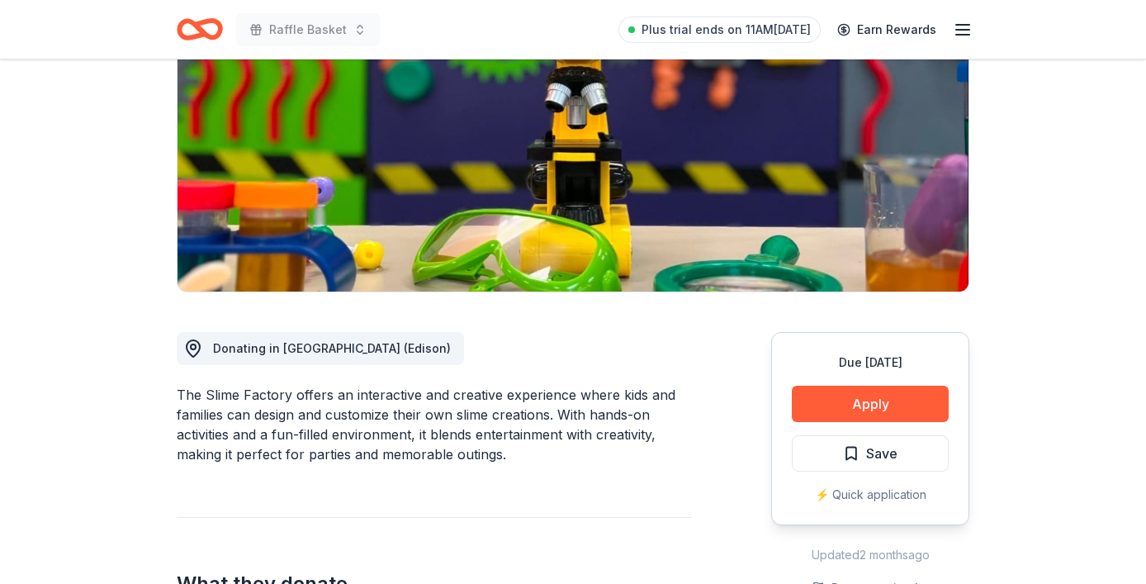
scroll to position [211, 0]
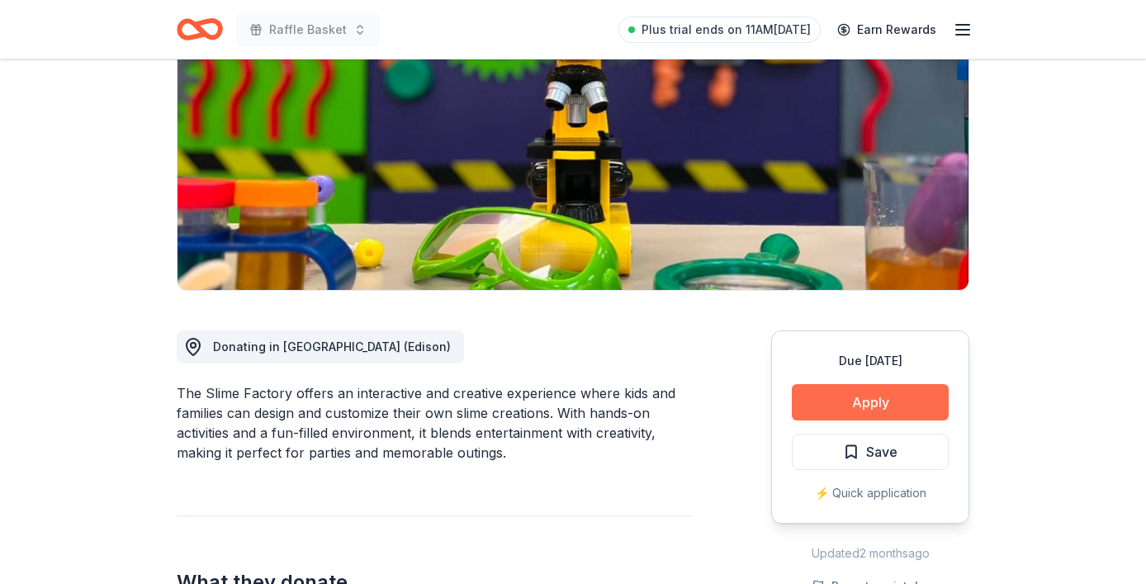
click at [834, 390] on button "Apply" at bounding box center [870, 402] width 157 height 36
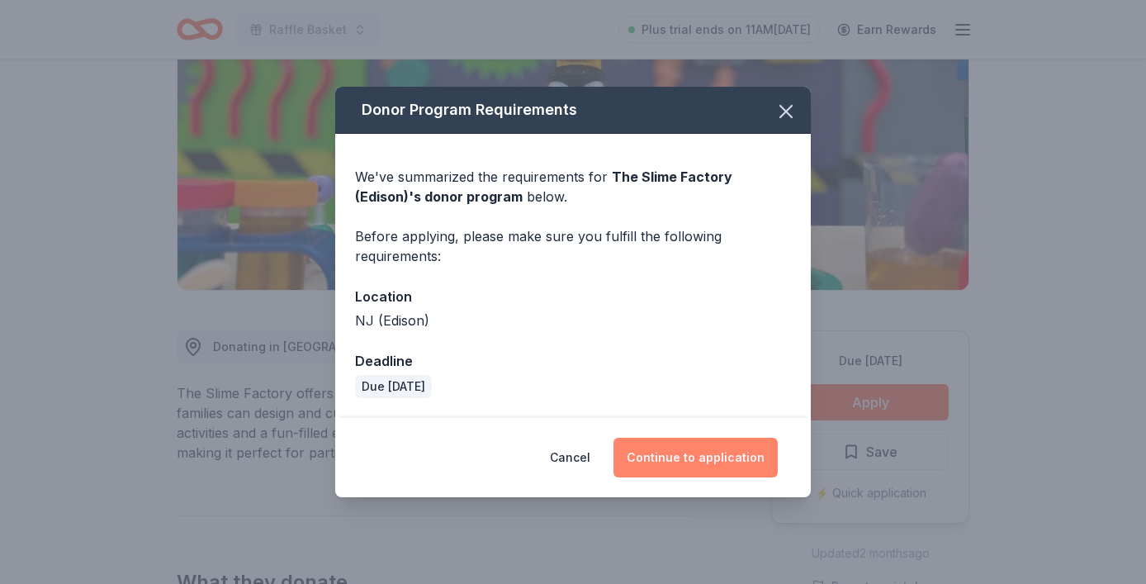
click at [700, 454] on button "Continue to application" at bounding box center [695, 457] width 164 height 40
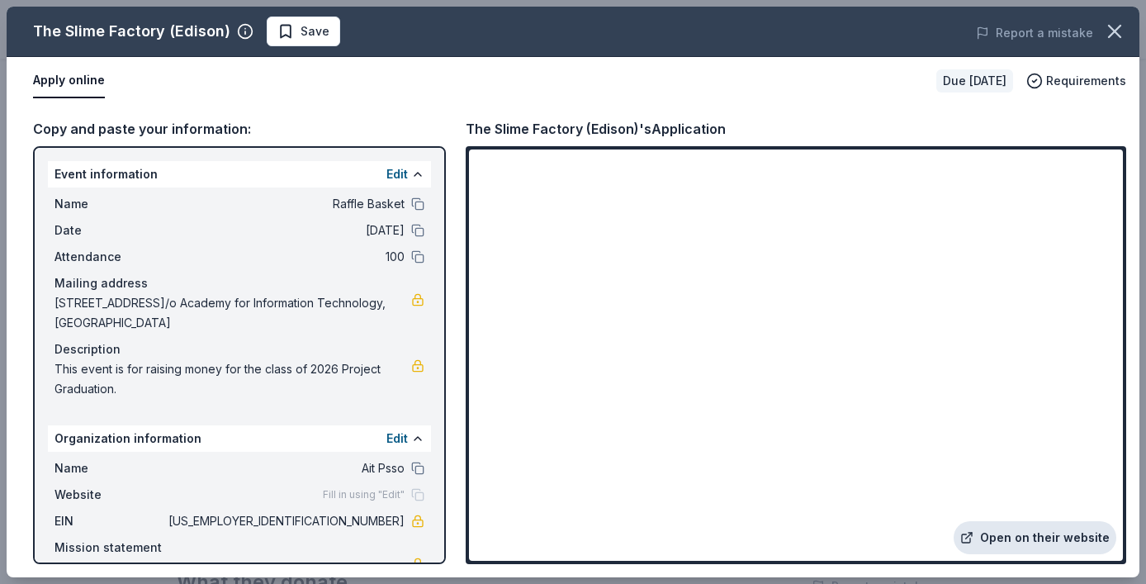
click at [1030, 539] on link "Open on their website" at bounding box center [1034, 537] width 163 height 33
click at [987, 535] on link "Open on their website" at bounding box center [1034, 537] width 163 height 33
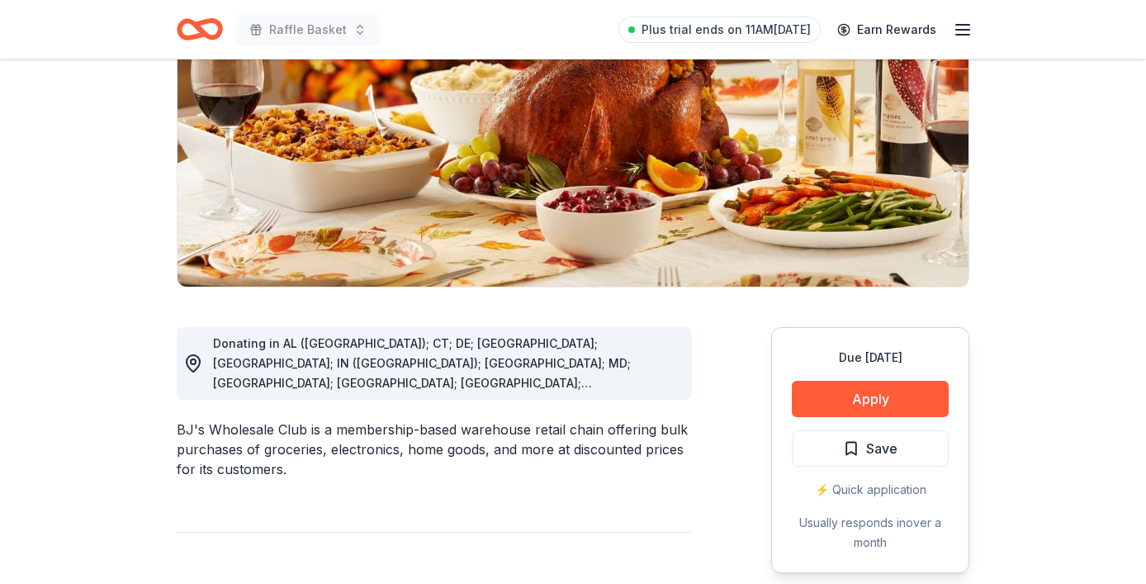
scroll to position [218, 0]
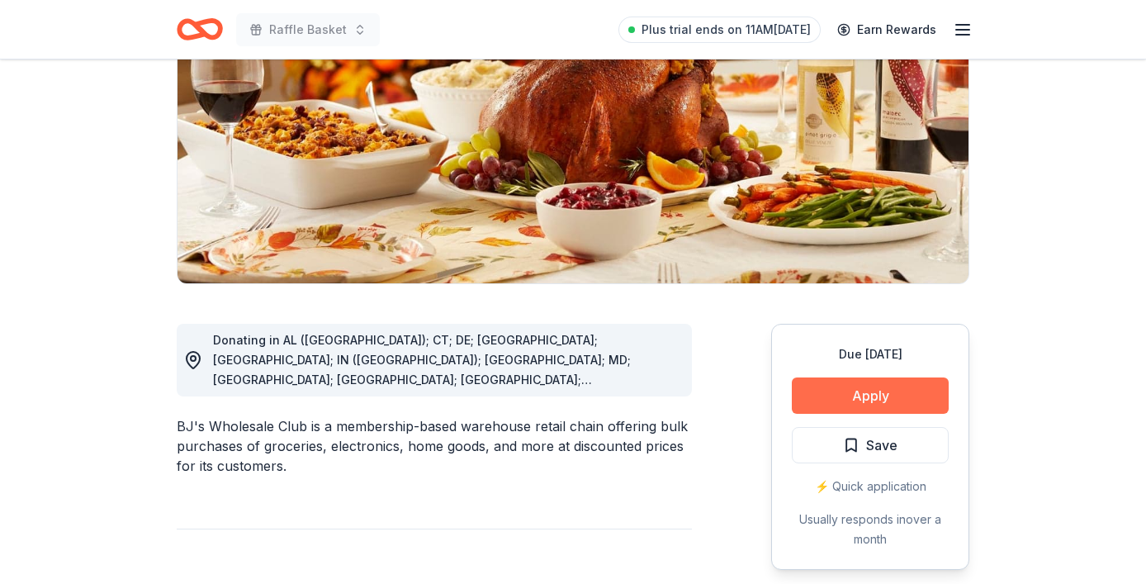
click at [883, 392] on button "Apply" at bounding box center [870, 395] width 157 height 36
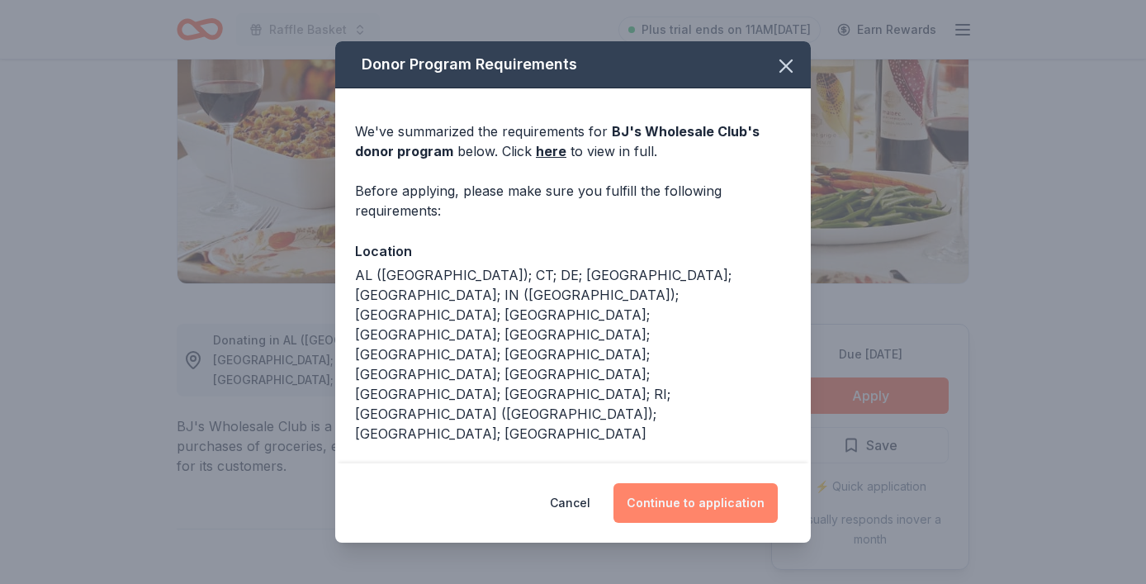
click at [725, 483] on button "Continue to application" at bounding box center [695, 503] width 164 height 40
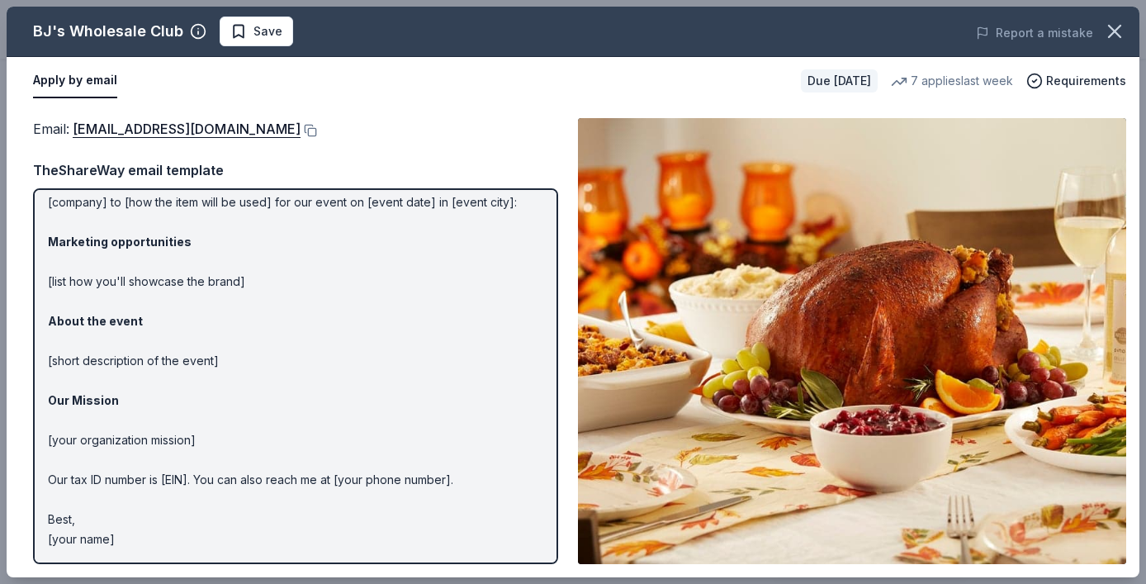
scroll to position [0, 0]
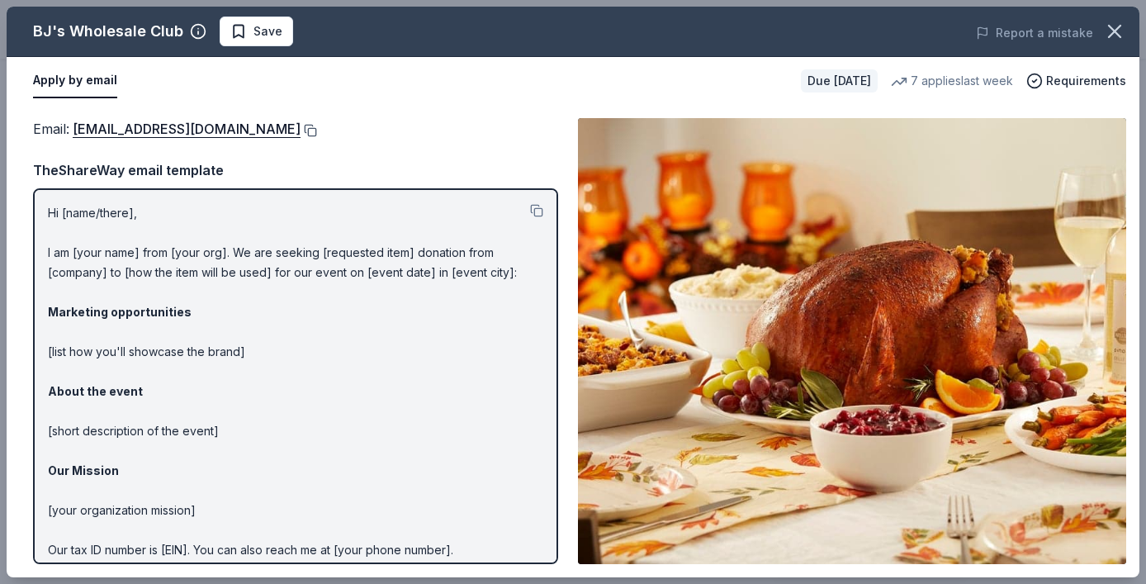
click at [300, 128] on button at bounding box center [308, 130] width 17 height 13
click at [1120, 30] on icon "button" at bounding box center [1114, 31] width 23 height 23
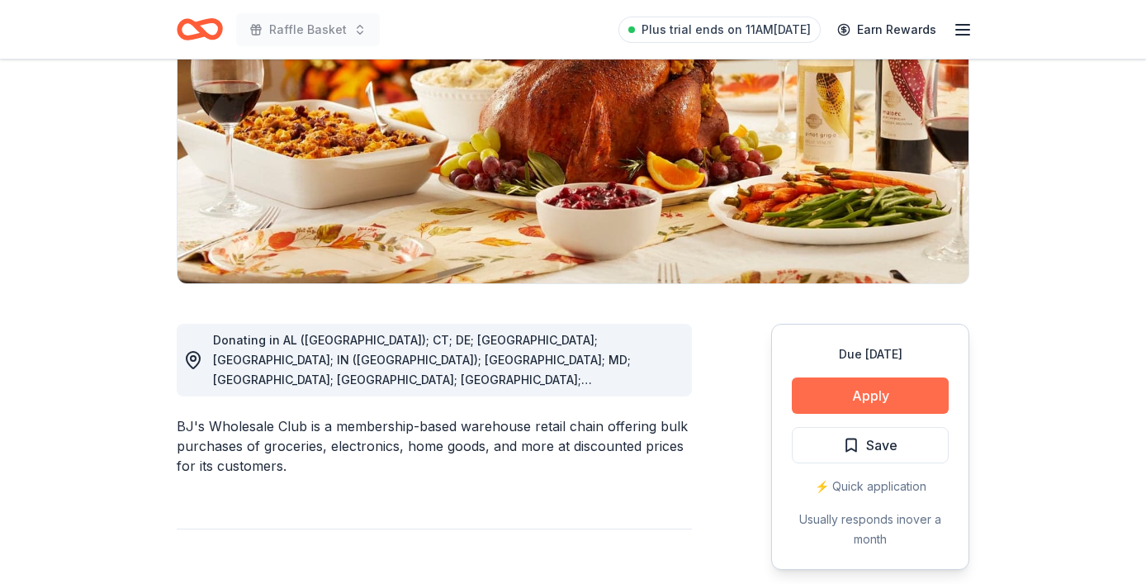
click at [826, 396] on button "Apply" at bounding box center [870, 395] width 157 height 36
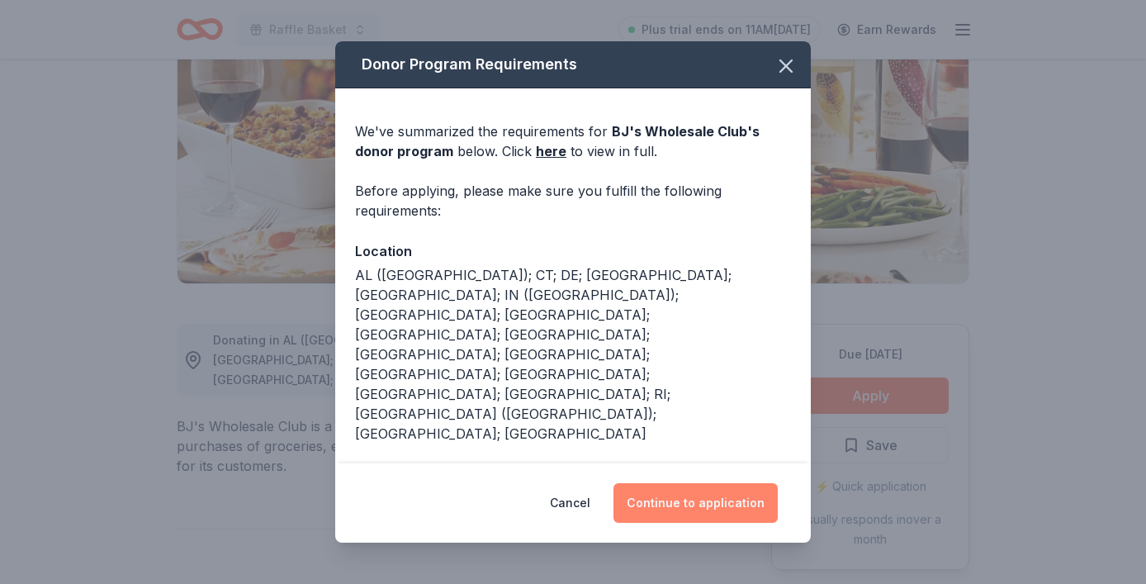
click at [681, 483] on button "Continue to application" at bounding box center [695, 503] width 164 height 40
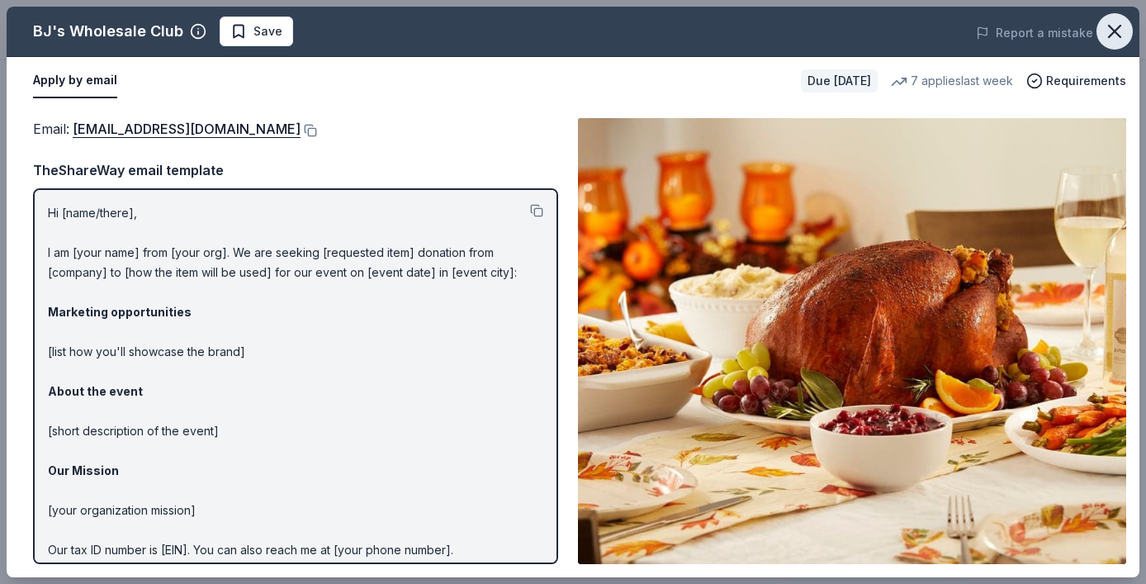
click at [1114, 30] on icon "button" at bounding box center [1115, 32] width 12 height 12
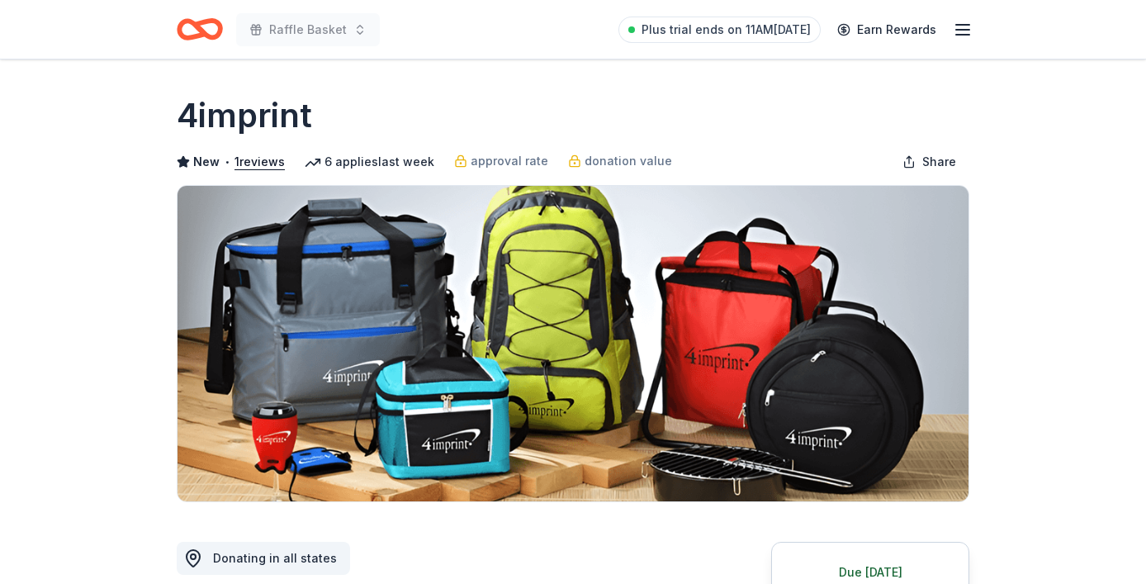
scroll to position [197, 0]
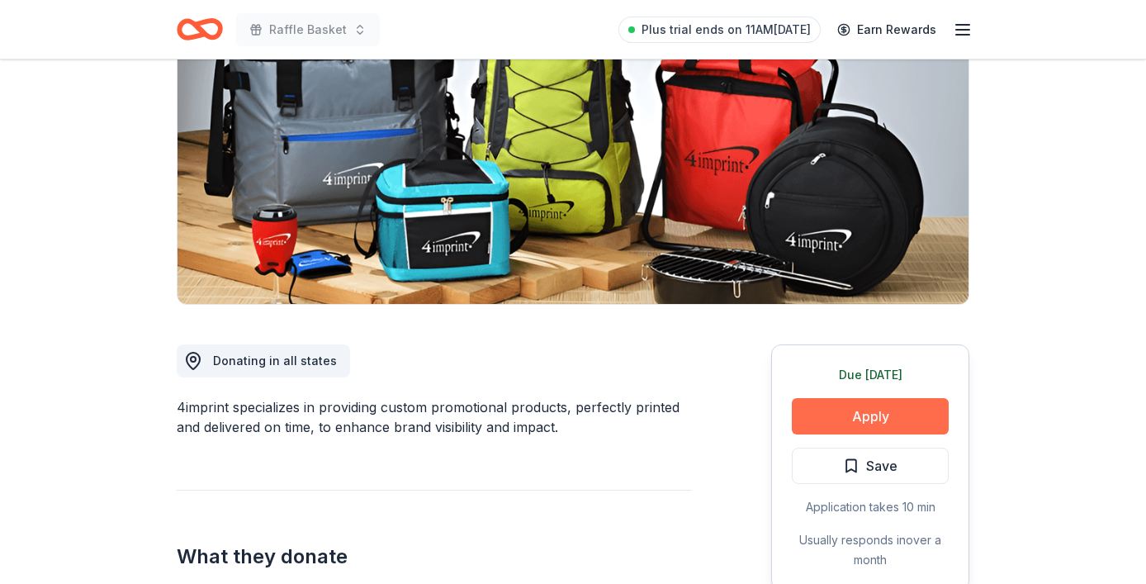
click at [871, 413] on button "Apply" at bounding box center [870, 416] width 157 height 36
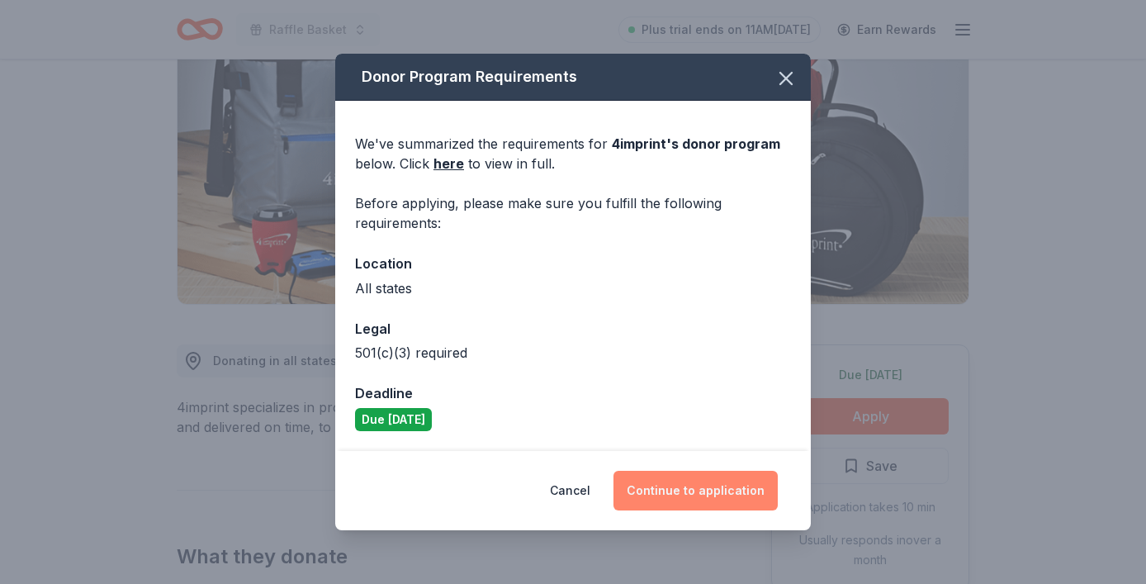
click at [722, 479] on button "Continue to application" at bounding box center [695, 491] width 164 height 40
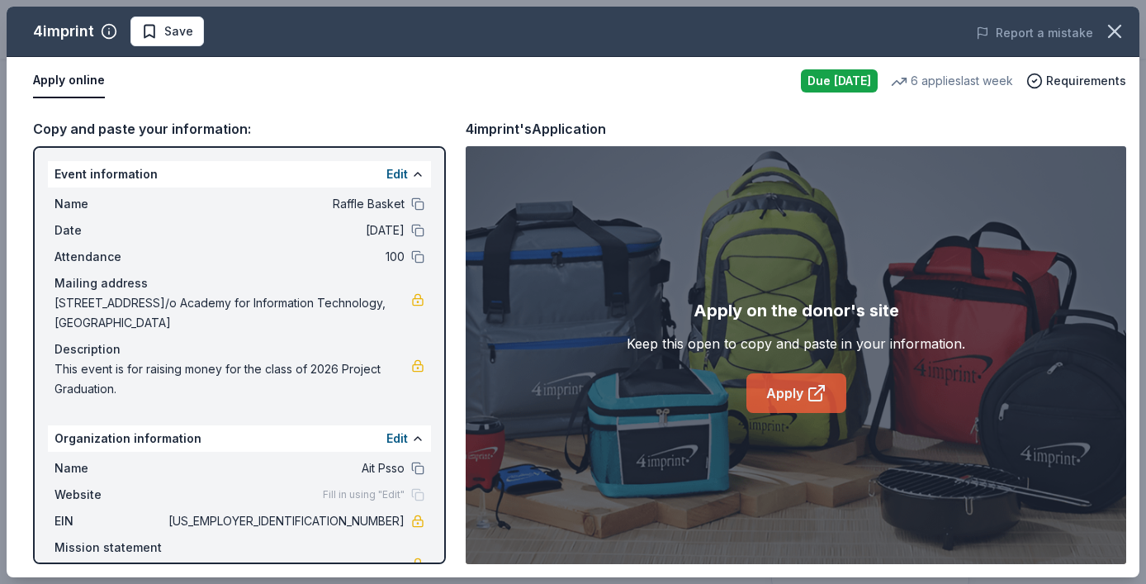
click at [799, 387] on link "Apply" at bounding box center [796, 393] width 100 height 40
